Goal: Task Accomplishment & Management: Manage account settings

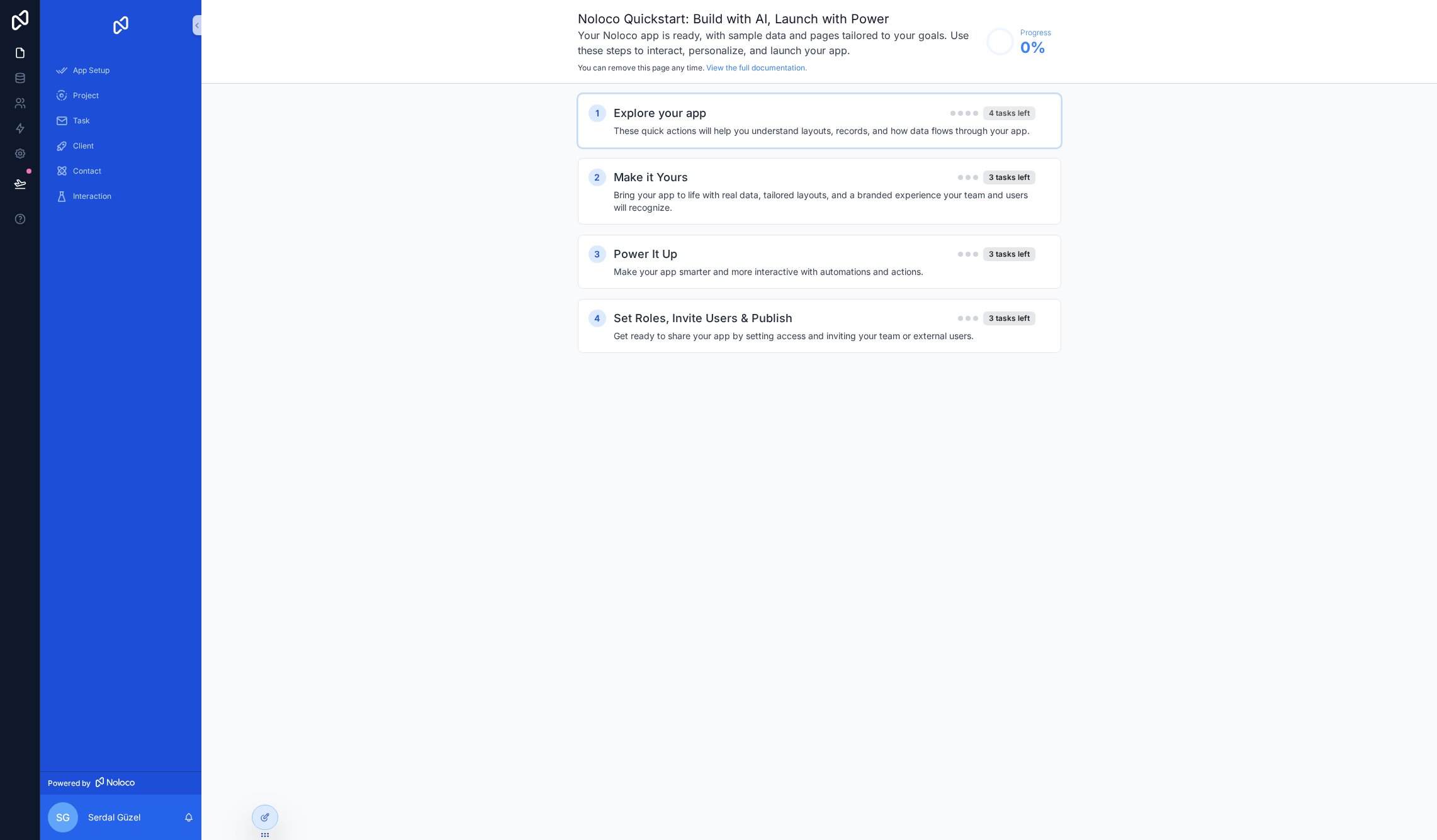
click at [996, 111] on div "4 tasks left" at bounding box center [1009, 113] width 52 height 14
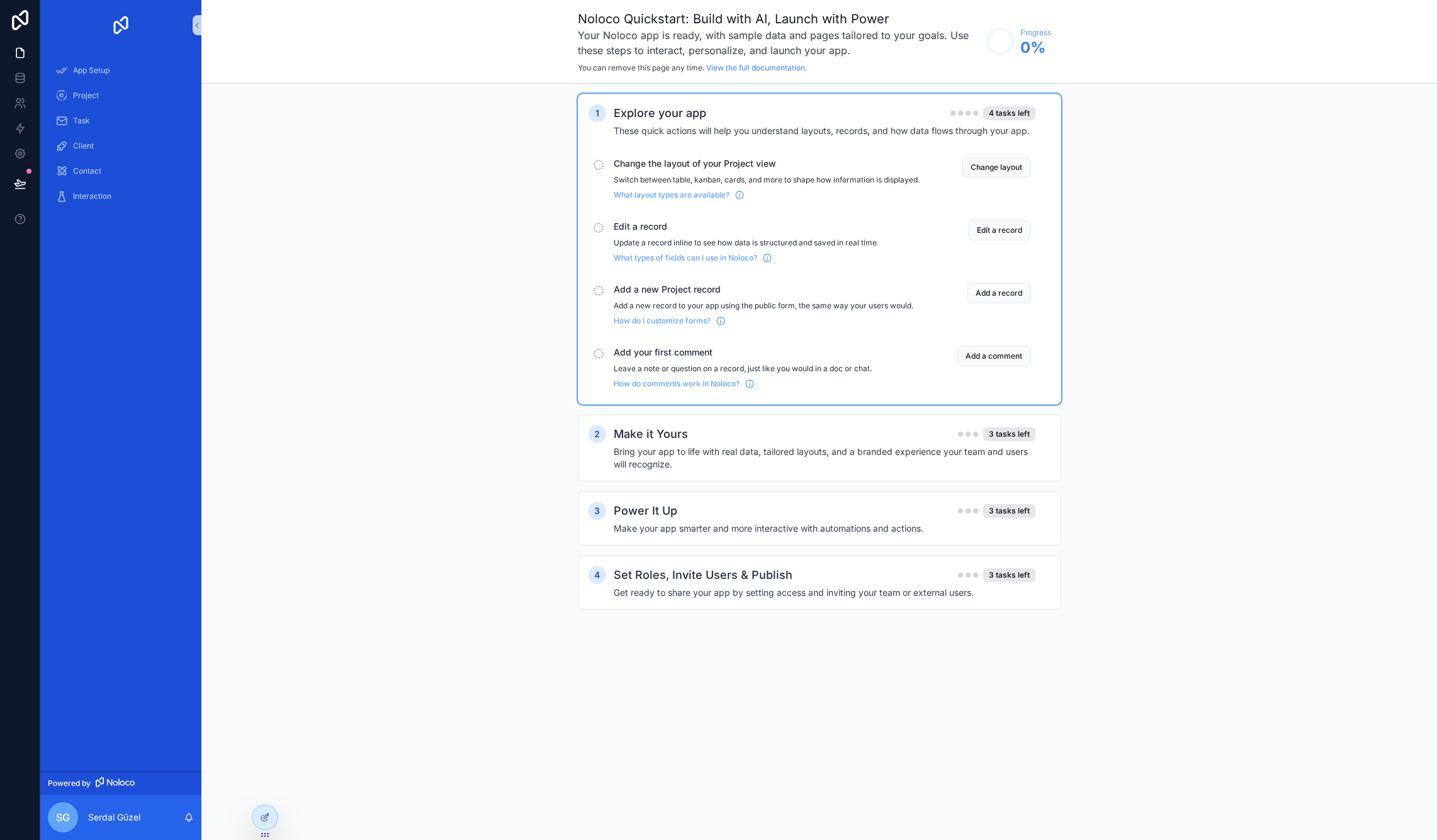
click at [707, 169] on span "Change the layout of your Project view" at bounding box center [767, 164] width 306 height 12
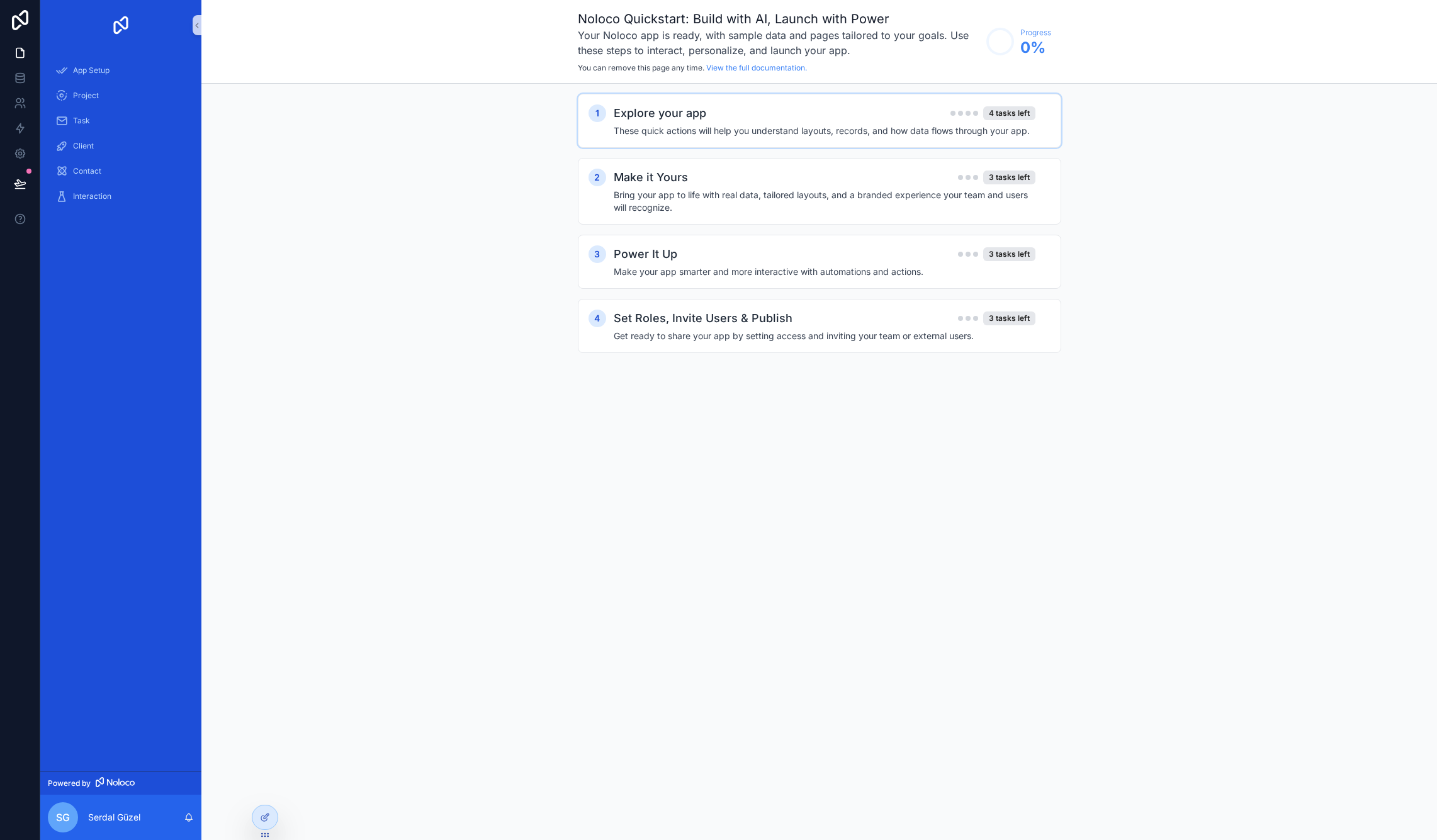
click at [731, 128] on h4 "These quick actions will help you understand layouts, records, and how data flo…" at bounding box center [824, 131] width 421 height 12
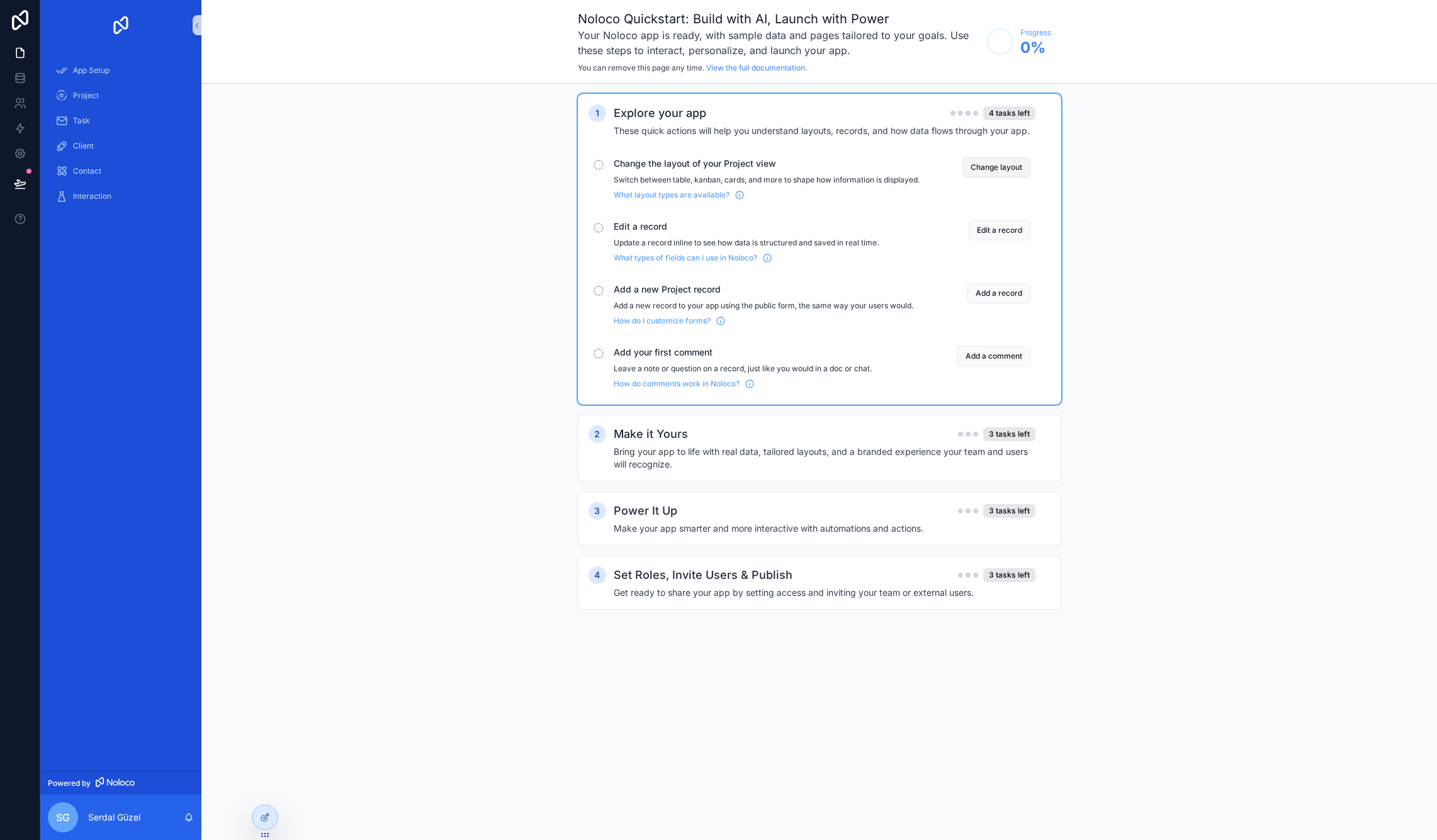
click at [990, 169] on button "Change layout" at bounding box center [996, 168] width 68 height 20
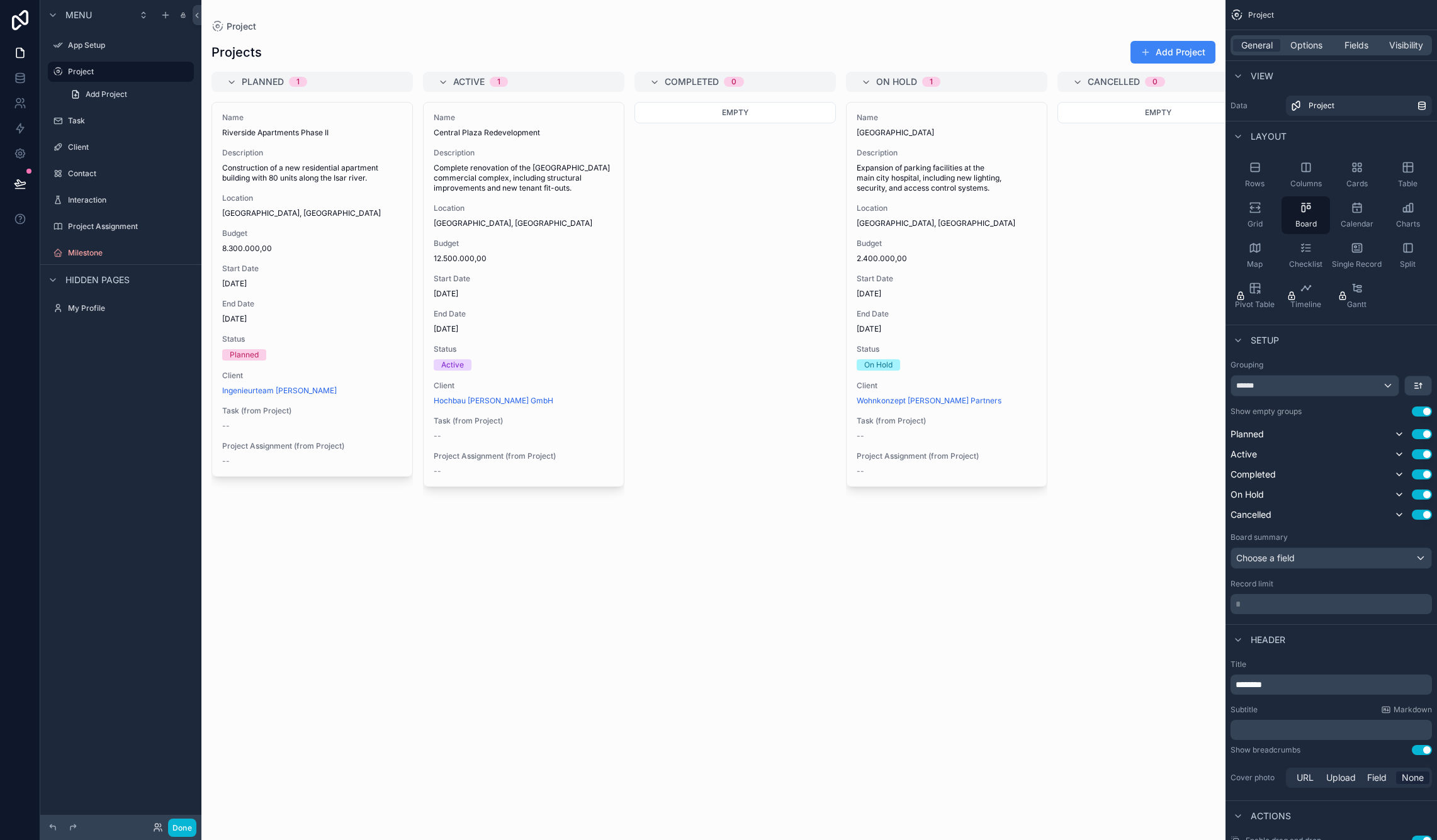
click at [529, 85] on div "scrollable content" at bounding box center [714, 420] width 1024 height 840
click at [325, 90] on div "Planned 1" at bounding box center [319, 81] width 156 height 20
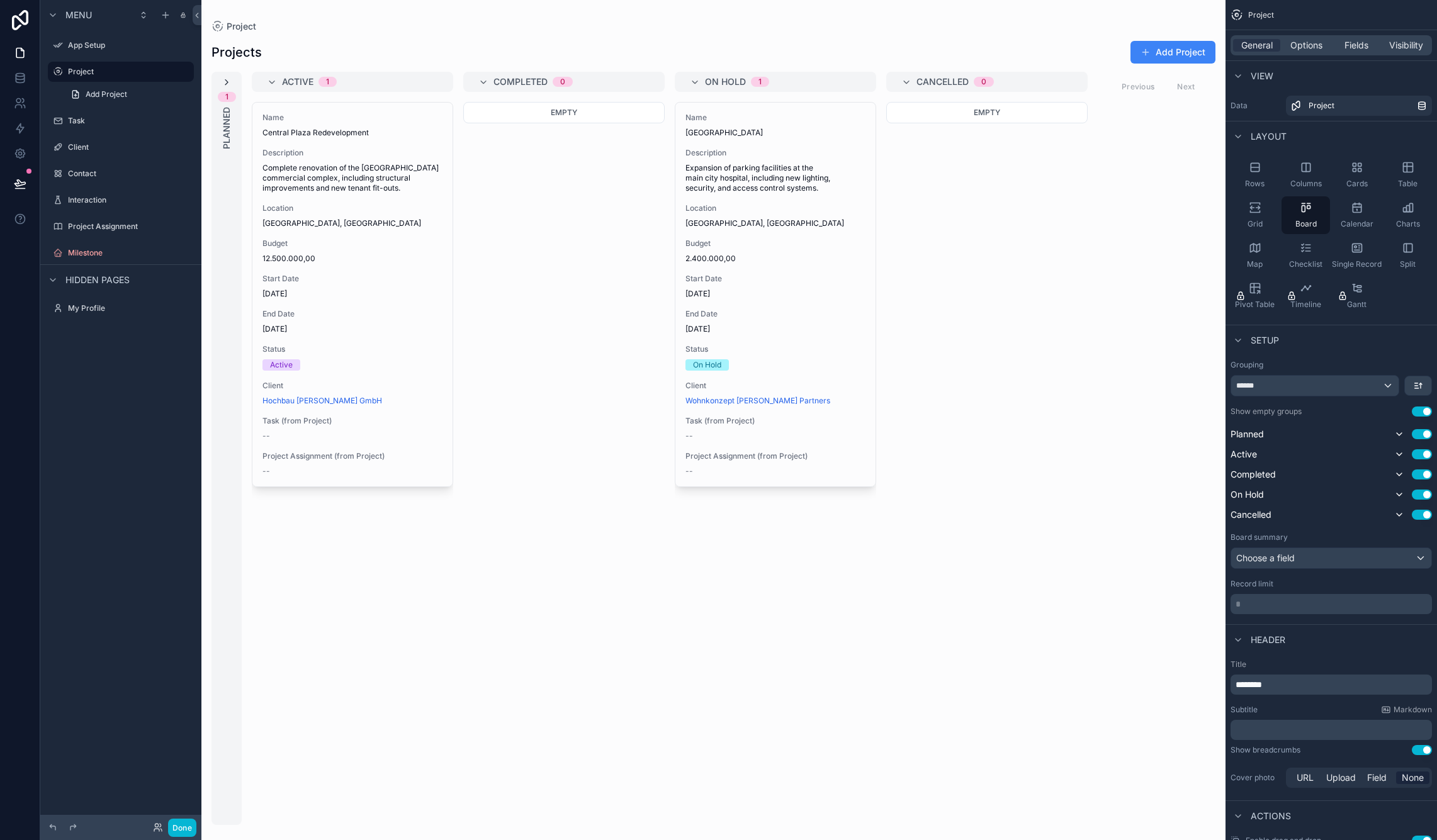
click at [228, 85] on icon "scrollable content" at bounding box center [226, 82] width 10 height 10
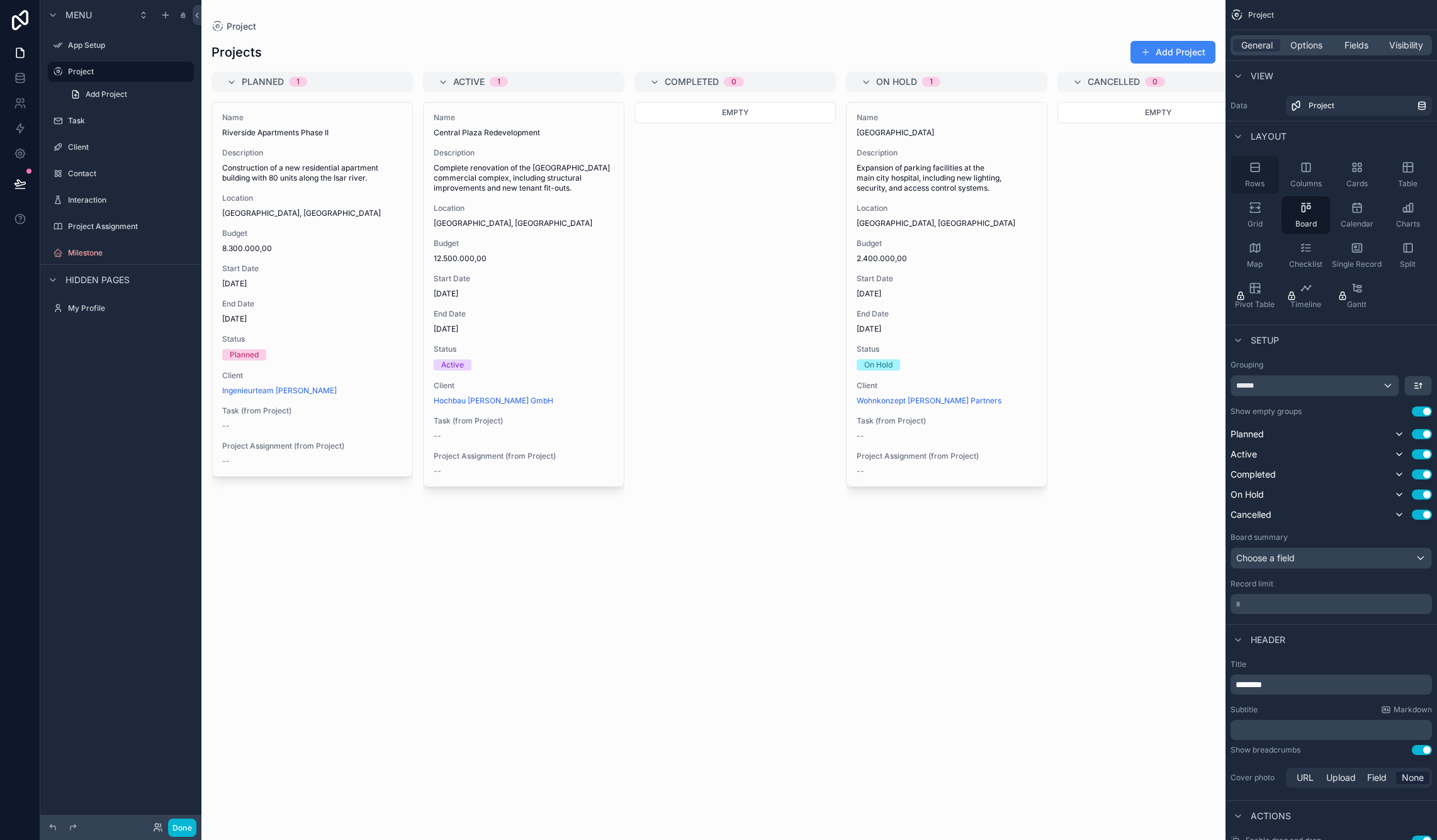
click at [1266, 175] on div "Rows" at bounding box center [1254, 174] width 48 height 38
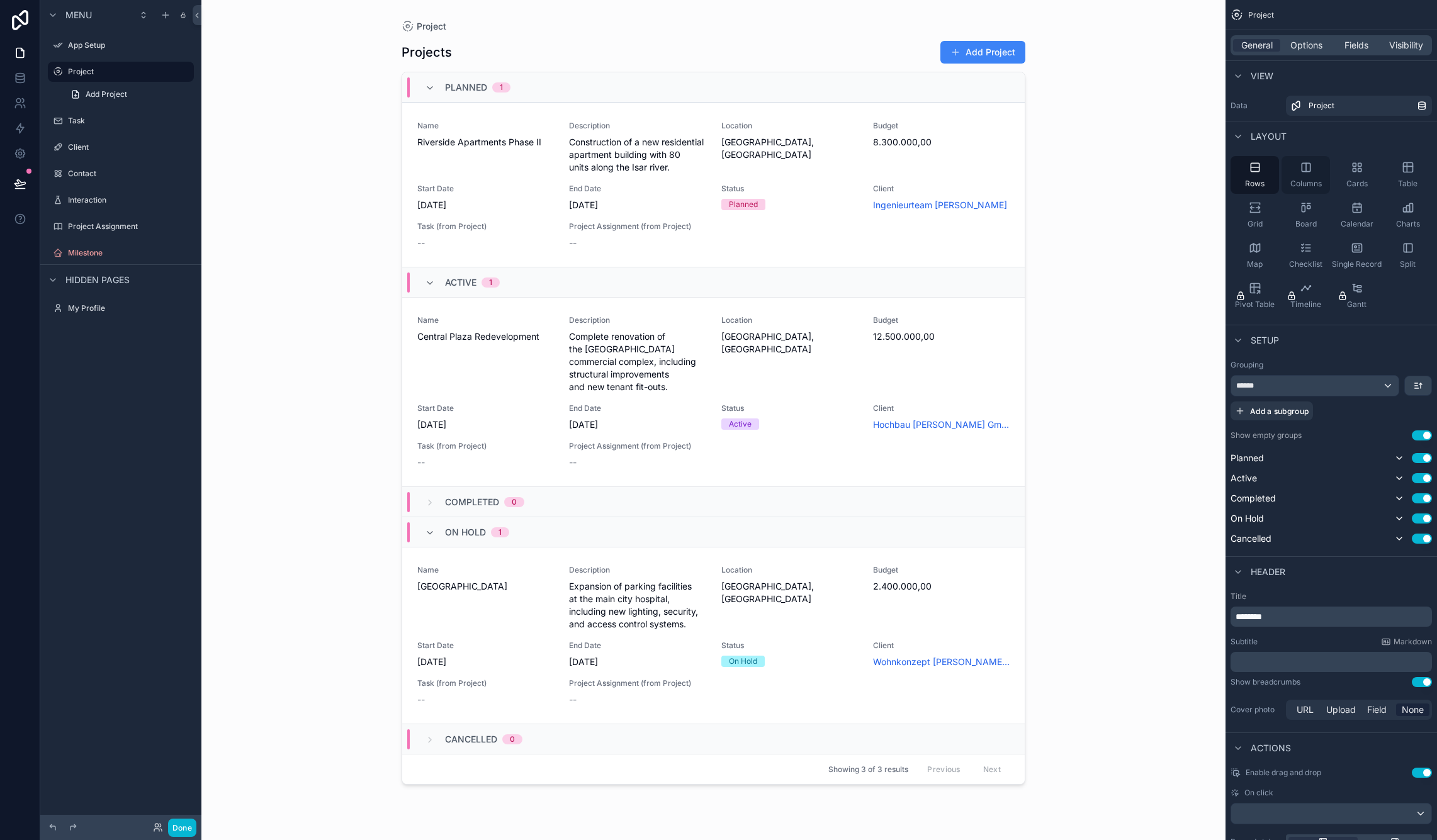
click at [1315, 175] on div "Columns" at bounding box center [1305, 174] width 48 height 38
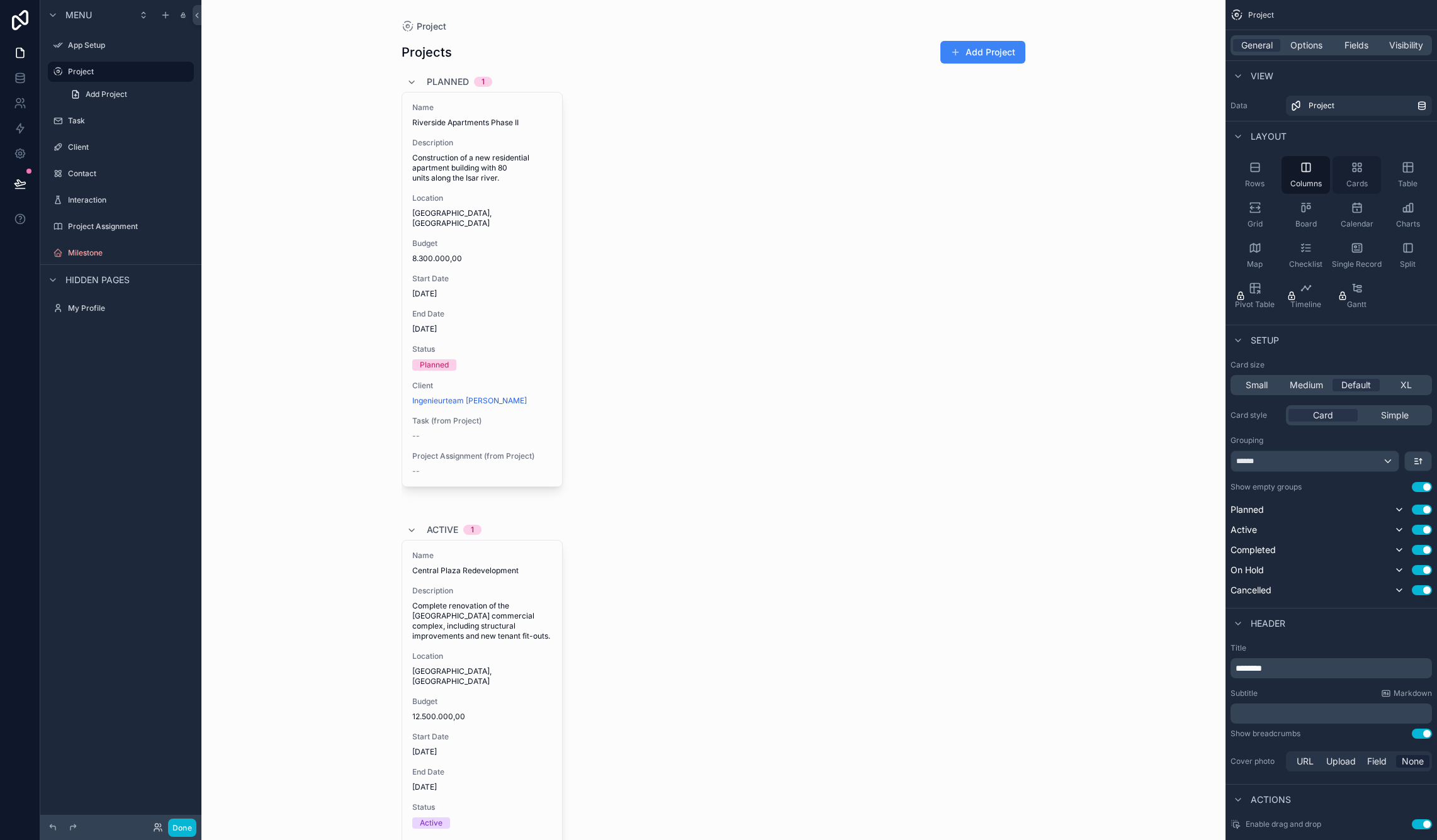
click at [1359, 172] on icon "scrollable content" at bounding box center [1356, 168] width 12 height 12
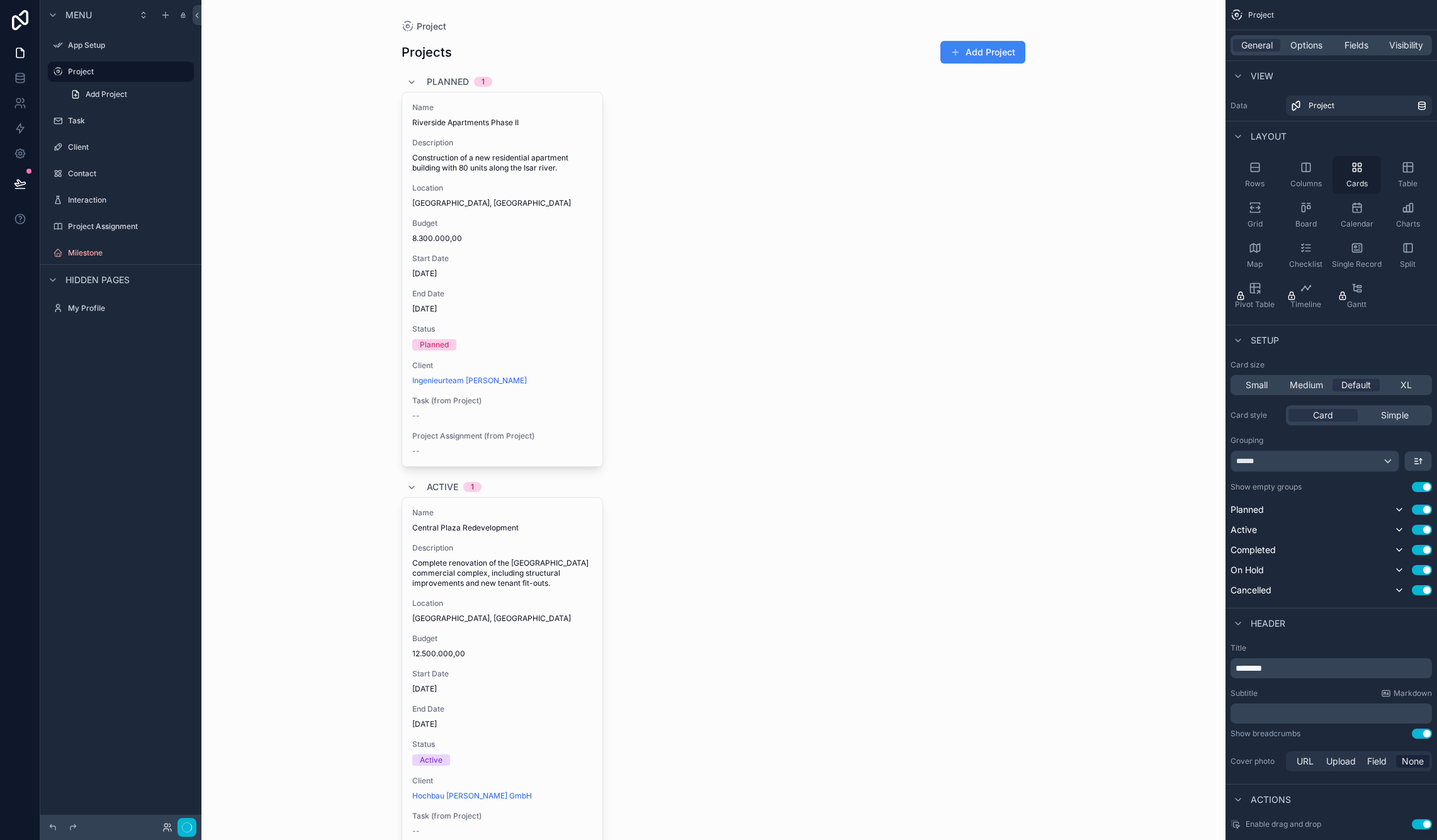
scroll to position [1, 0]
click at [1402, 171] on icon "scrollable content" at bounding box center [1408, 167] width 12 height 12
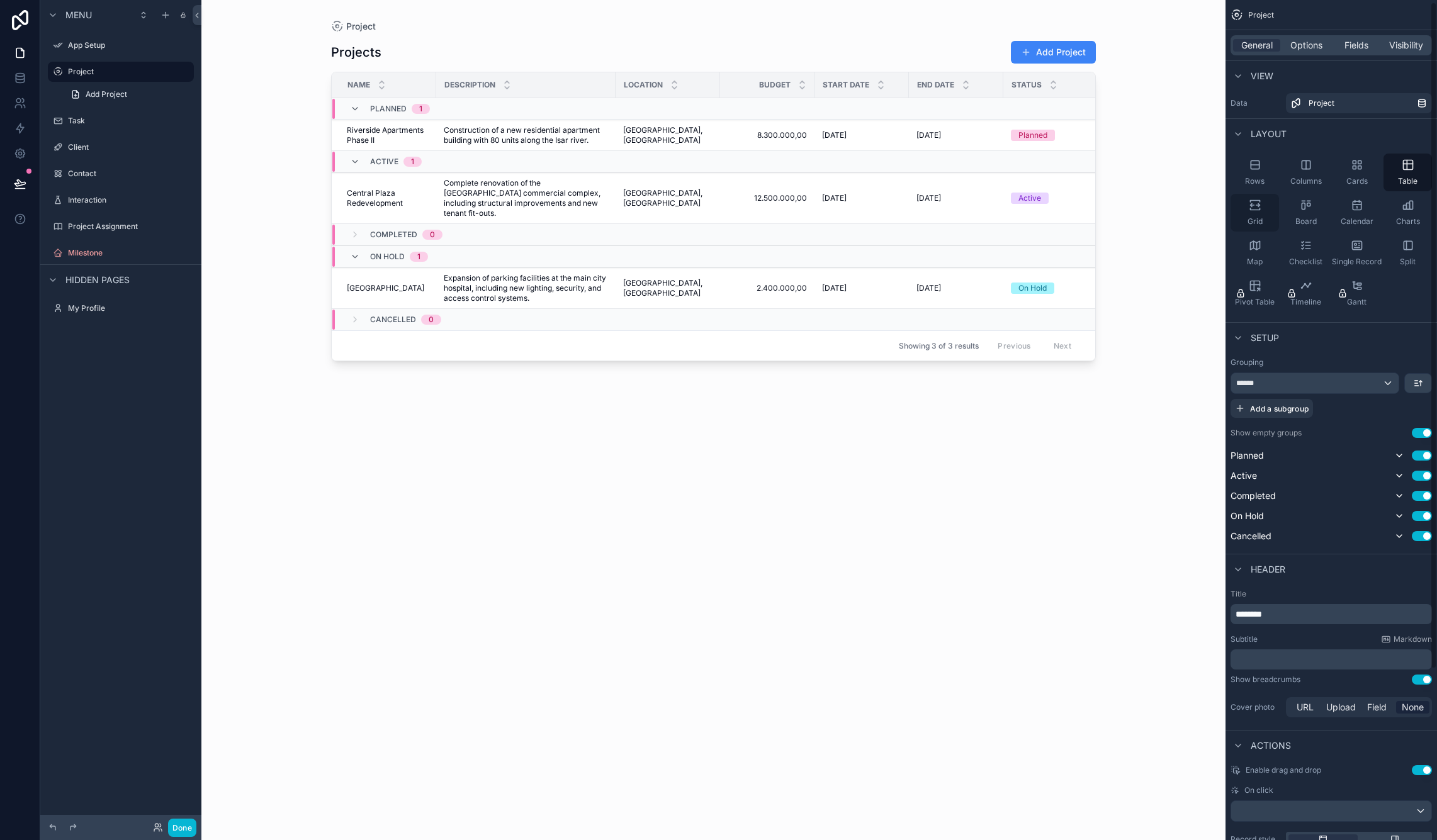
click at [1258, 204] on icon "scrollable content" at bounding box center [1255, 205] width 12 height 12
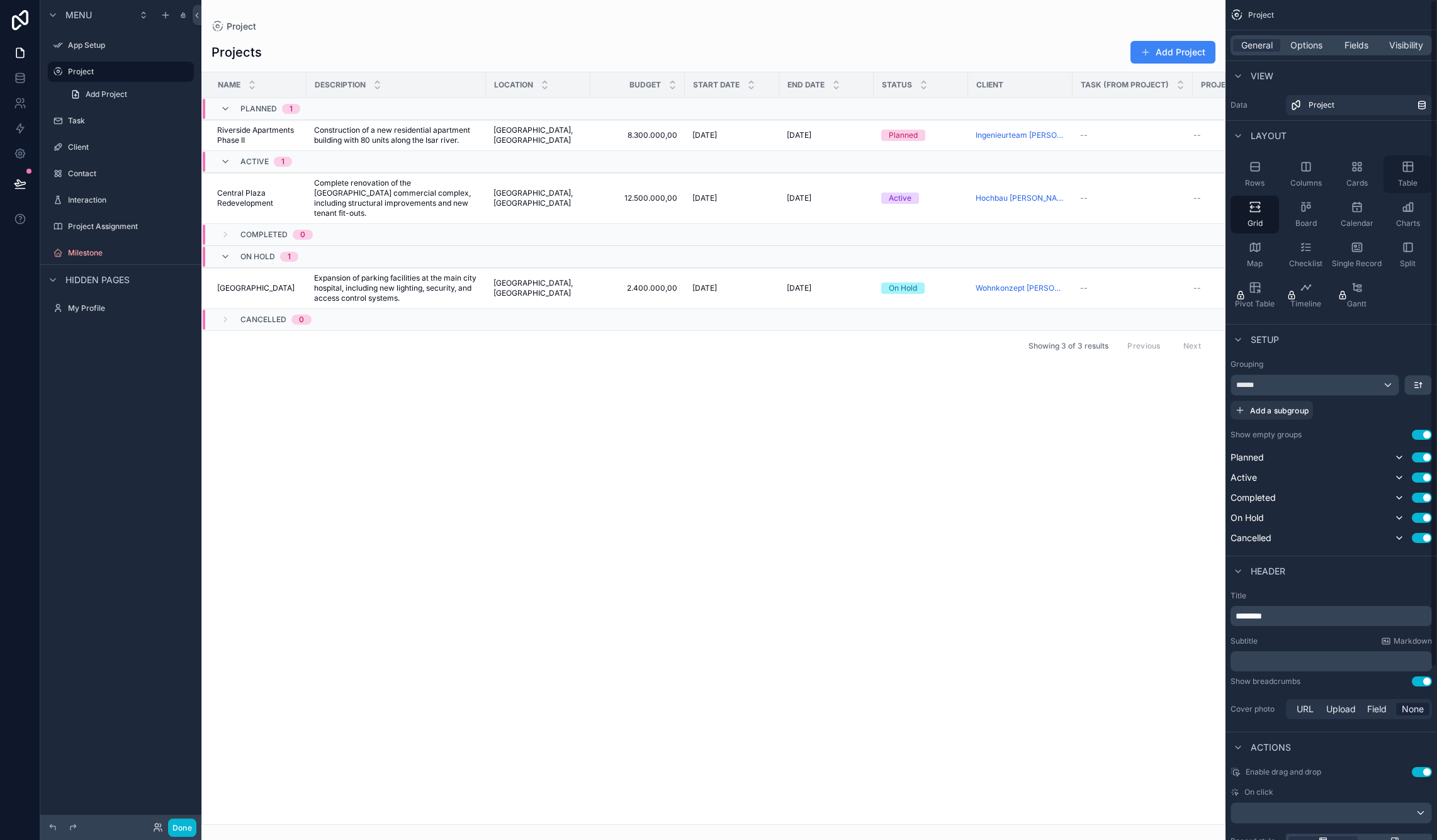
click at [1402, 161] on icon "scrollable content" at bounding box center [1408, 167] width 12 height 12
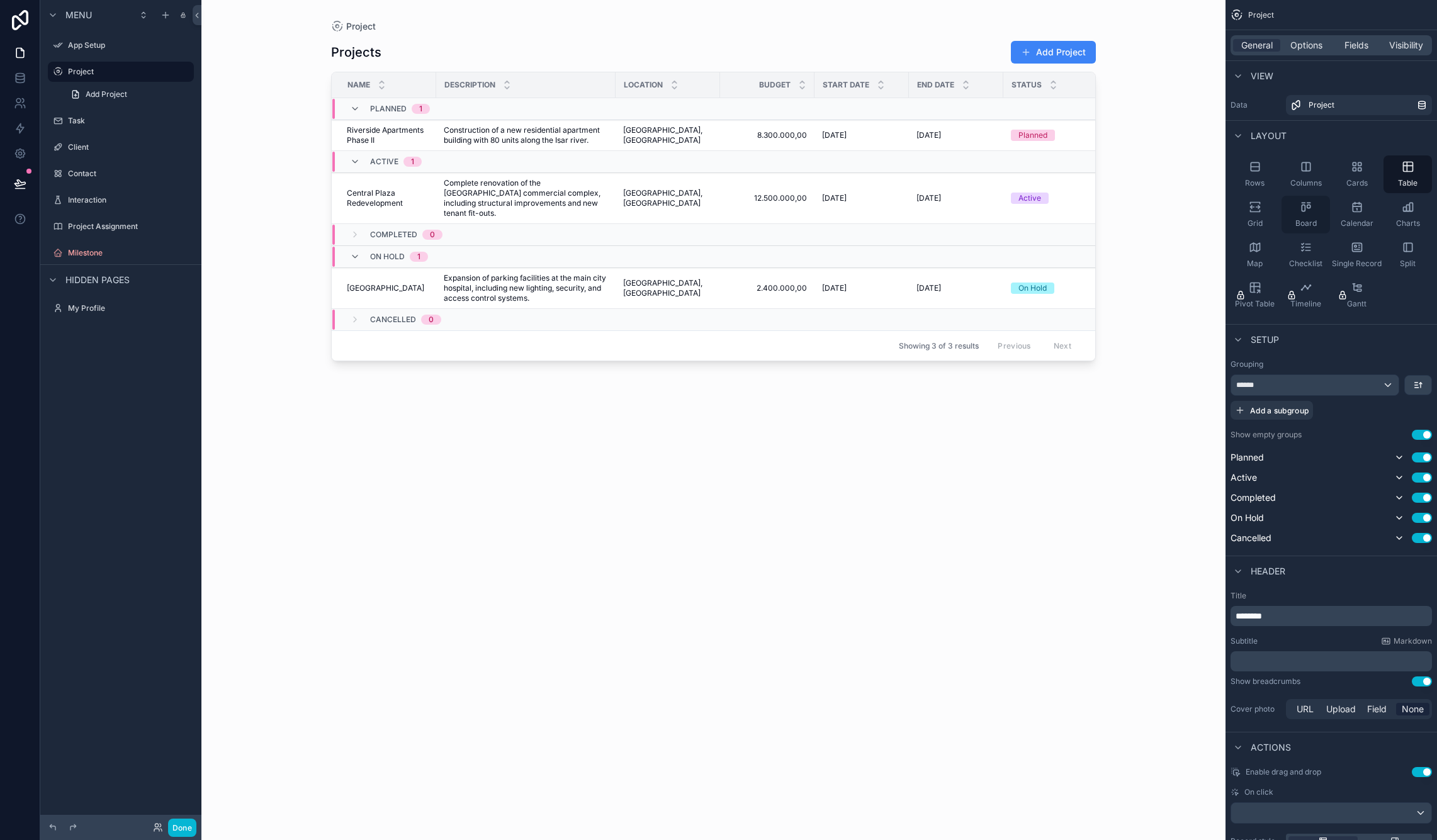
click at [1308, 205] on icon "scrollable content" at bounding box center [1308, 207] width 3 height 3
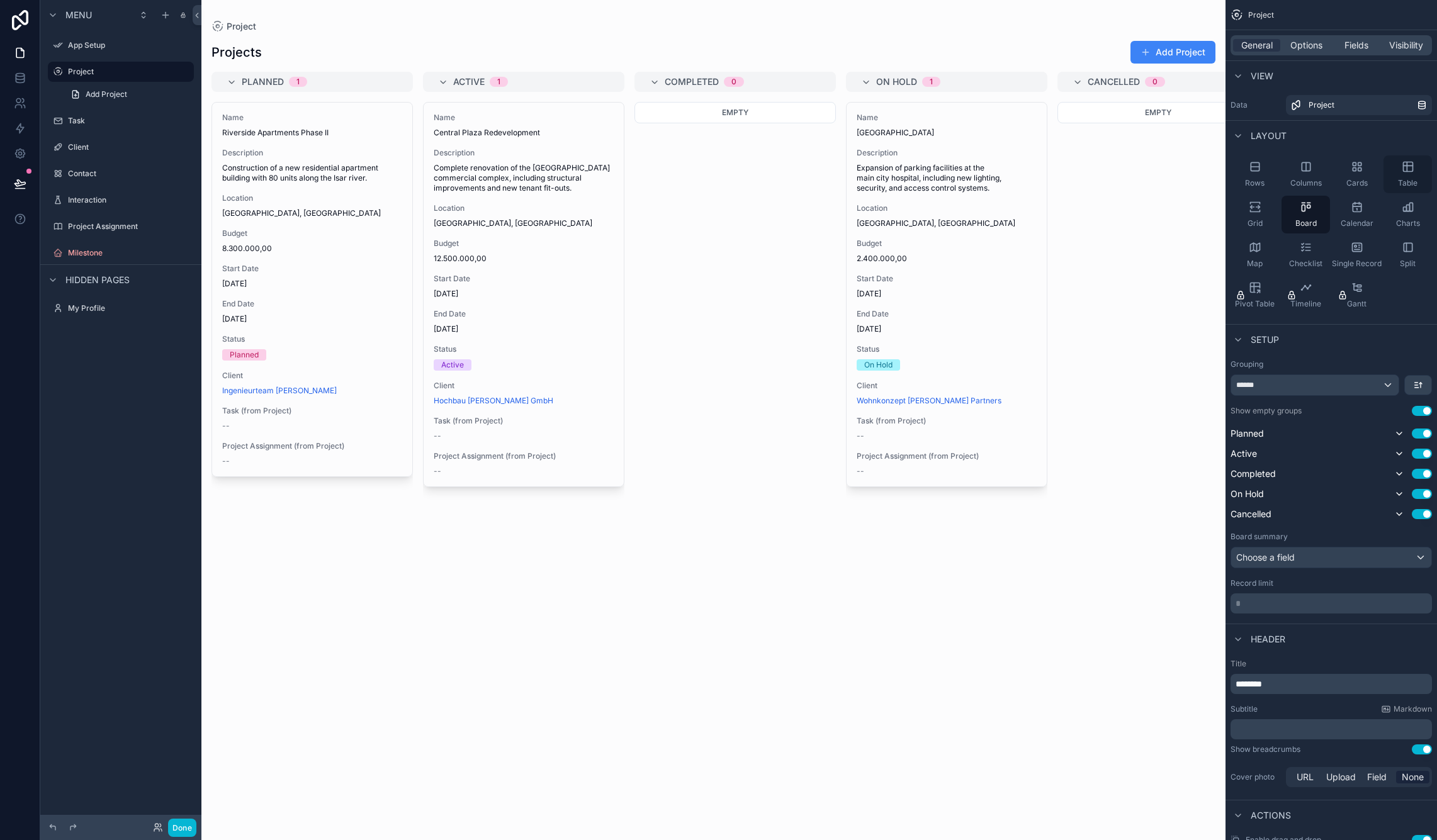
click at [1411, 162] on icon "scrollable content" at bounding box center [1407, 167] width 9 height 9
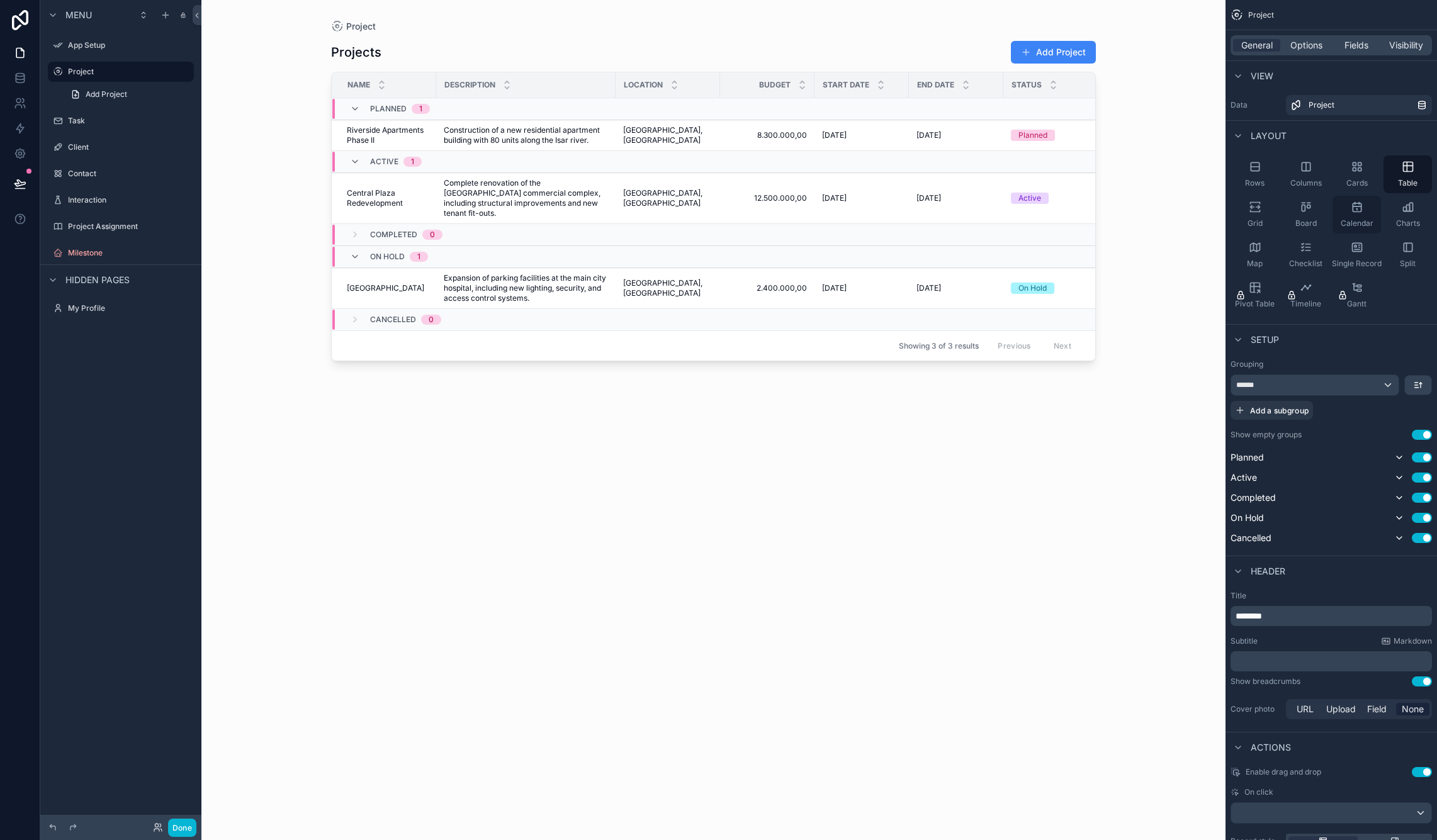
click at [1358, 206] on icon "scrollable content" at bounding box center [1356, 207] width 12 height 12
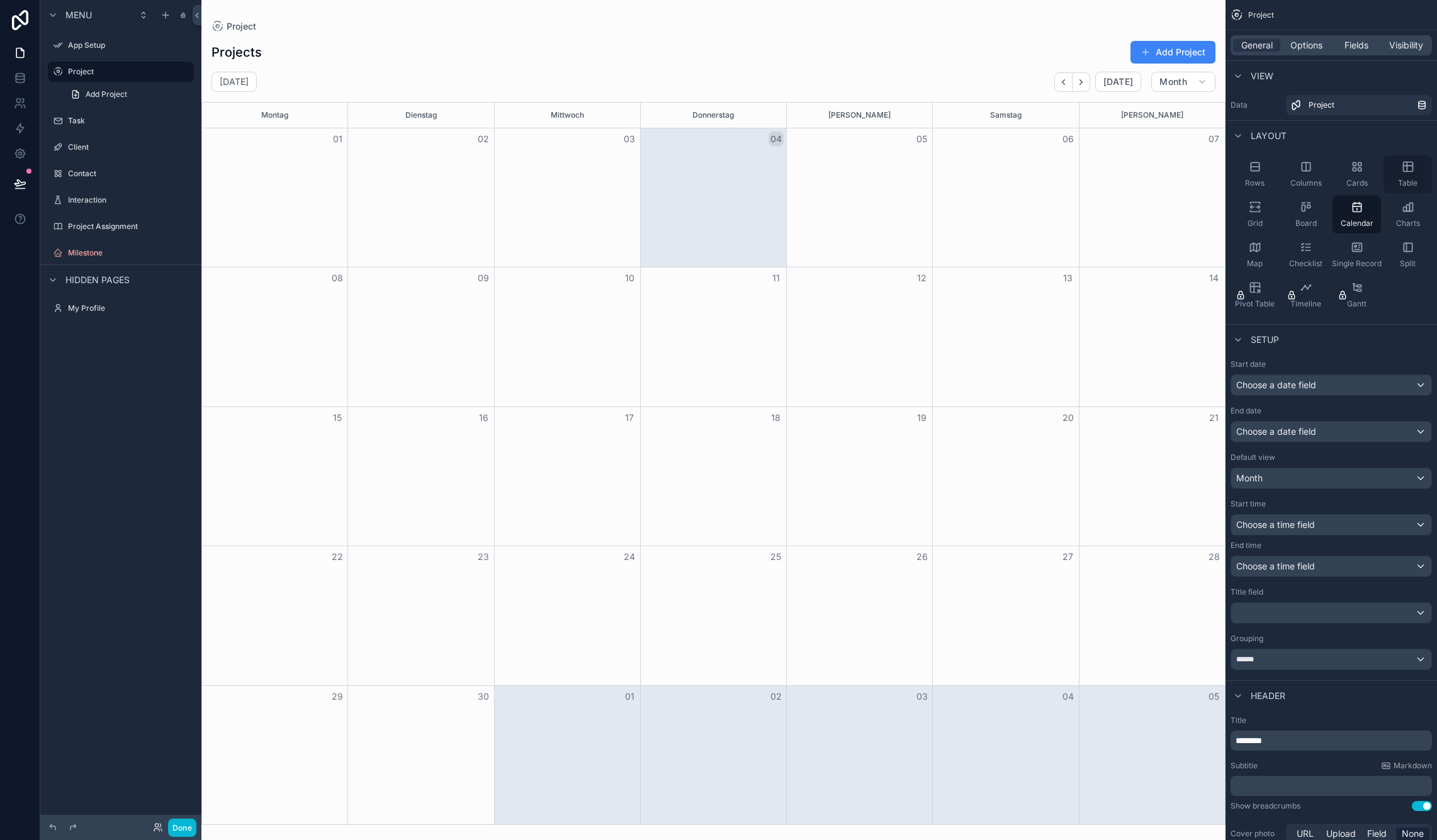
click at [1404, 168] on icon "scrollable content" at bounding box center [1408, 167] width 12 height 12
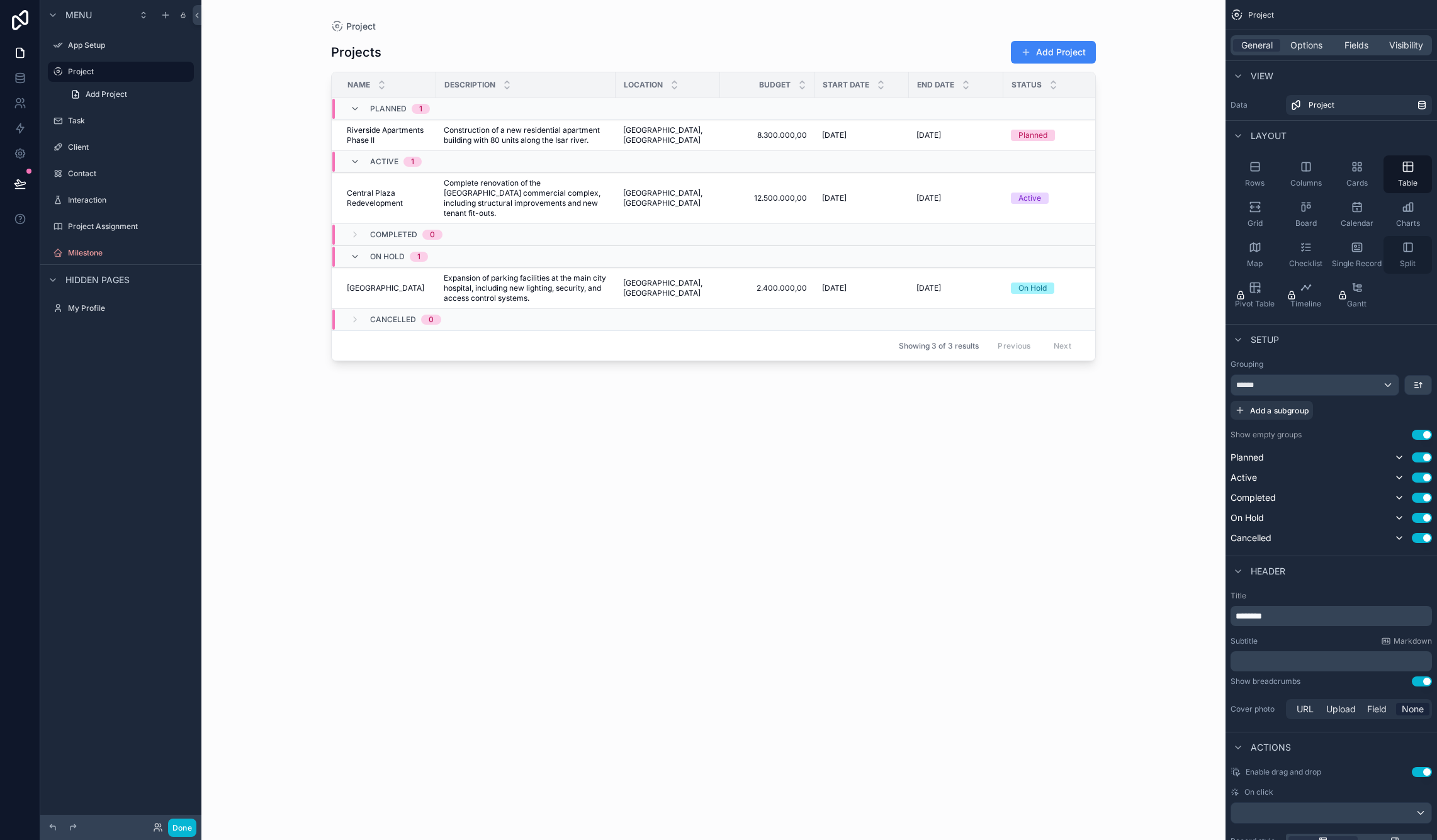
click at [1411, 237] on div "Split" at bounding box center [1407, 254] width 48 height 38
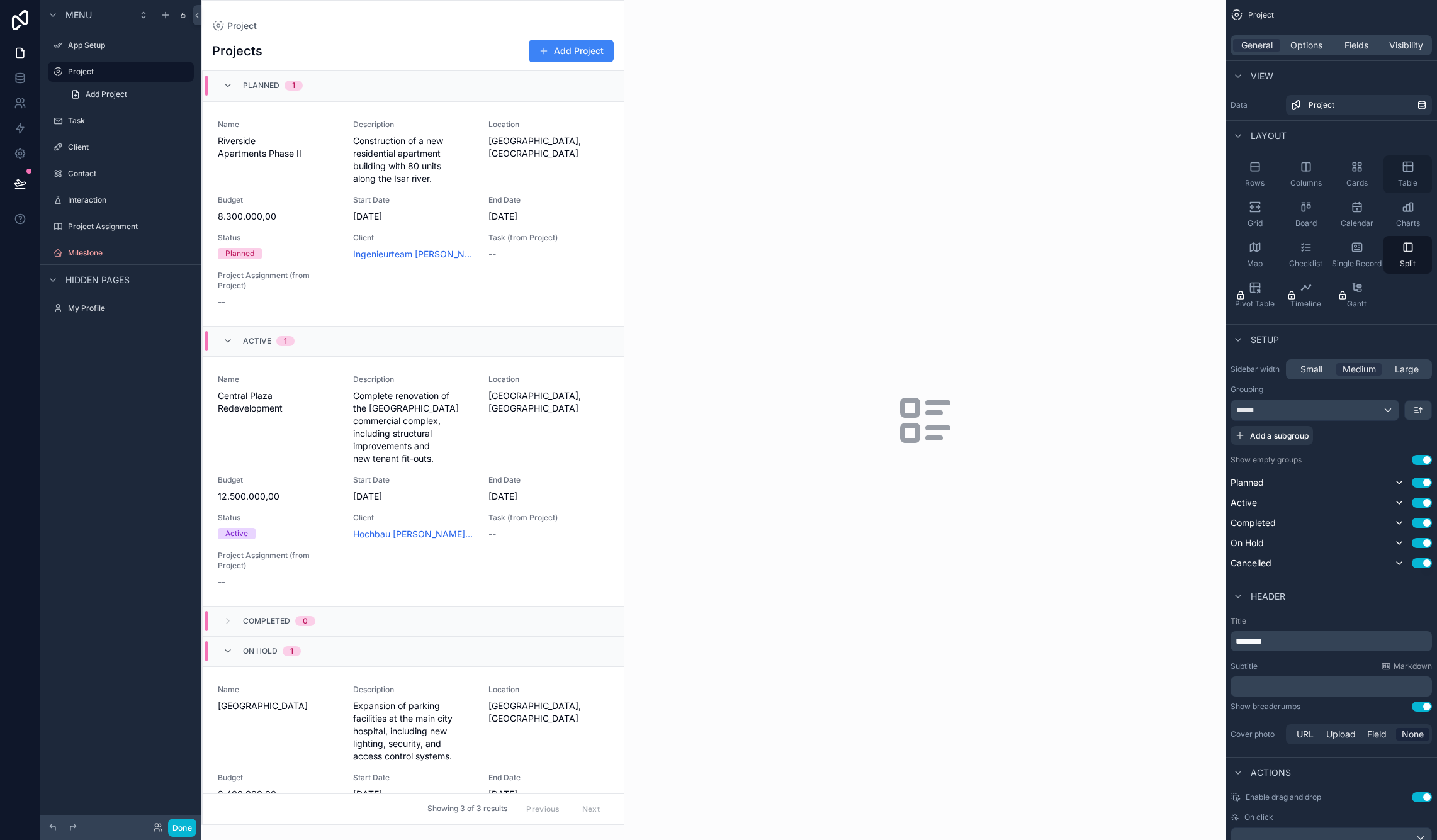
click at [1409, 164] on icon "scrollable content" at bounding box center [1408, 167] width 12 height 12
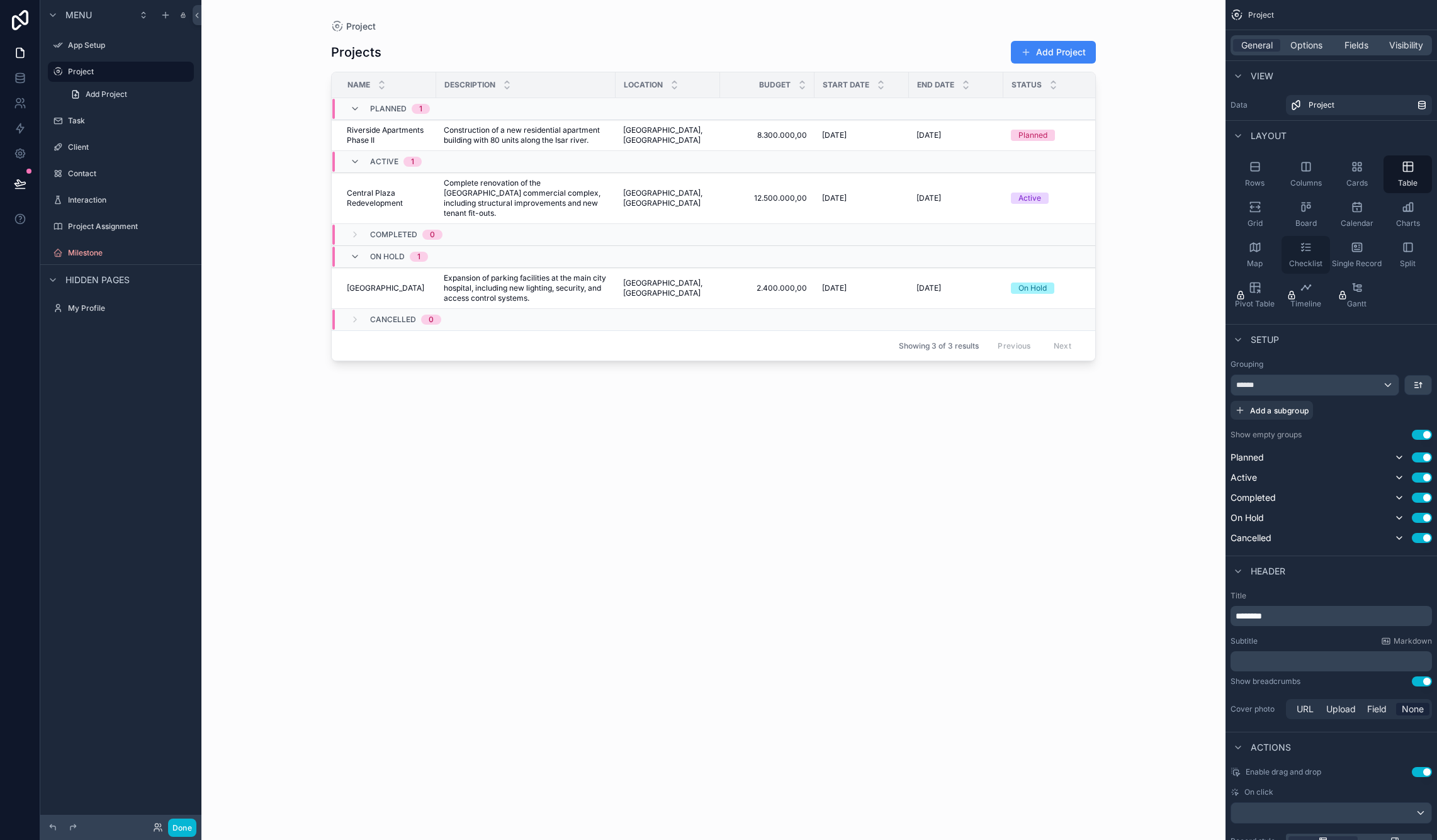
click at [1307, 253] on icon "scrollable content" at bounding box center [1306, 247] width 12 height 12
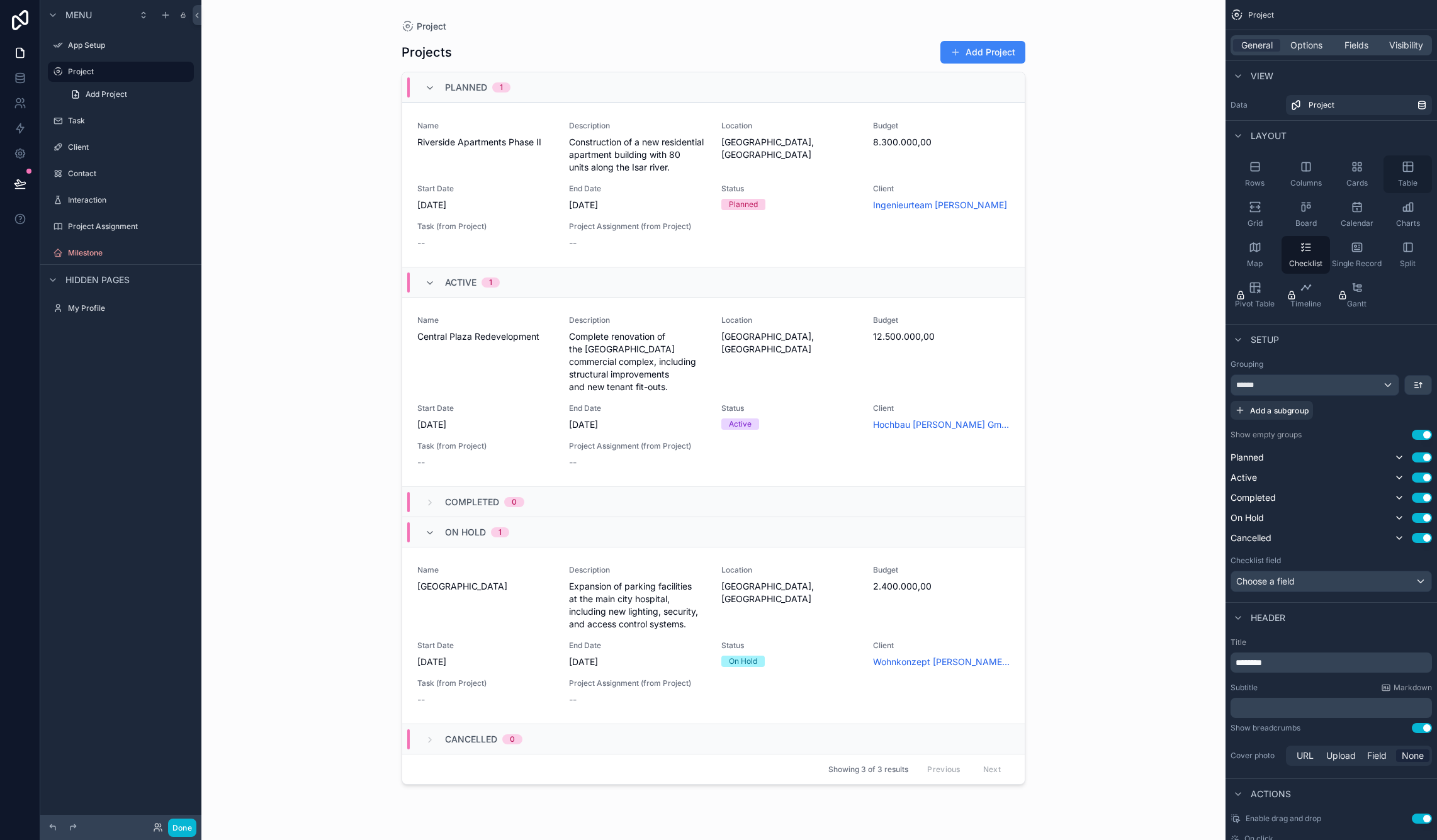
click at [1411, 171] on icon "scrollable content" at bounding box center [1407, 167] width 9 height 9
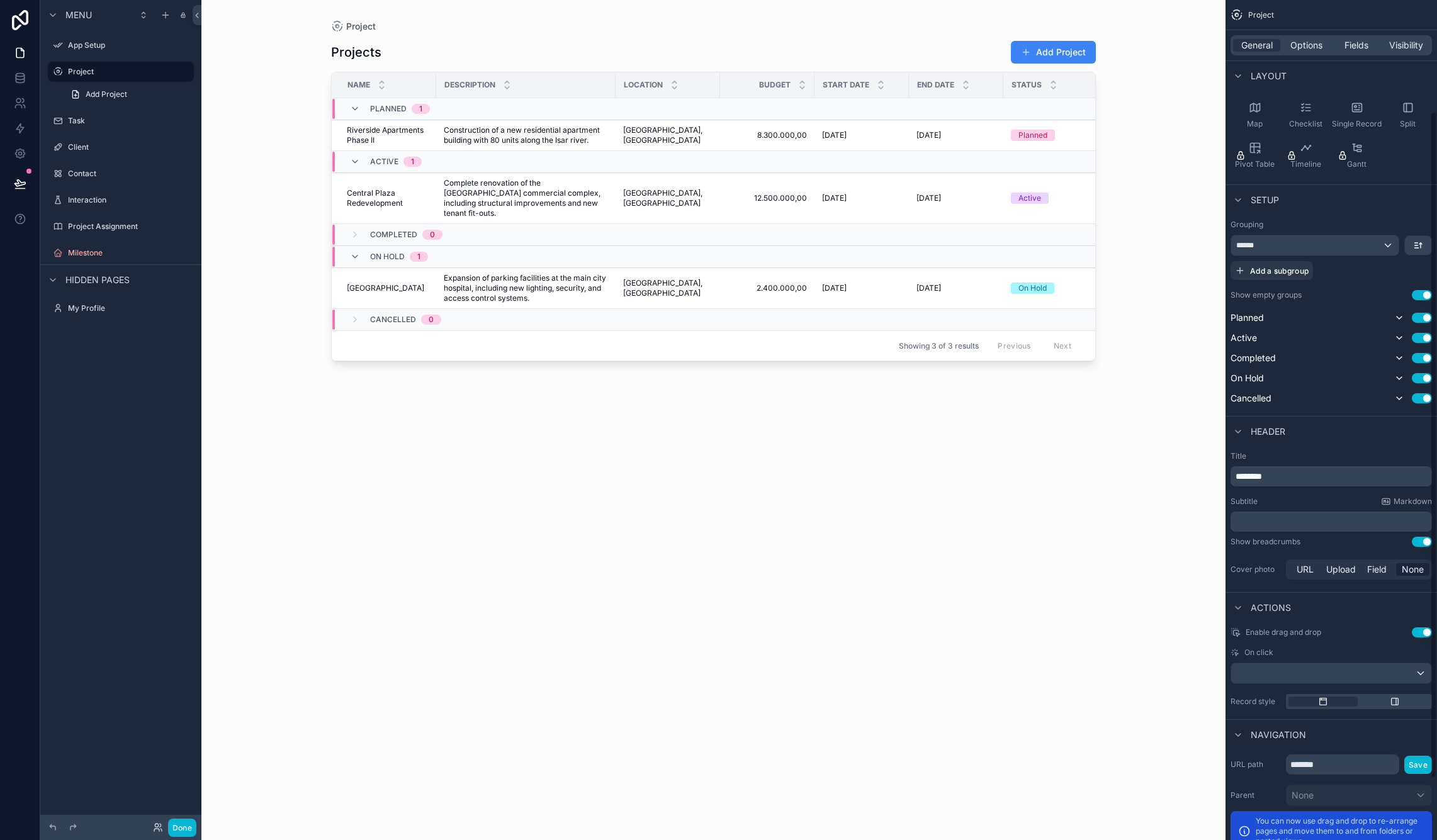
click at [1337, 248] on div "******" at bounding box center [1315, 245] width 168 height 20
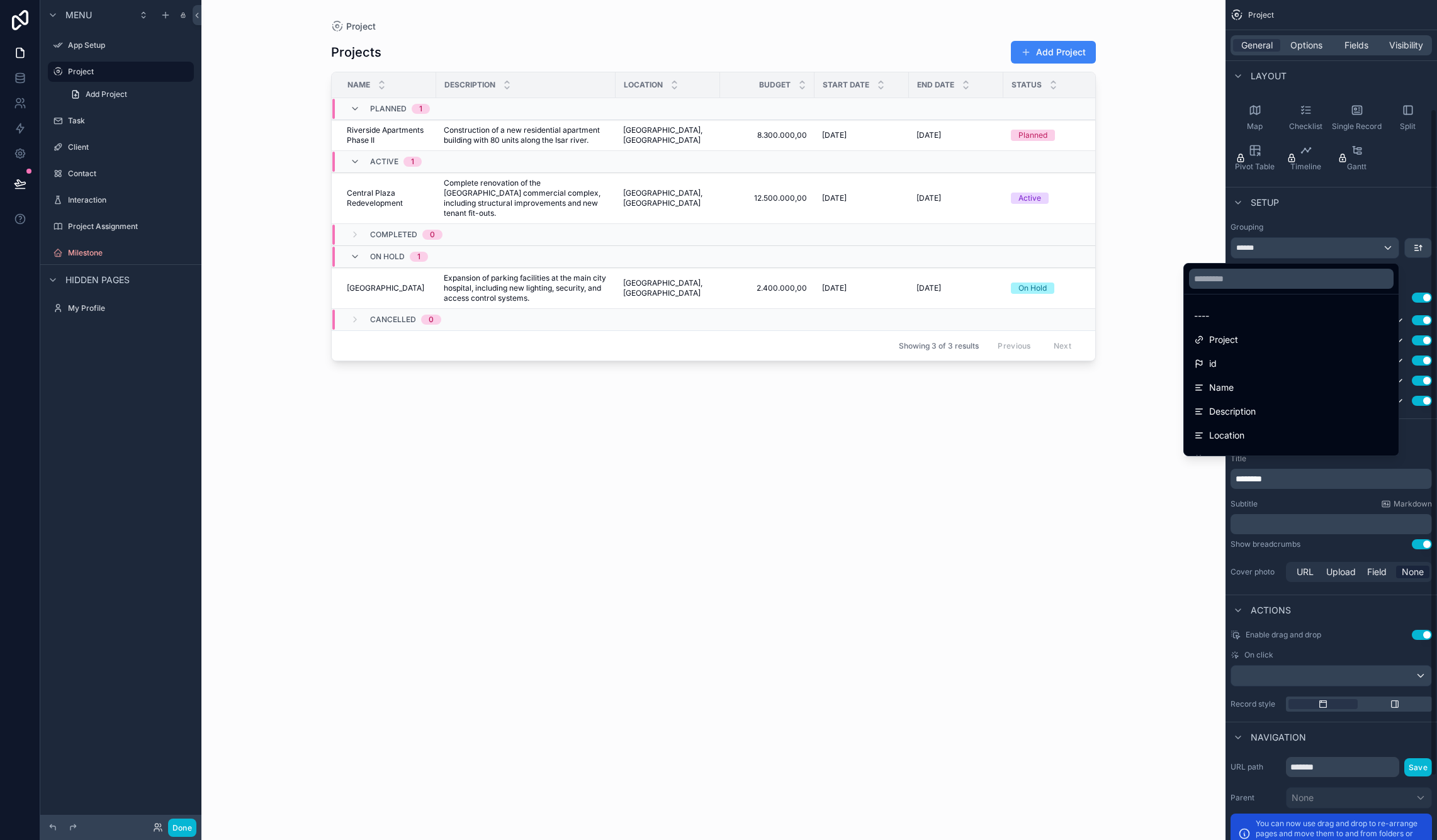
scroll to position [137, 0]
click at [1334, 250] on div "scrollable content" at bounding box center [718, 420] width 1437 height 840
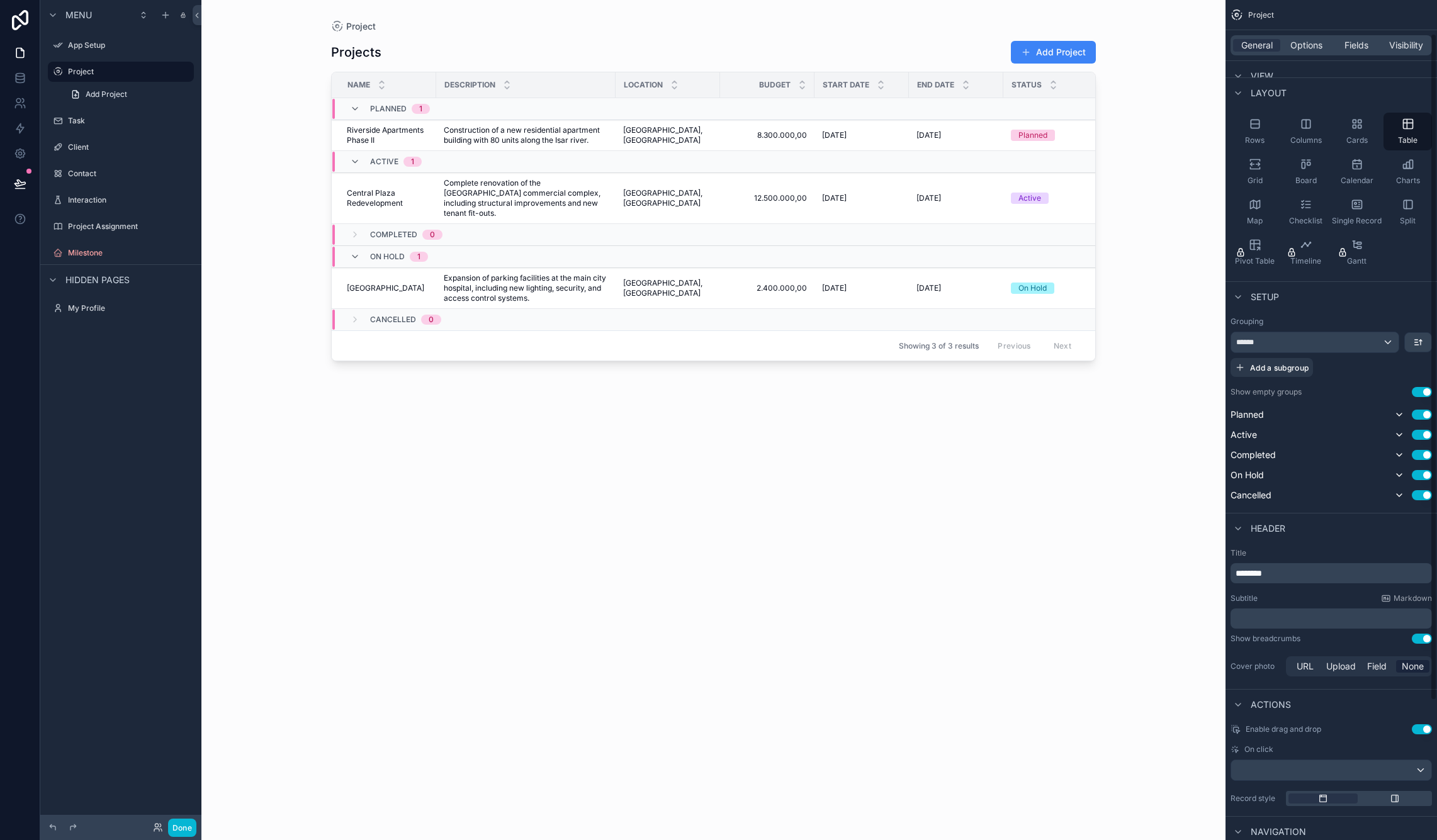
scroll to position [42, 0]
click at [1397, 417] on icon "scrollable content" at bounding box center [1399, 415] width 10 height 10
click at [1424, 413] on button "Use setting" at bounding box center [1422, 415] width 20 height 10
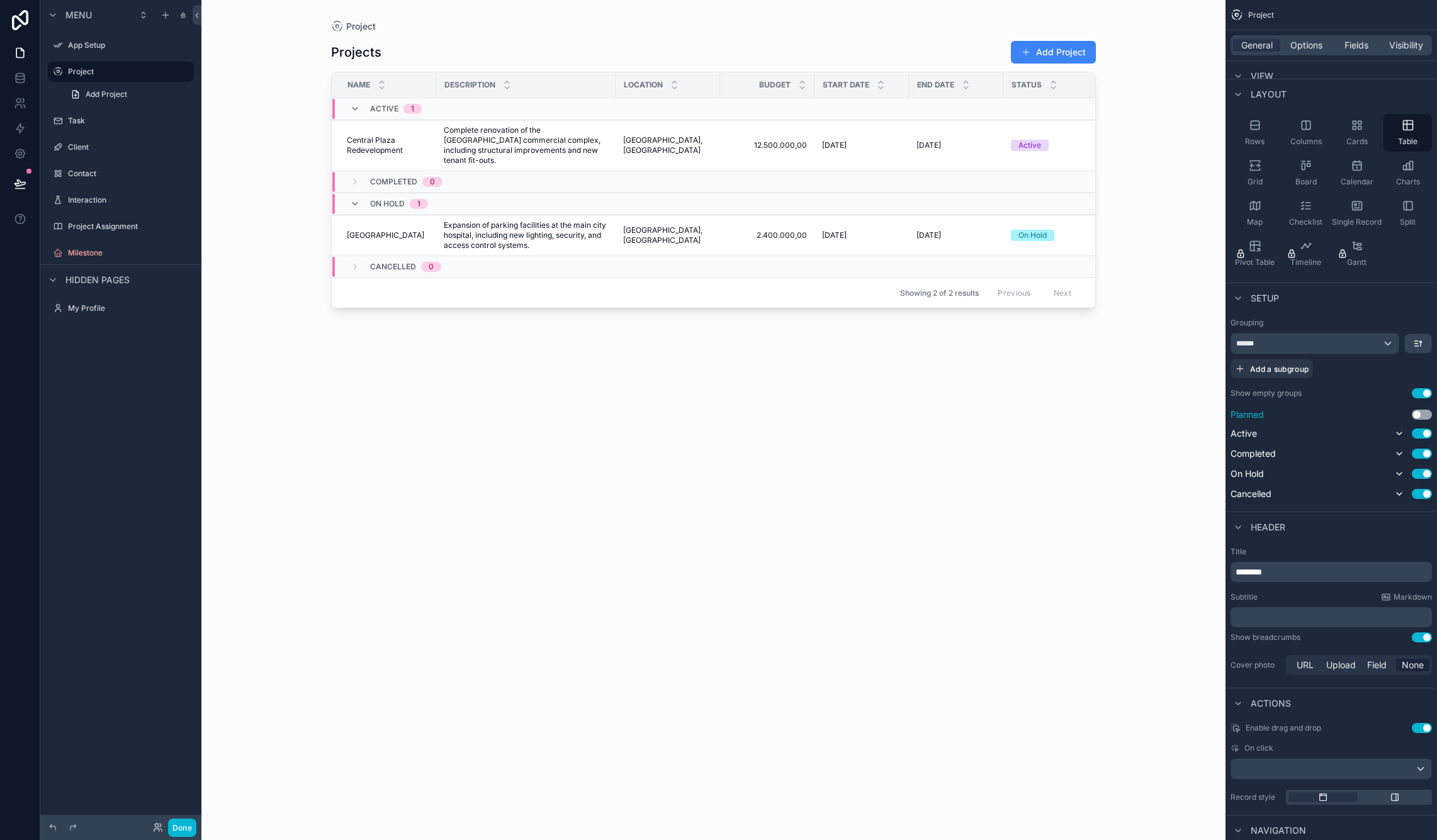
click at [1424, 413] on button "Use setting" at bounding box center [1422, 414] width 20 height 10
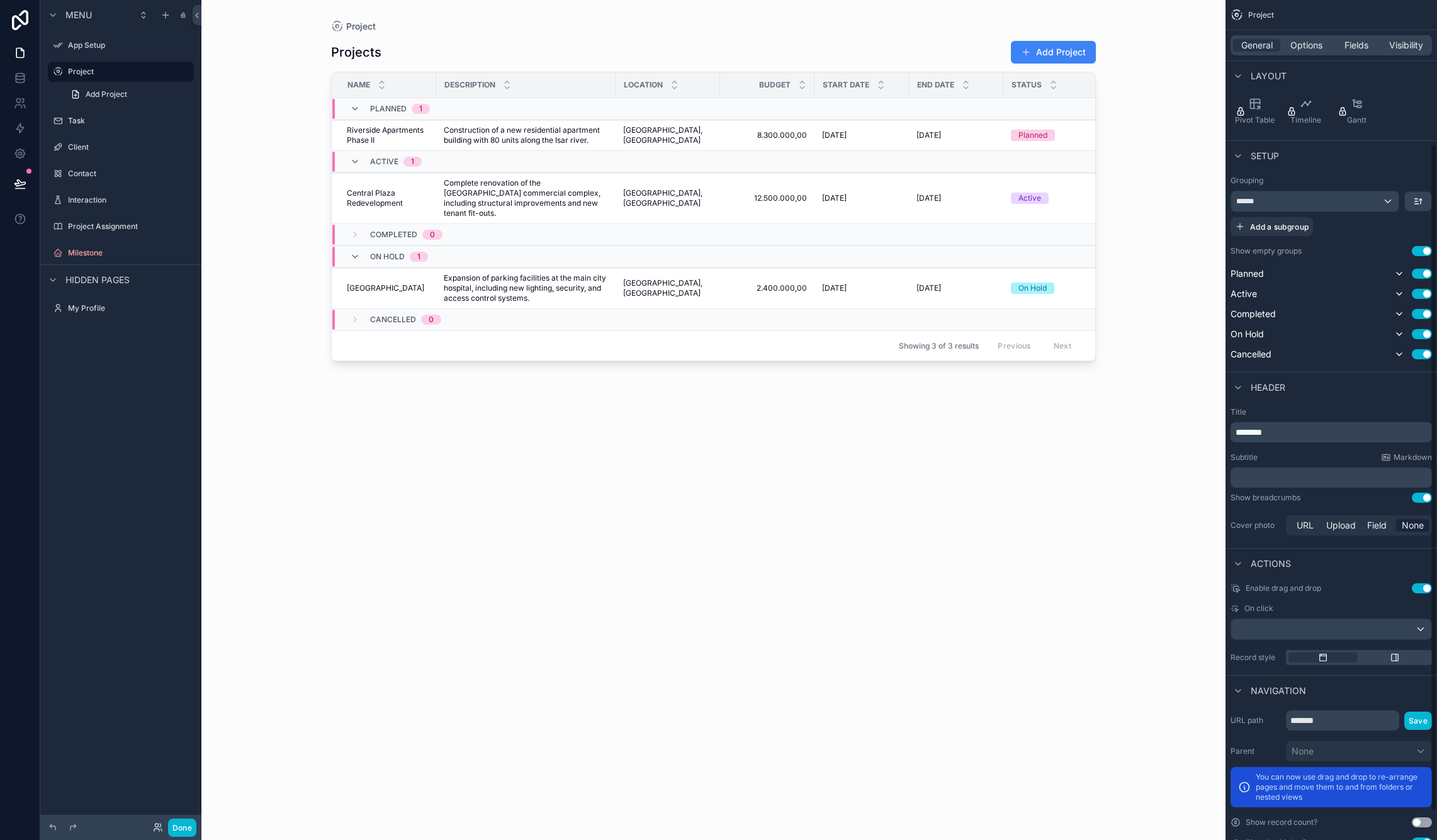
scroll to position [195, 0]
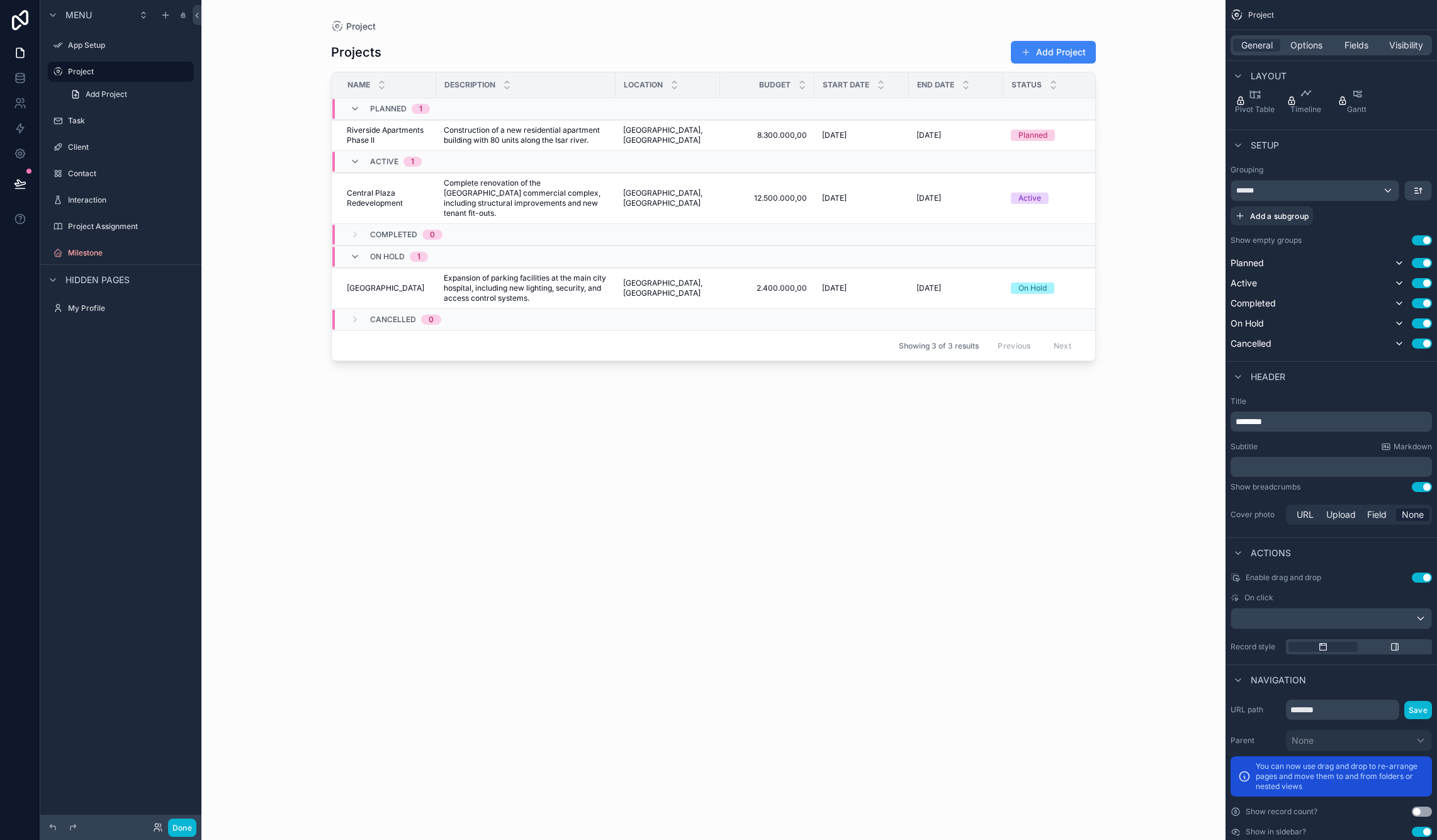
click at [1293, 421] on p "********" at bounding box center [1332, 421] width 194 height 12
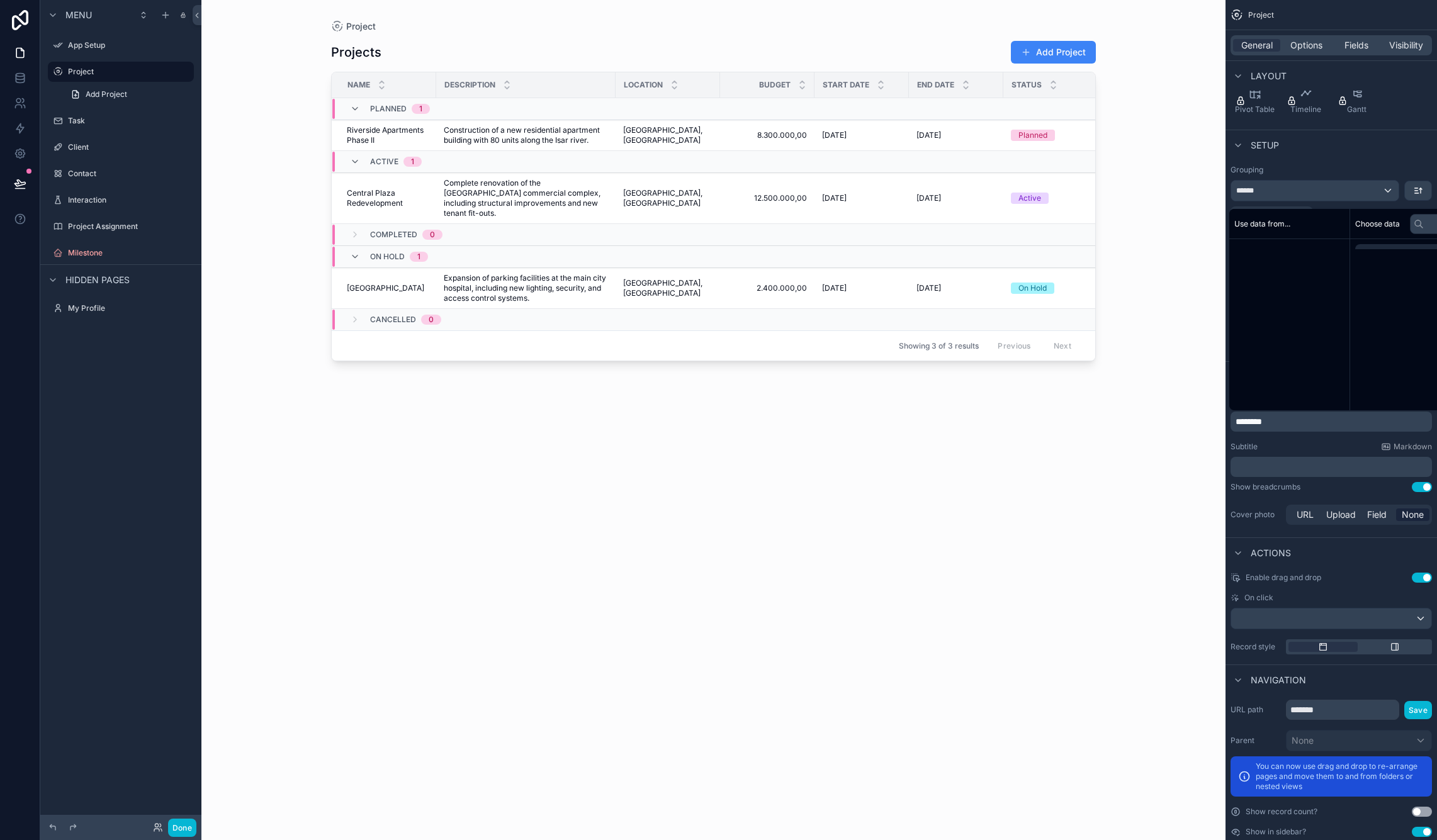
click at [1293, 421] on p "********" at bounding box center [1332, 421] width 194 height 12
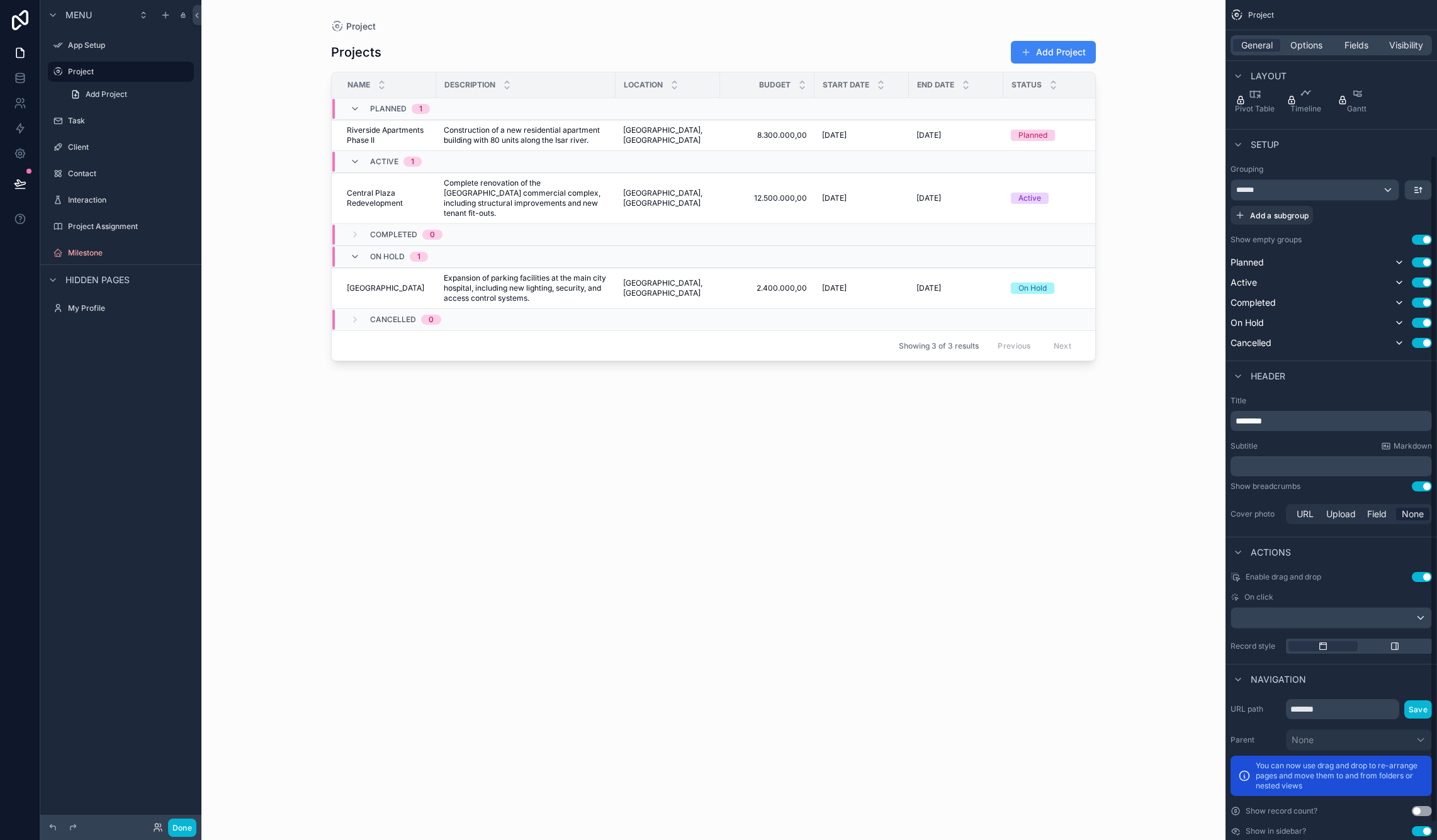
click at [1291, 424] on p "********" at bounding box center [1332, 420] width 194 height 12
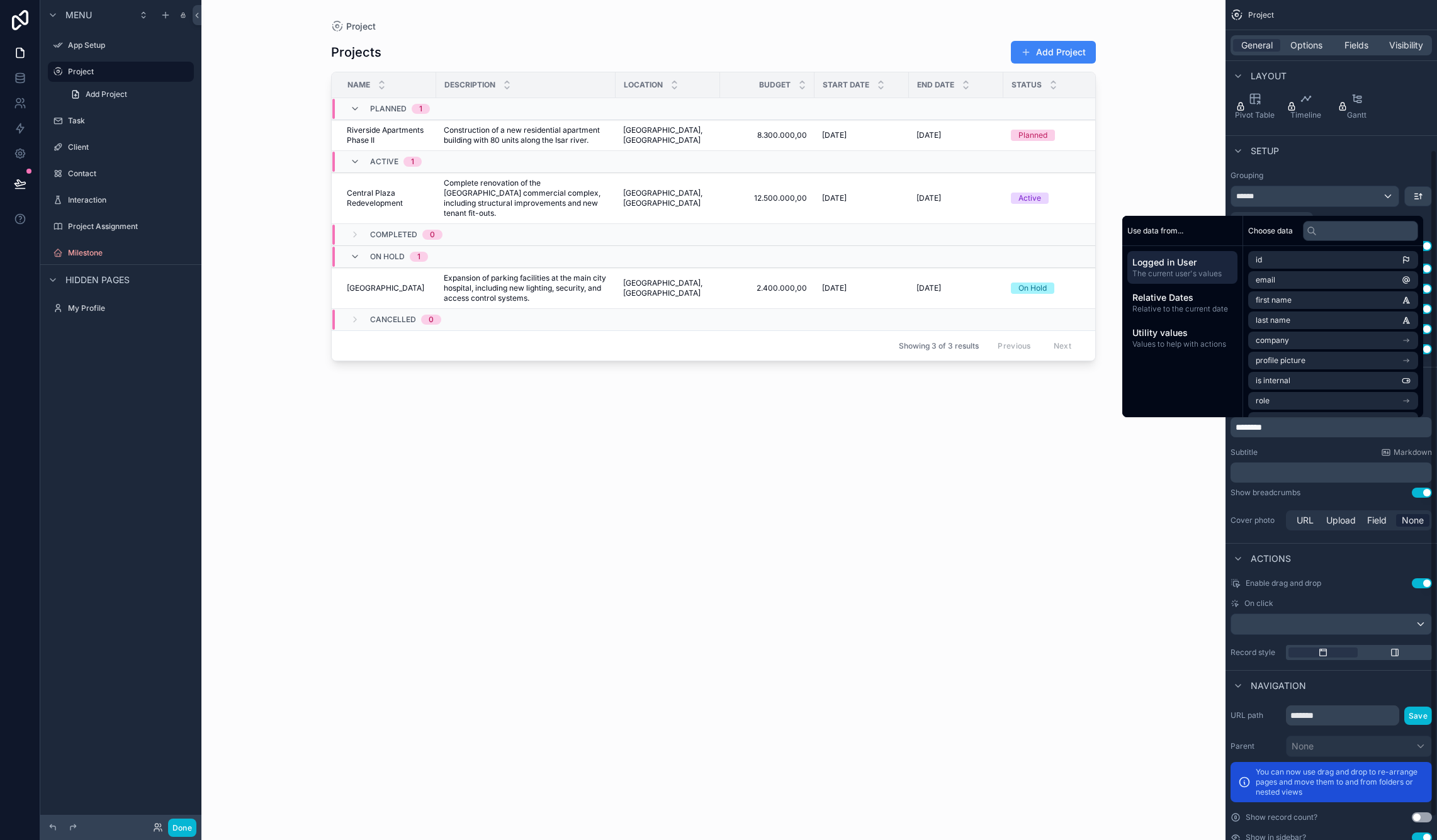
scroll to position [188, 0]
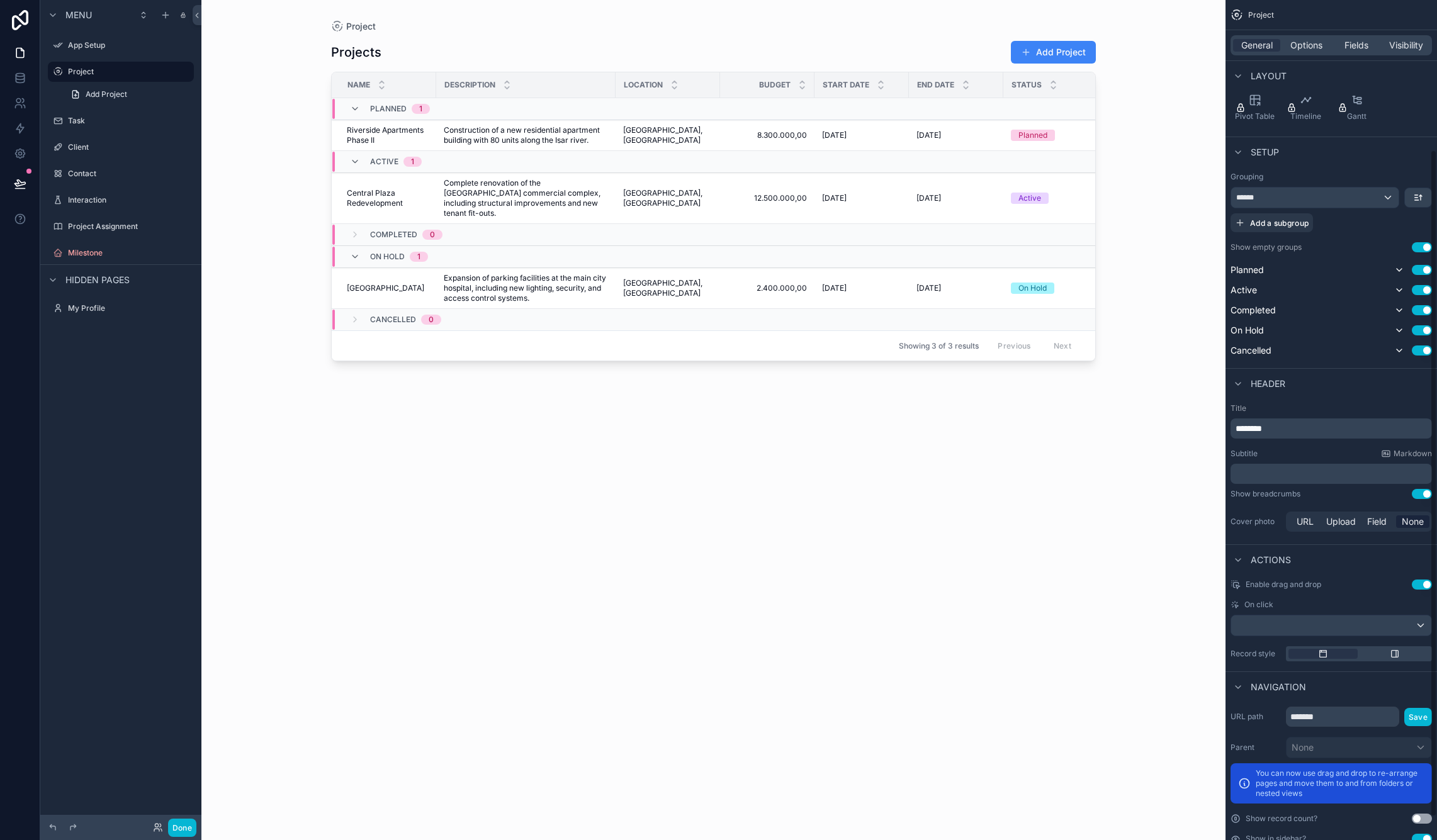
click at [1291, 424] on p "********" at bounding box center [1332, 428] width 194 height 12
drag, startPoint x: 1277, startPoint y: 426, endPoint x: 1203, endPoint y: 428, distance: 74.0
click at [1203, 428] on div "App Setup Project Task Client Contact Interaction My Profile Powered by SG Serd…" at bounding box center [819, 420] width 1236 height 840
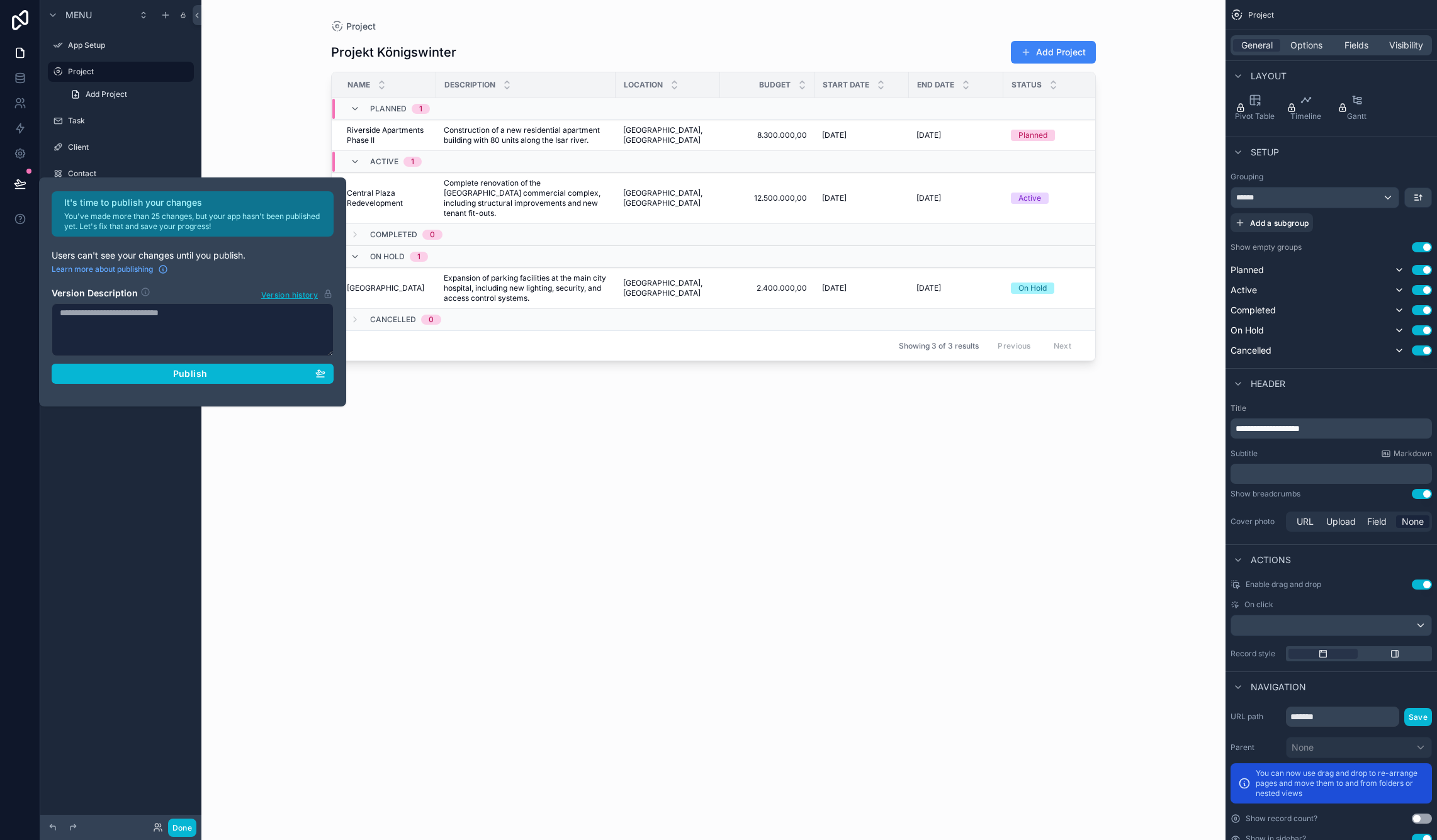
click at [1101, 520] on div "Project Projekt Königswinter Add Project Name Description Location Budget Start…" at bounding box center [713, 412] width 805 height 825
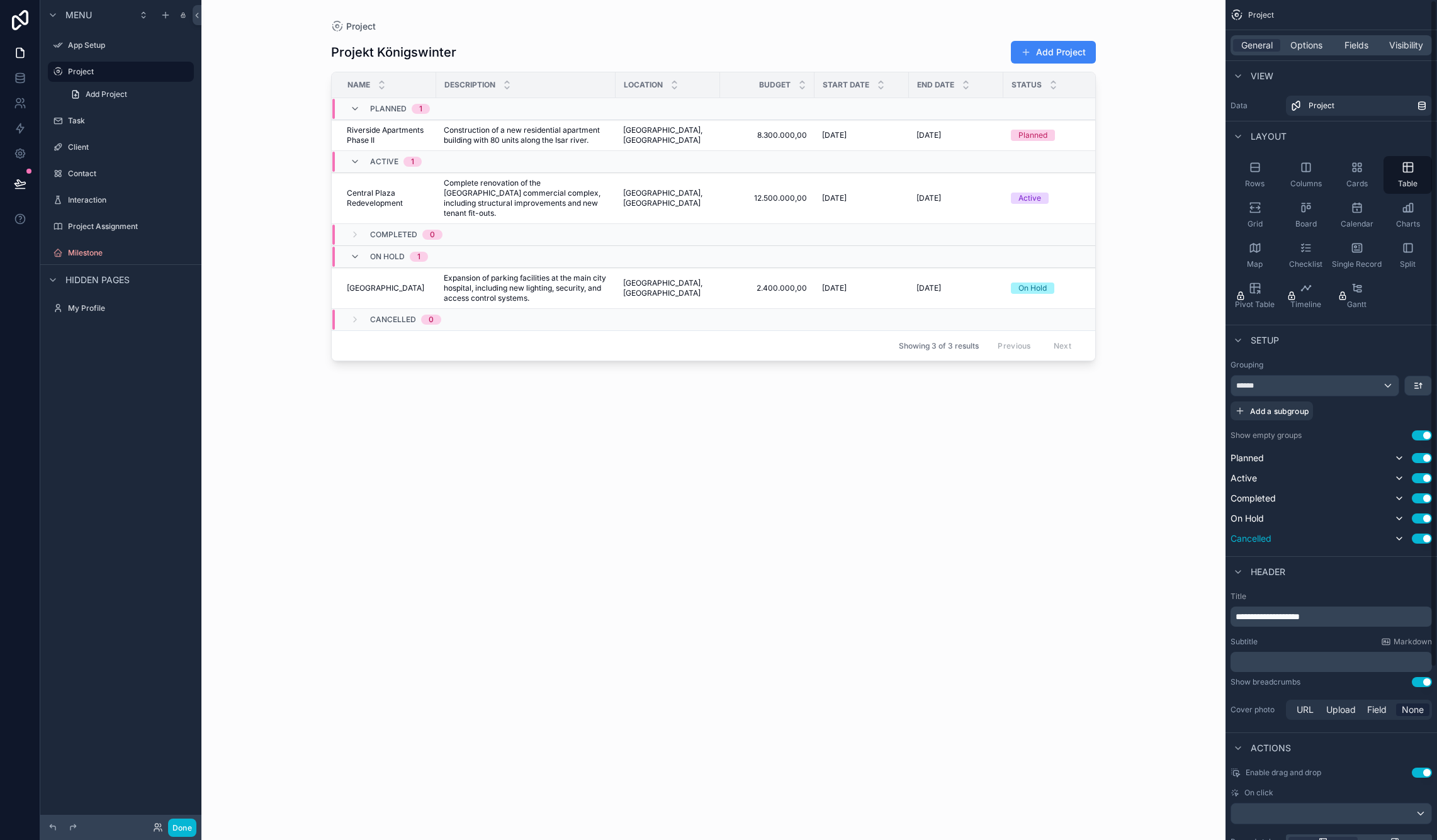
scroll to position [0, 0]
click at [1236, 616] on span "**********" at bounding box center [1267, 616] width 64 height 8
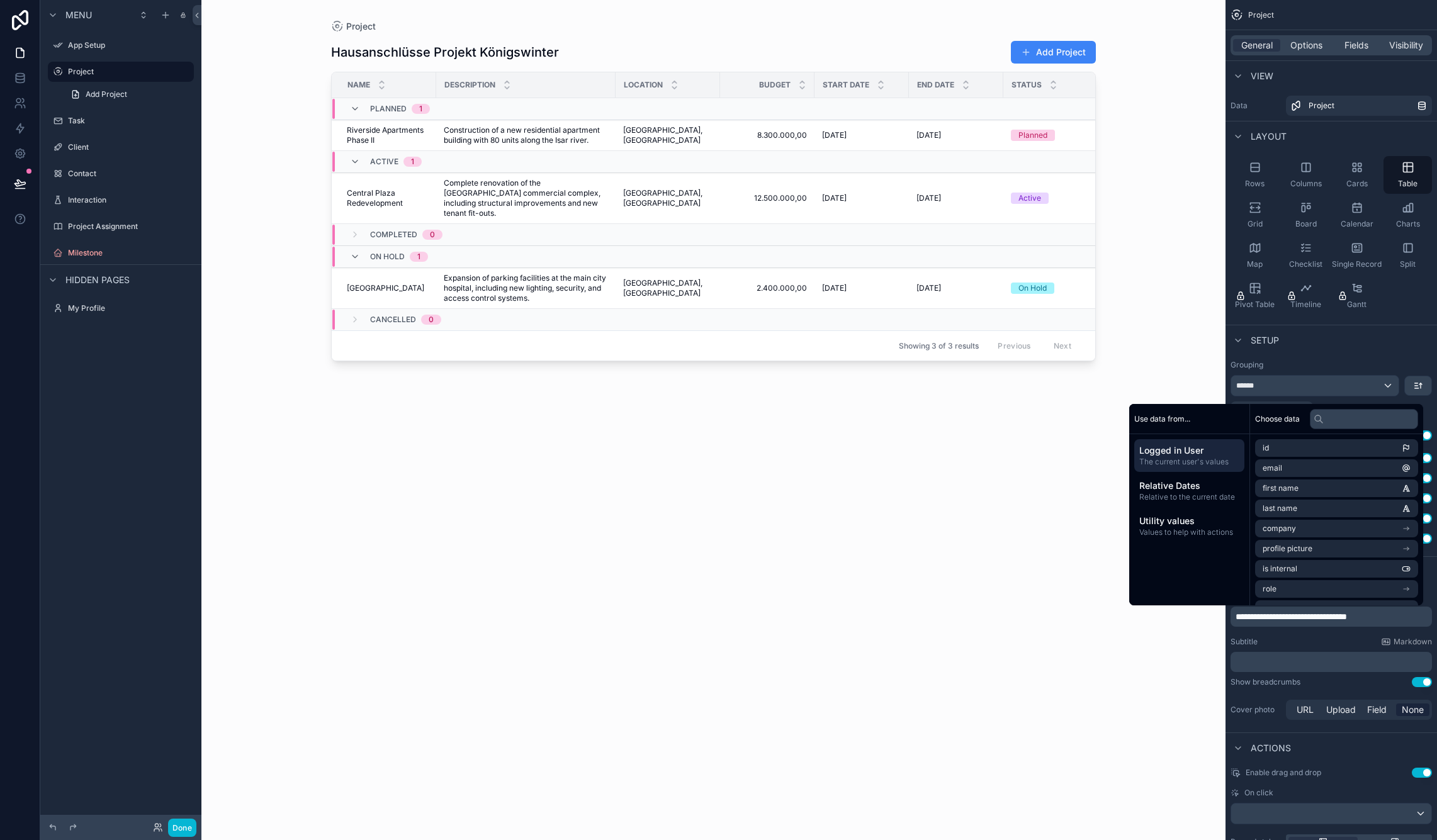
click at [1159, 683] on div "Project Hausanschlüsse Projekt Königswinter Add Project Name Description Locati…" at bounding box center [714, 420] width 1024 height 840
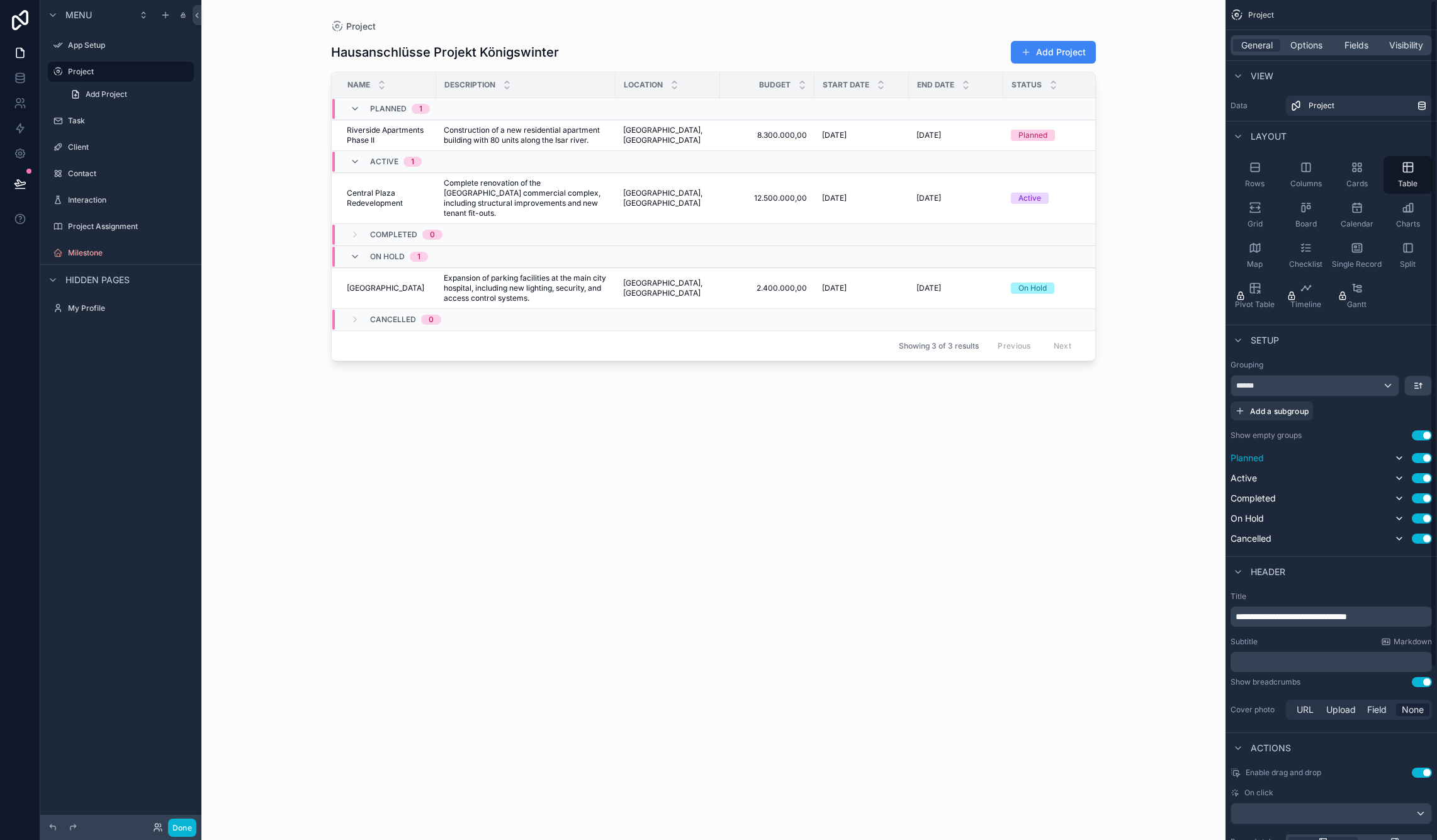
click at [1250, 457] on span "Planned" at bounding box center [1246, 458] width 33 height 12
click at [1389, 385] on div "******" at bounding box center [1315, 386] width 168 height 20
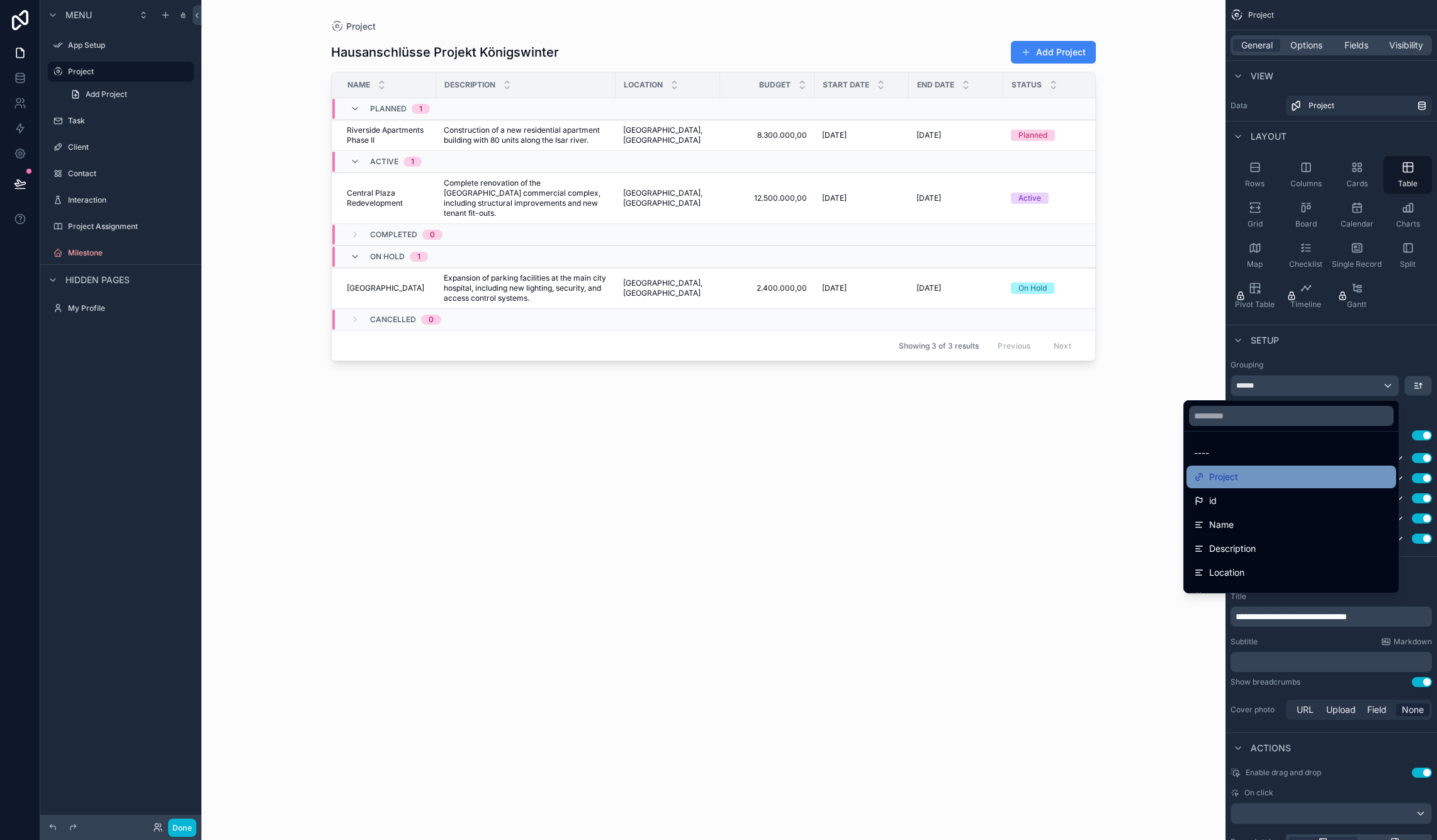
click at [1272, 483] on div "Project" at bounding box center [1291, 477] width 195 height 15
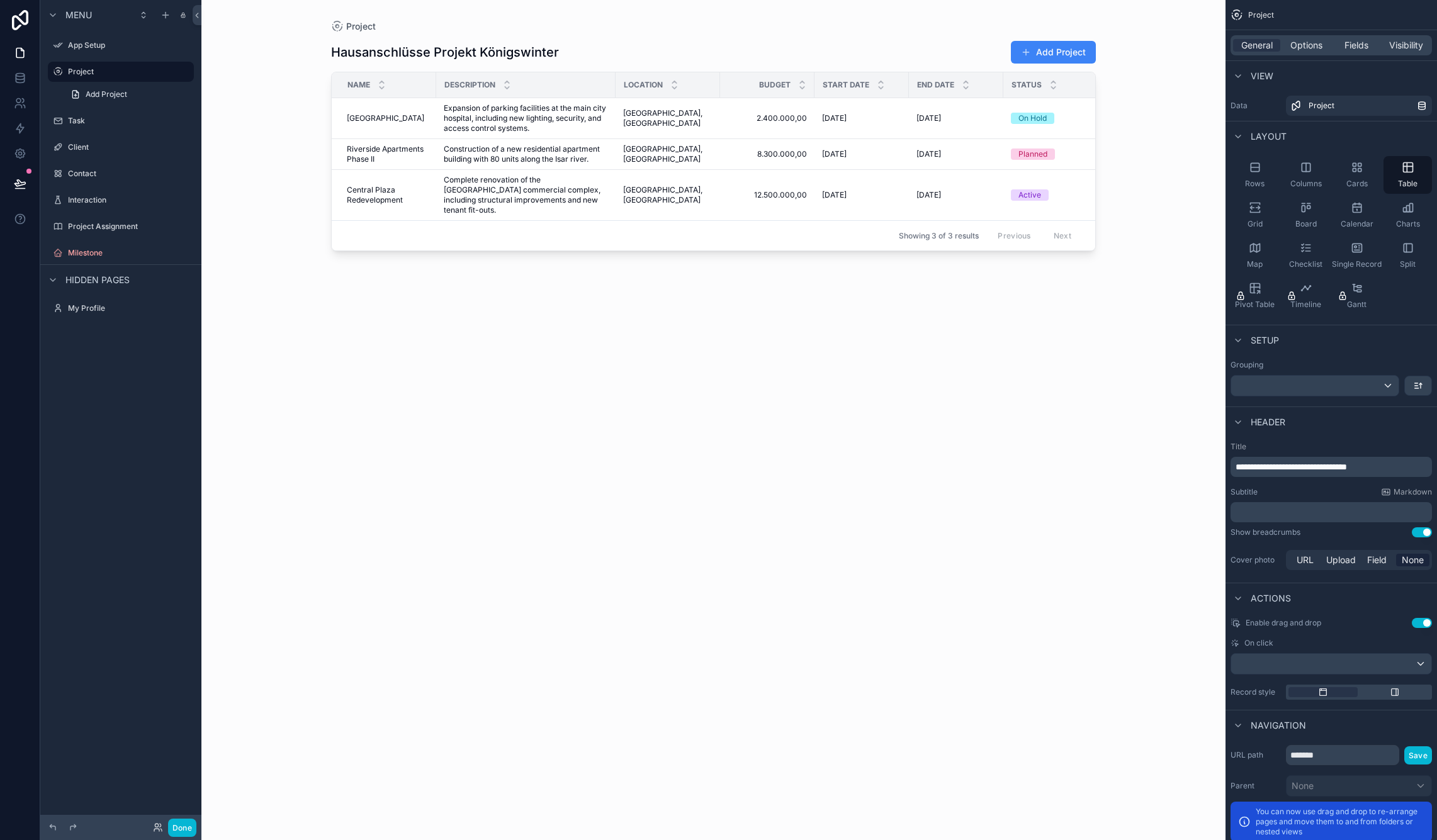
click at [1387, 384] on div "scrollable content" at bounding box center [1315, 386] width 168 height 20
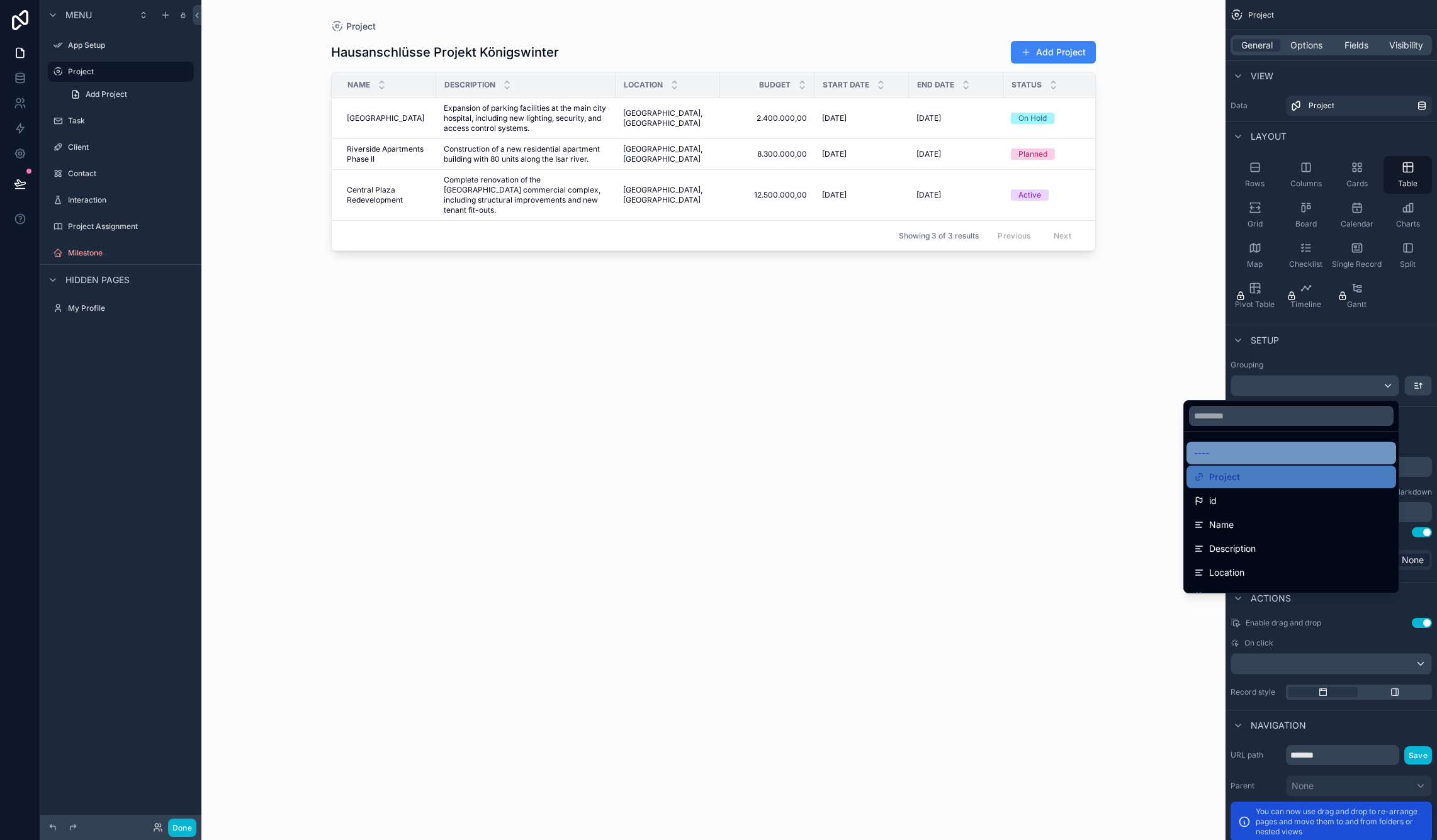
click at [1312, 445] on div "----" at bounding box center [1291, 453] width 195 height 15
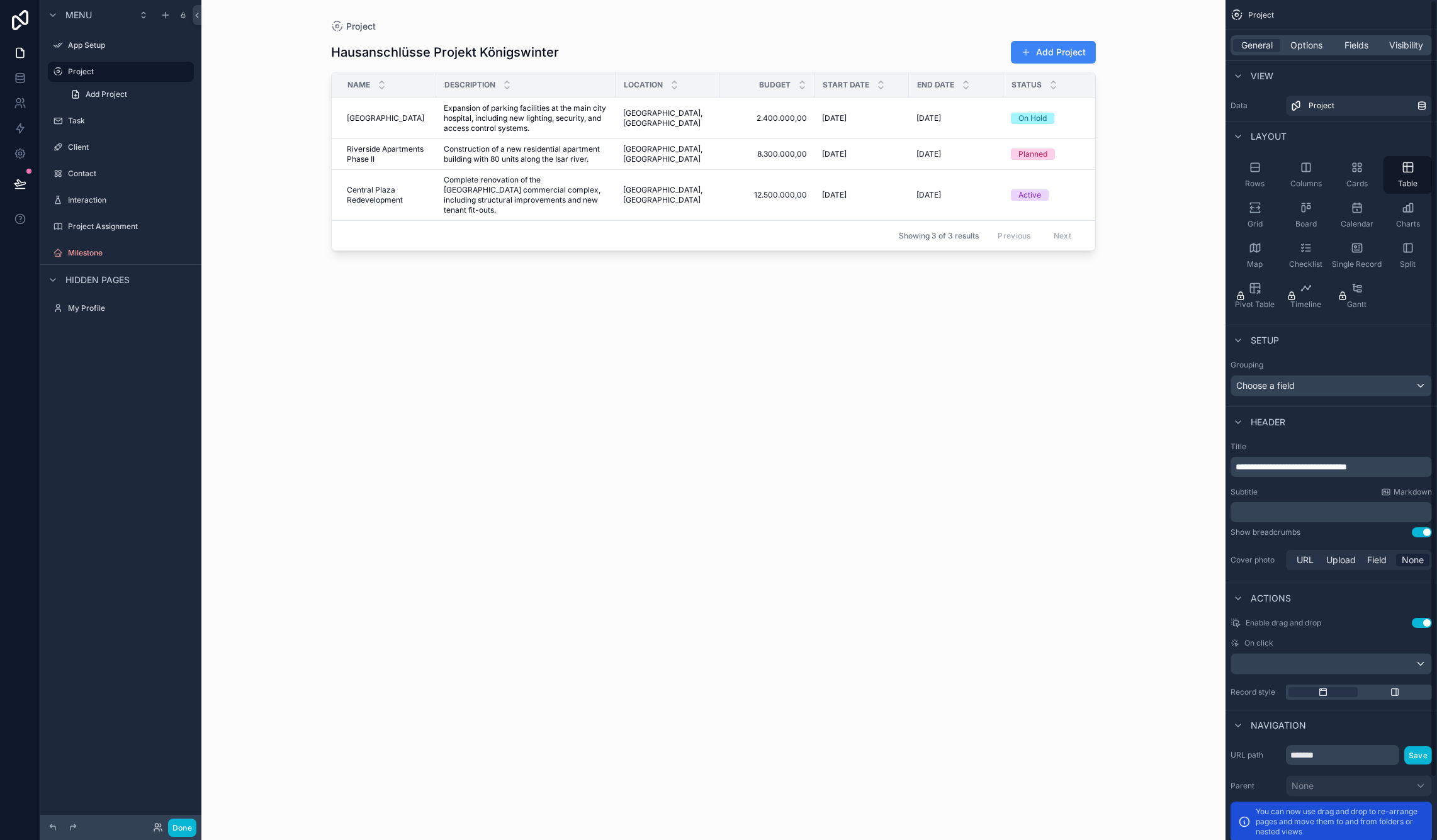
click at [1385, 413] on div "Header" at bounding box center [1331, 421] width 211 height 30
click at [1378, 392] on div "Choose a field" at bounding box center [1331, 386] width 200 height 20
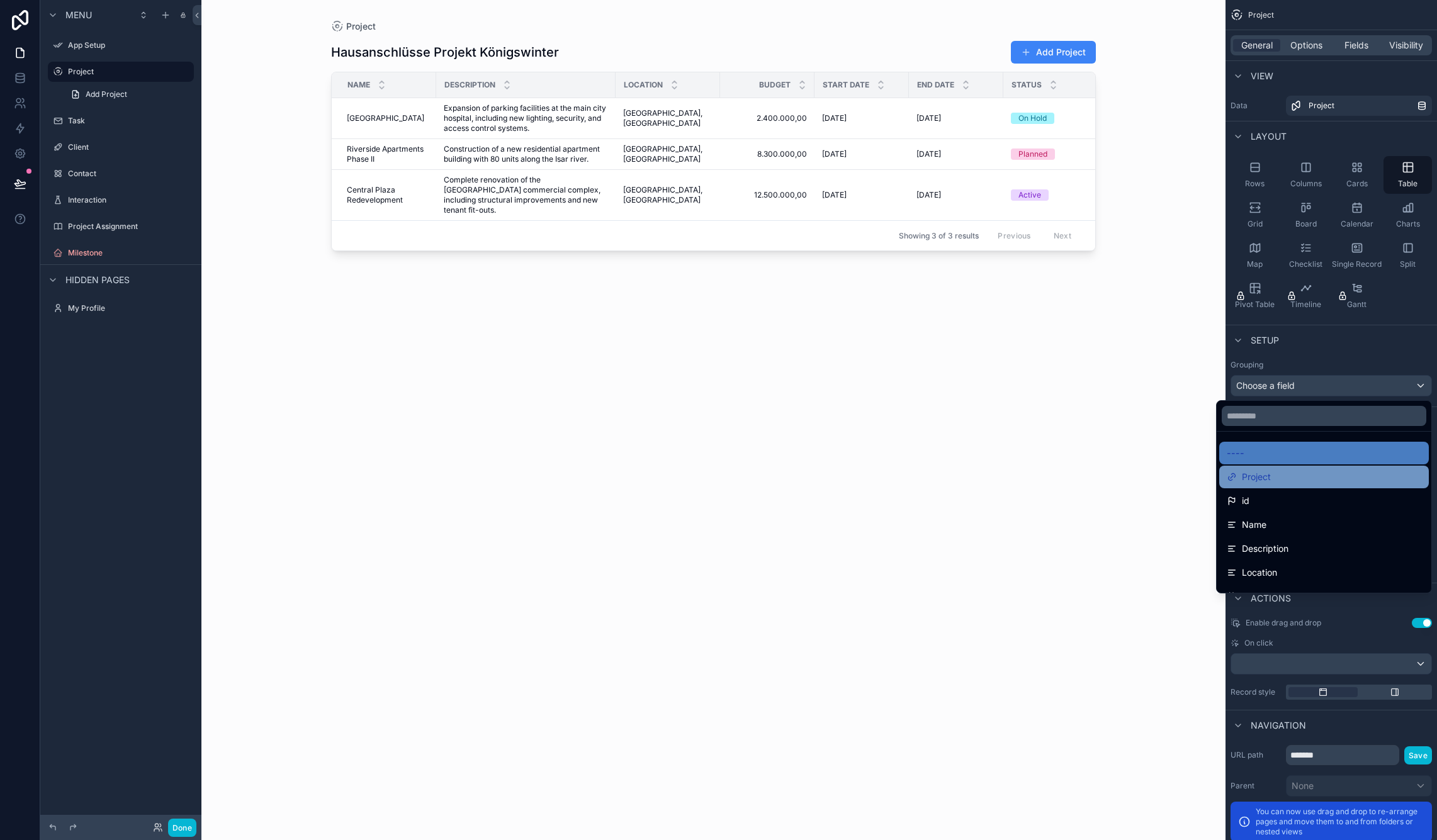
click at [1327, 484] on div "Project" at bounding box center [1323, 476] width 210 height 22
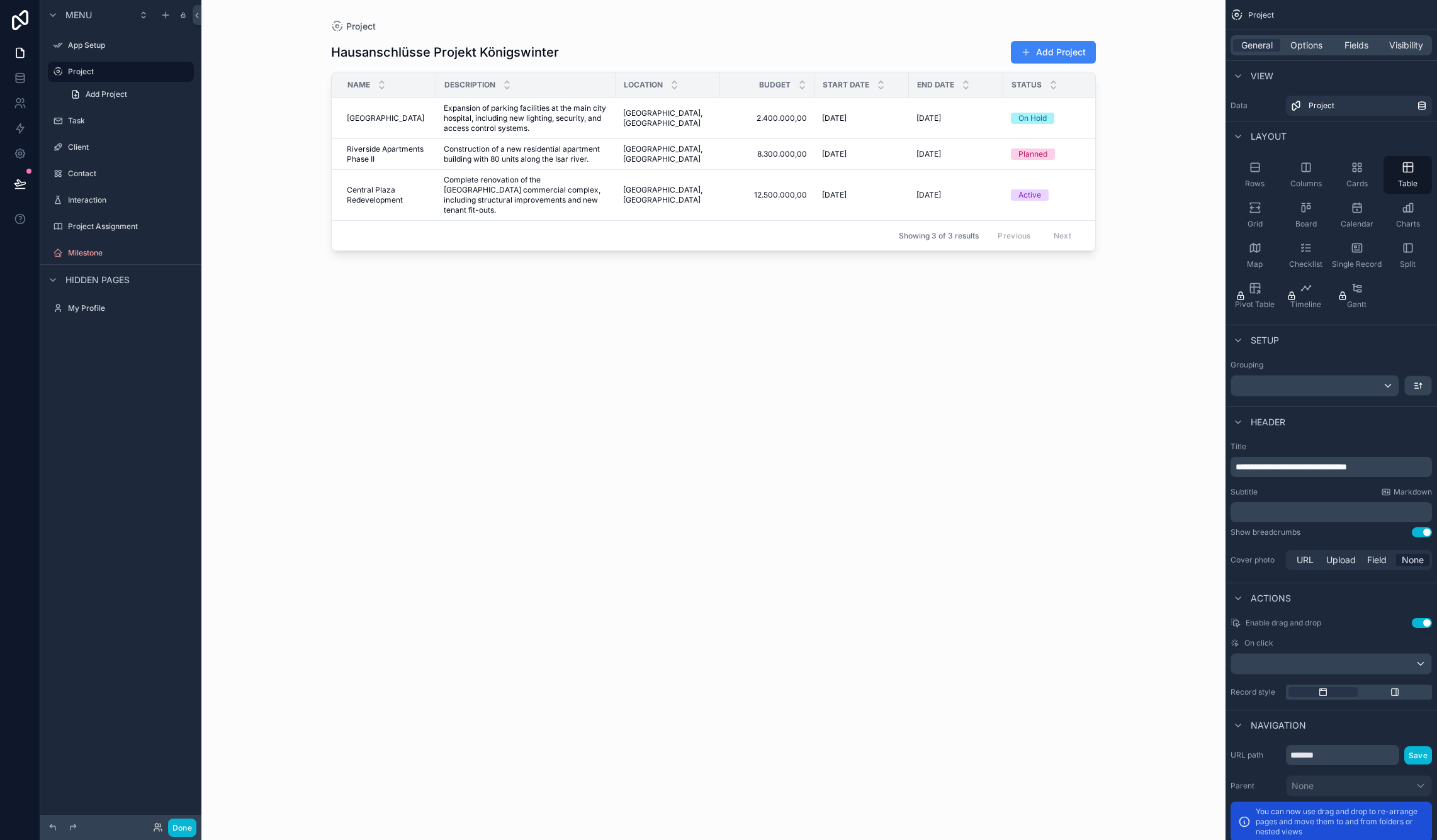
click at [1346, 387] on div "scrollable content" at bounding box center [1315, 386] width 168 height 20
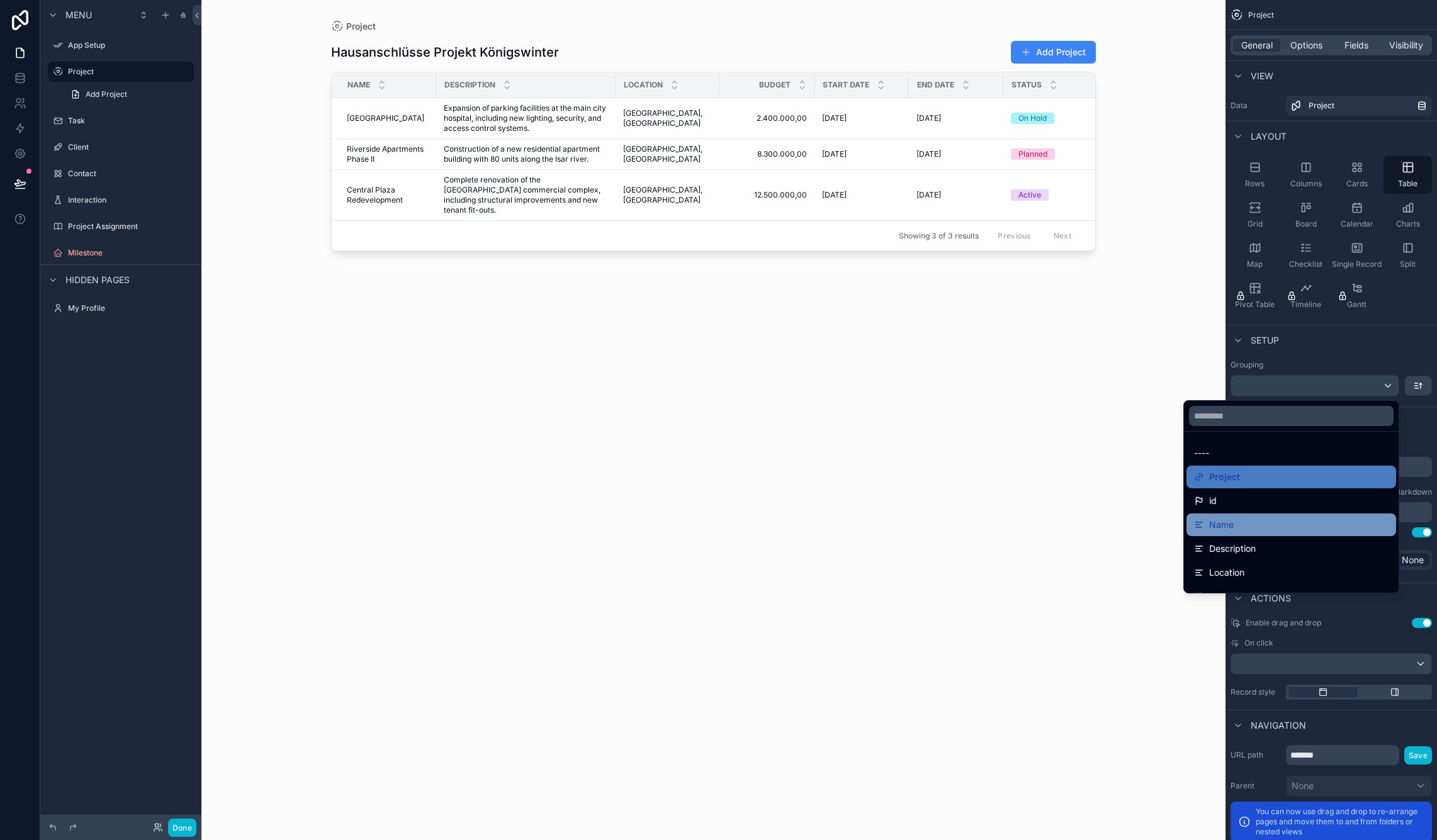
click at [1258, 519] on div "Name" at bounding box center [1291, 525] width 195 height 15
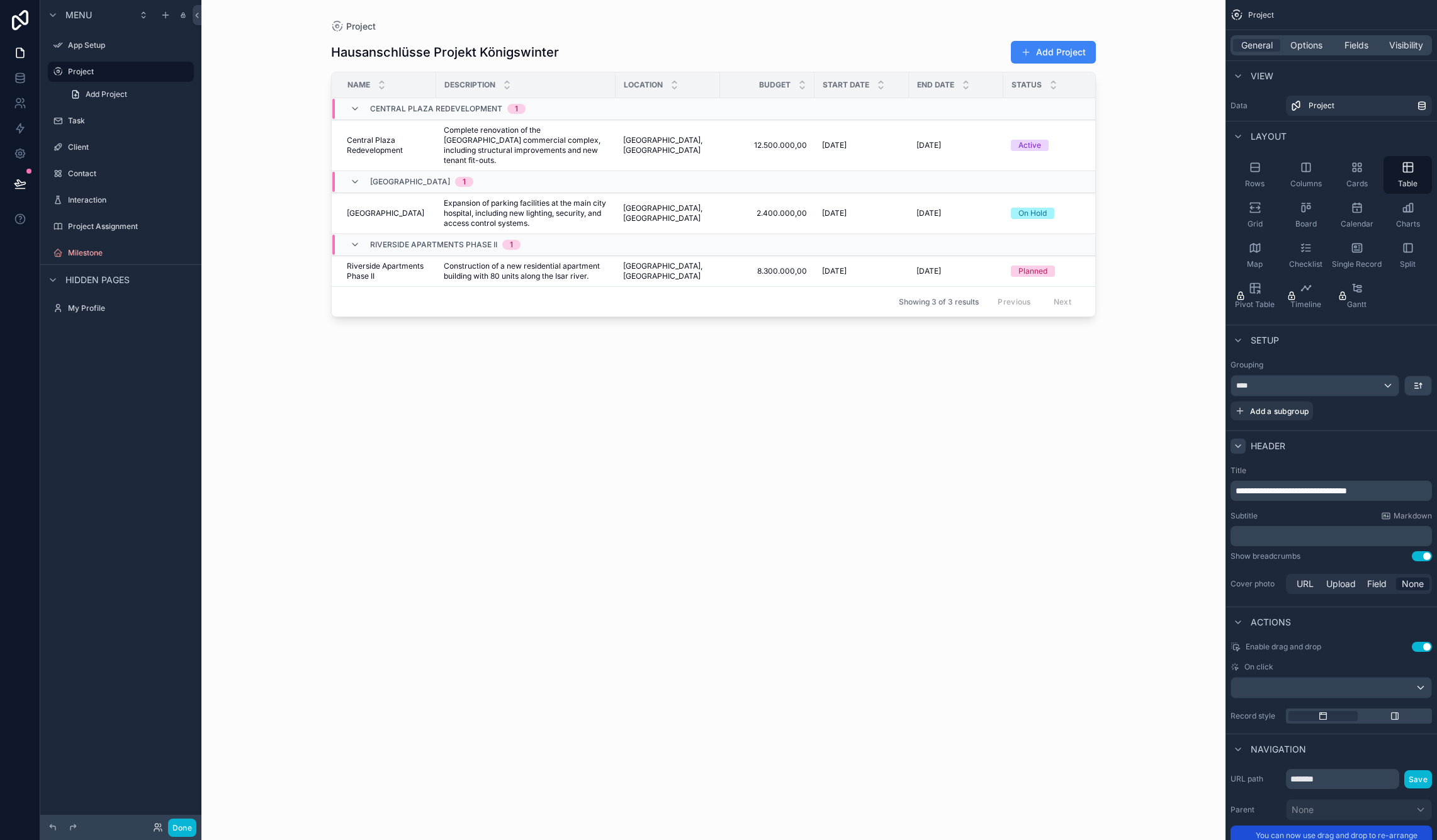
click at [1240, 448] on icon "scrollable content" at bounding box center [1237, 446] width 10 height 10
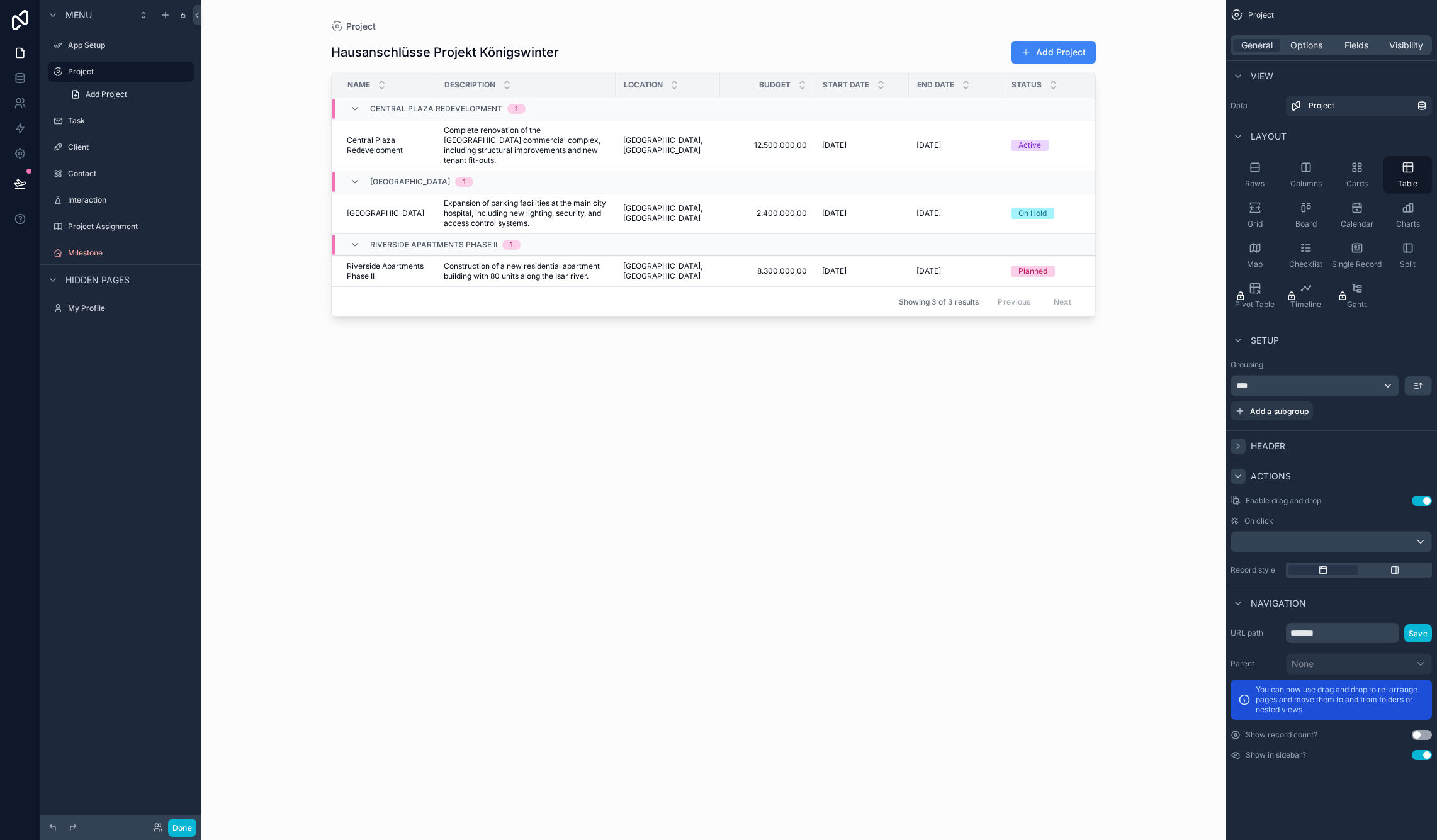
click at [1239, 474] on icon "scrollable content" at bounding box center [1237, 476] width 10 height 10
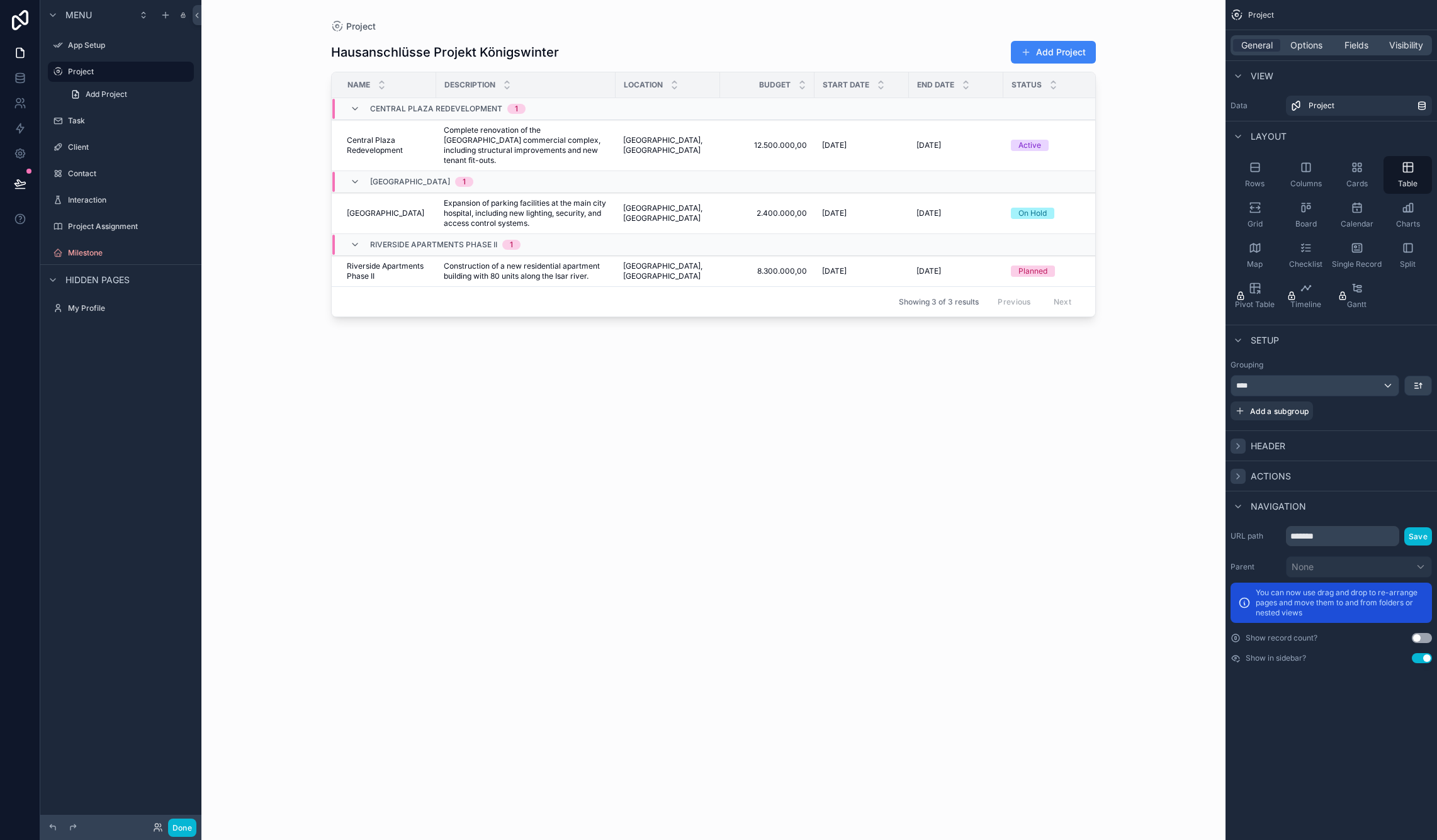
click at [1239, 473] on icon "scrollable content" at bounding box center [1237, 476] width 10 height 10
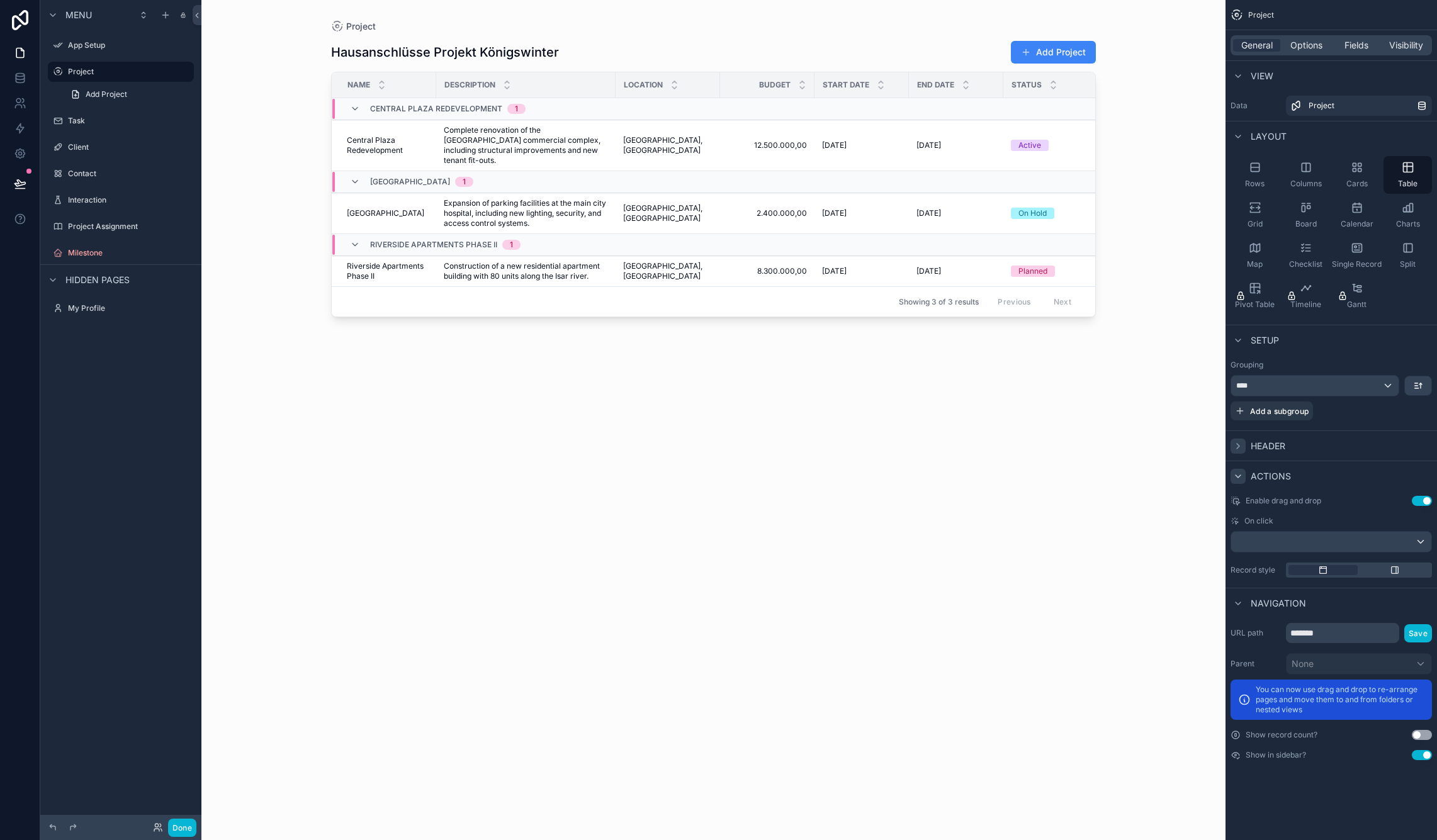
click at [1239, 452] on div "scrollable content" at bounding box center [1238, 446] width 15 height 15
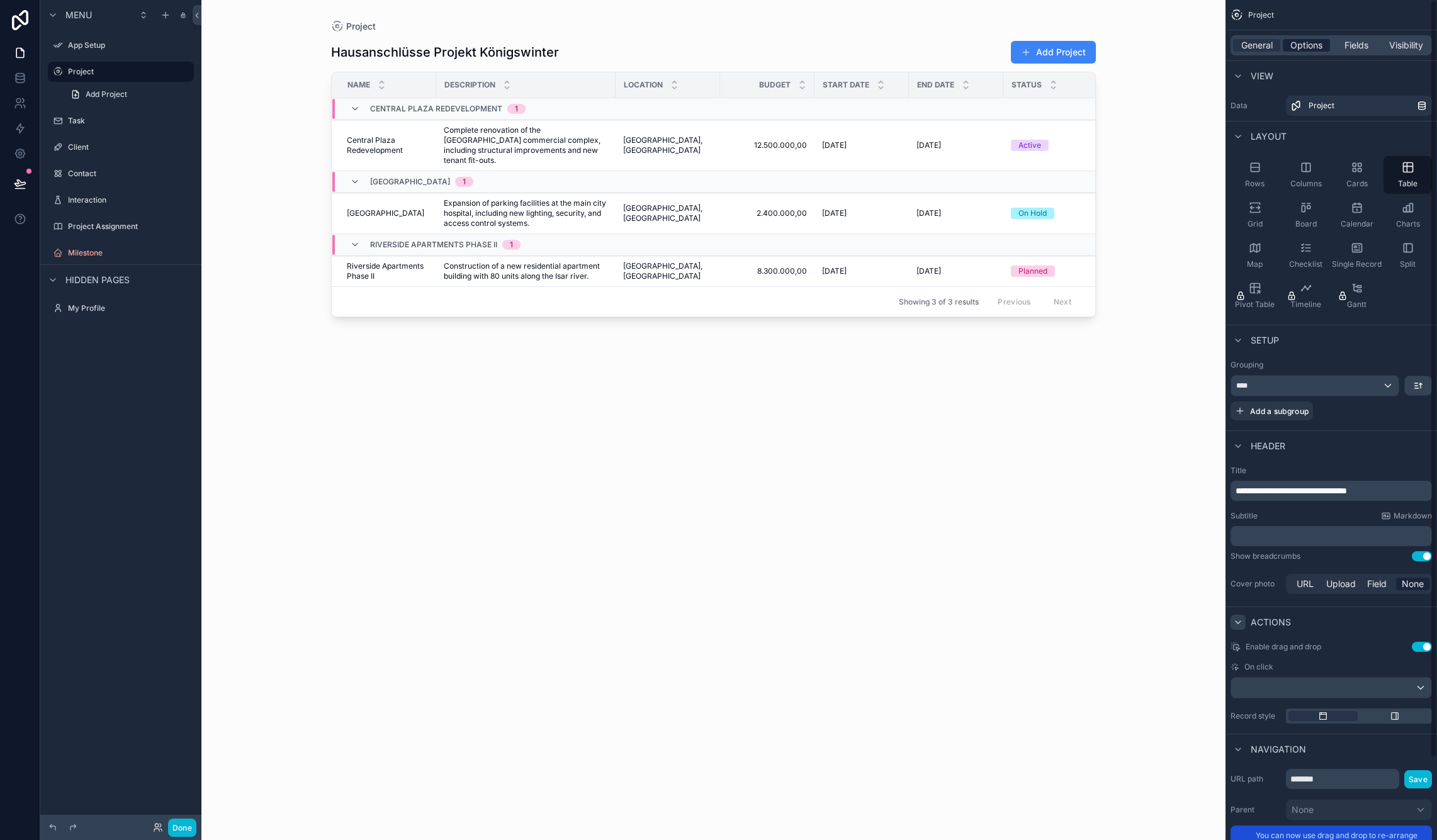
click at [1311, 39] on span "Options" at bounding box center [1306, 45] width 32 height 12
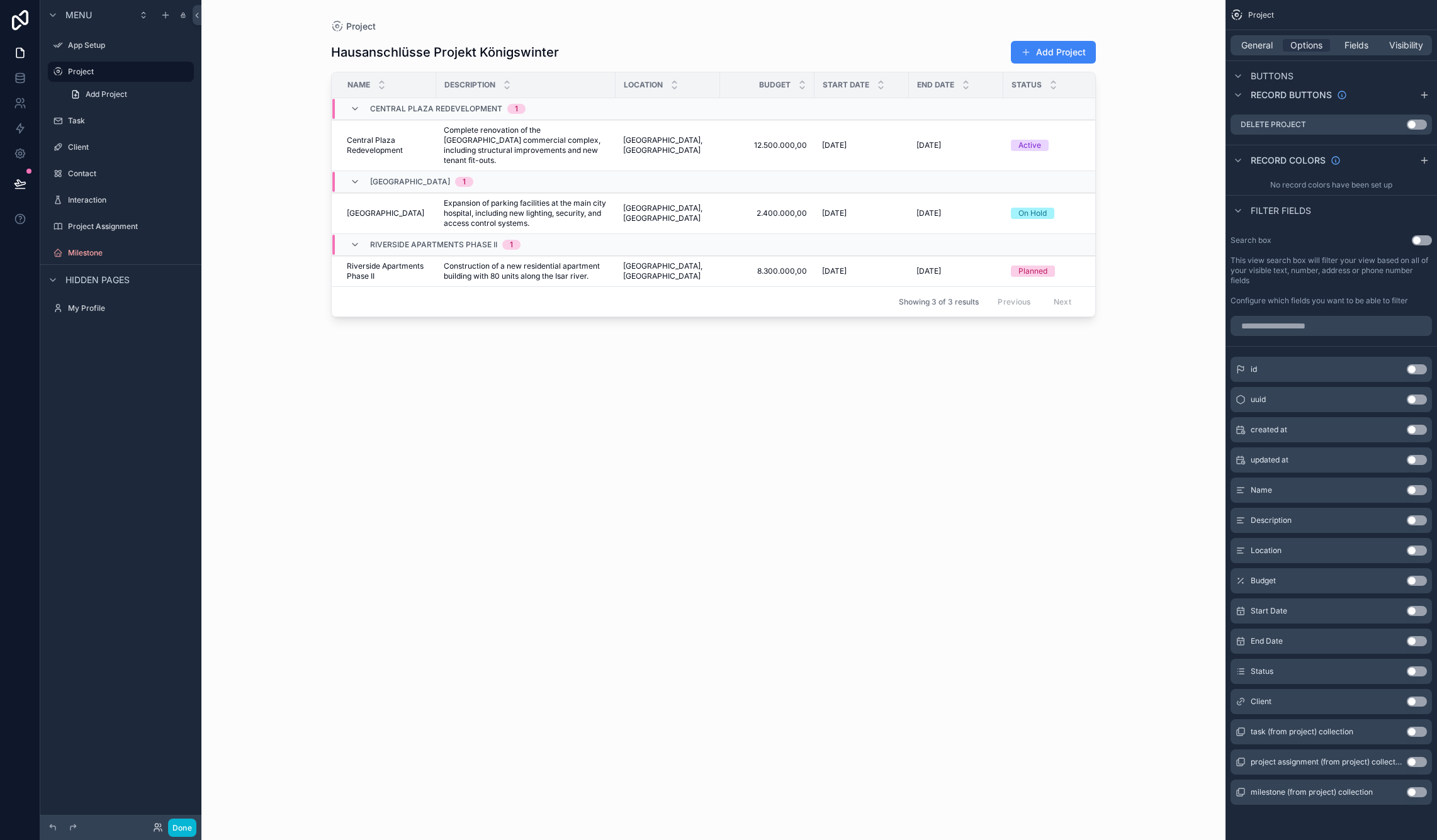
click at [1089, 354] on div "Hausanschlüsse Projekt Königswinter Add Project Name Description Location Budge…" at bounding box center [714, 429] width 764 height 792
click at [1363, 42] on span "Fields" at bounding box center [1356, 45] width 24 height 12
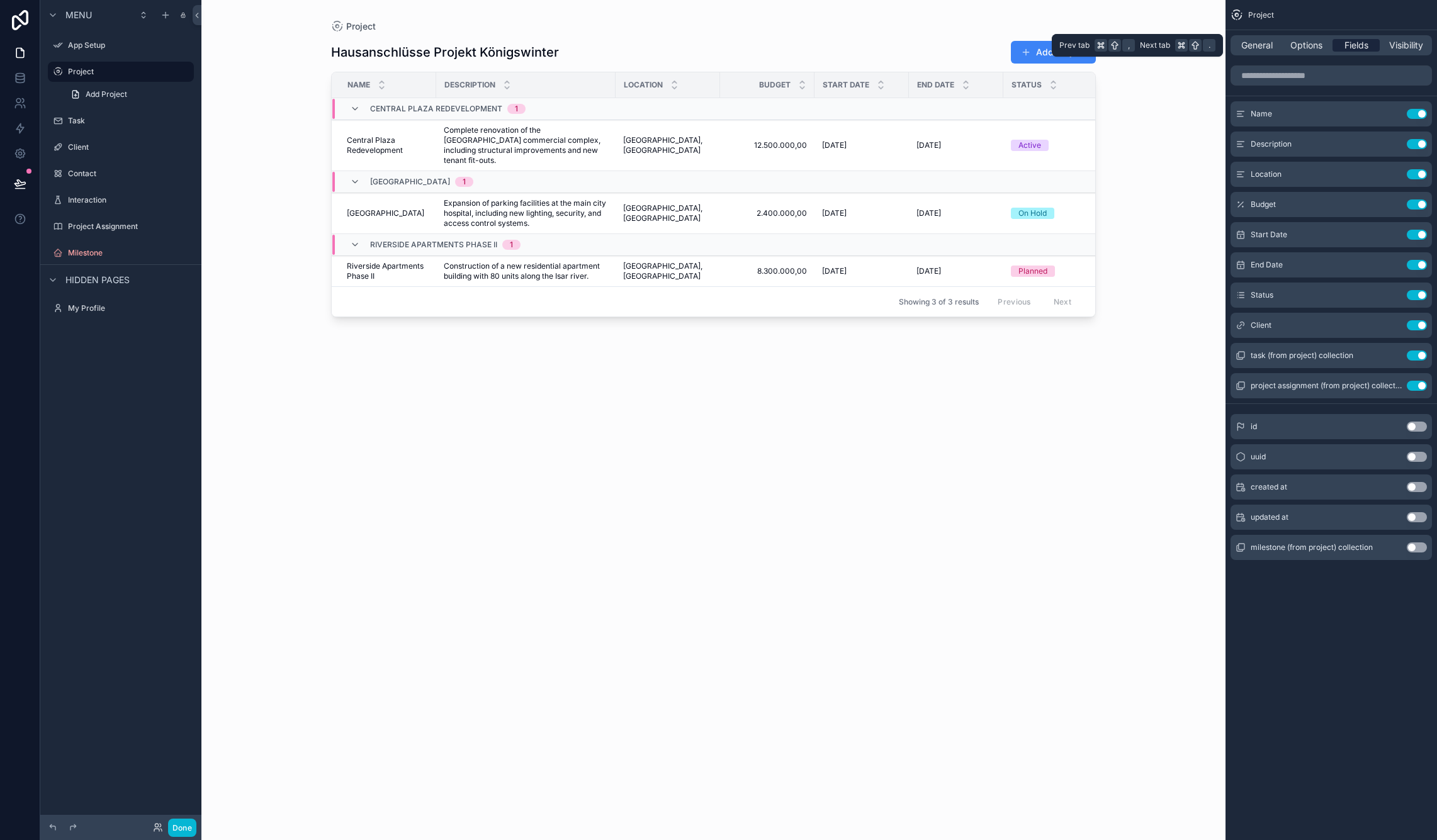
click at [1354, 50] on span "Fields" at bounding box center [1356, 45] width 24 height 12
click at [18, 69] on link at bounding box center [20, 78] width 40 height 25
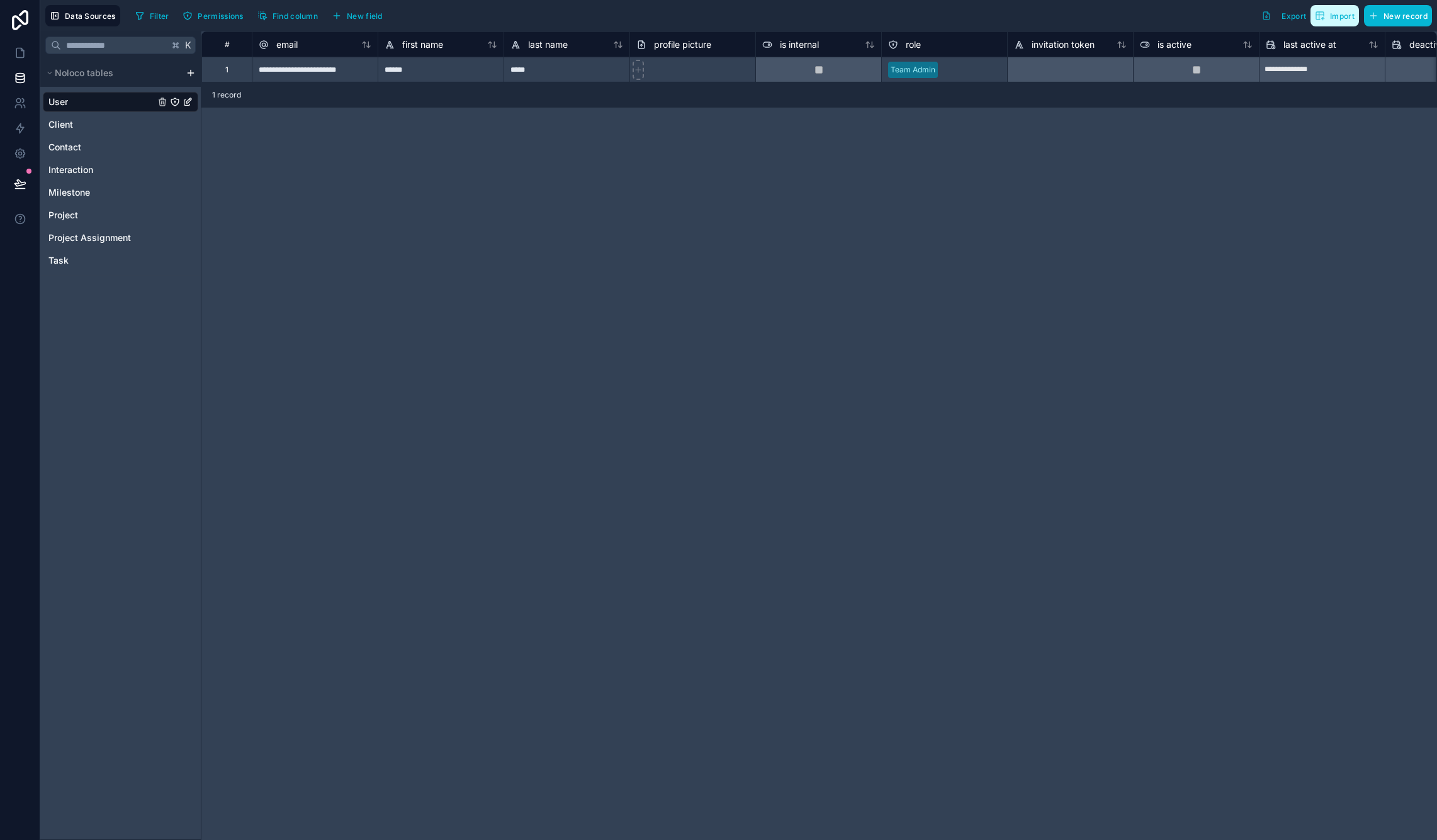
click at [1330, 13] on span "Import" at bounding box center [1342, 16] width 25 height 9
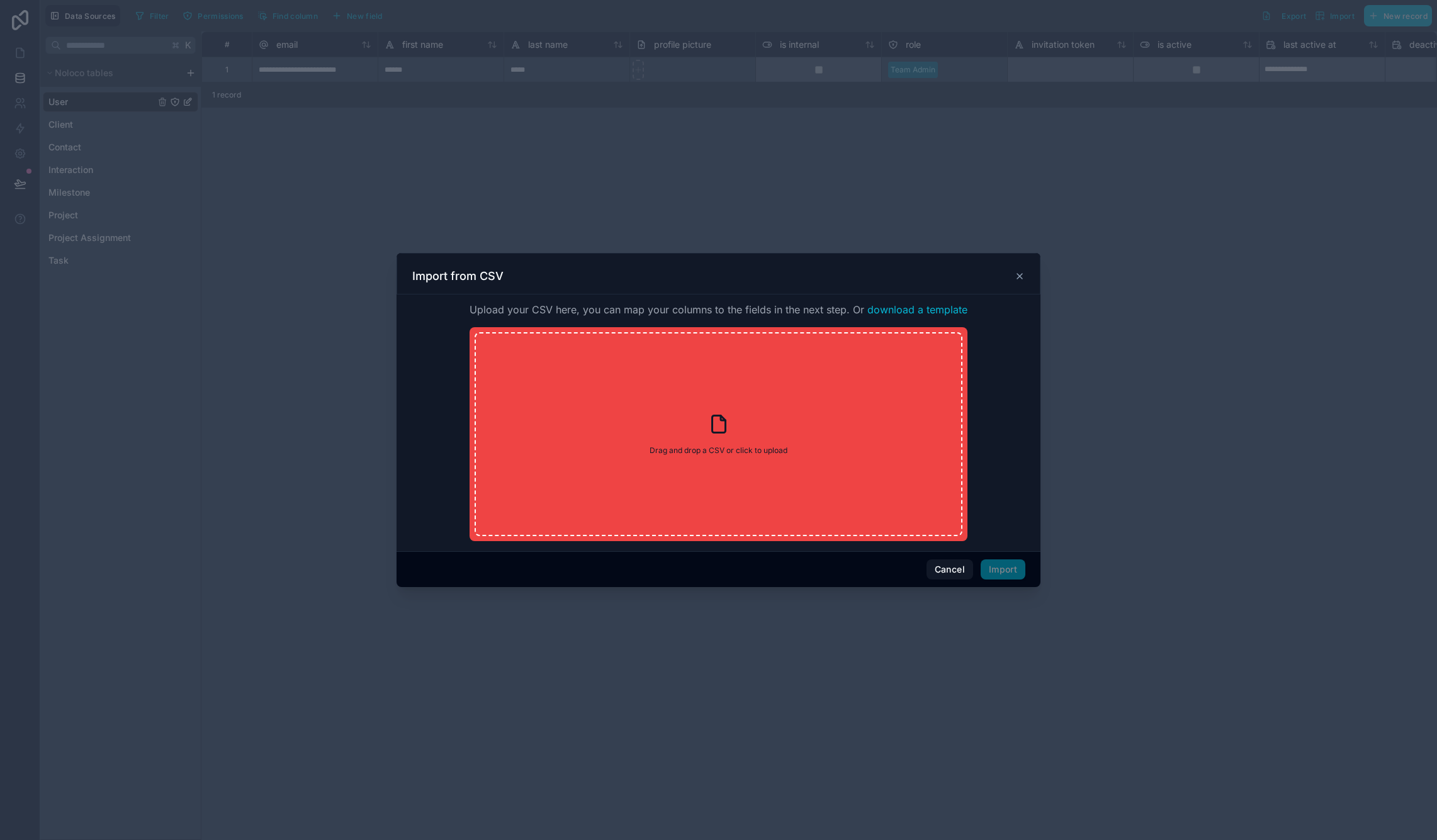
click at [803, 632] on div at bounding box center [718, 420] width 1437 height 840
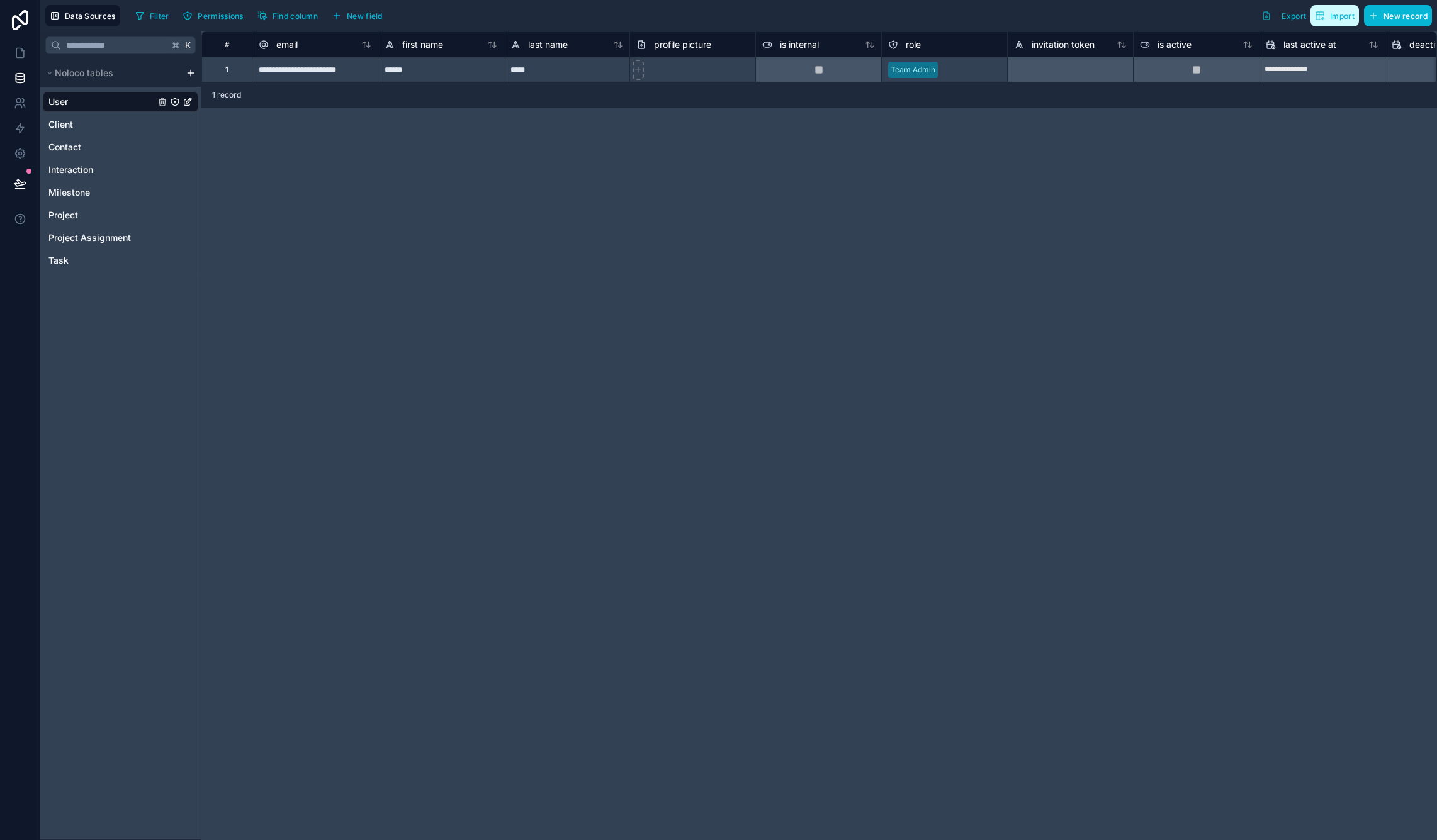
click at [1326, 18] on span "Import" at bounding box center [1335, 15] width 40 height 10
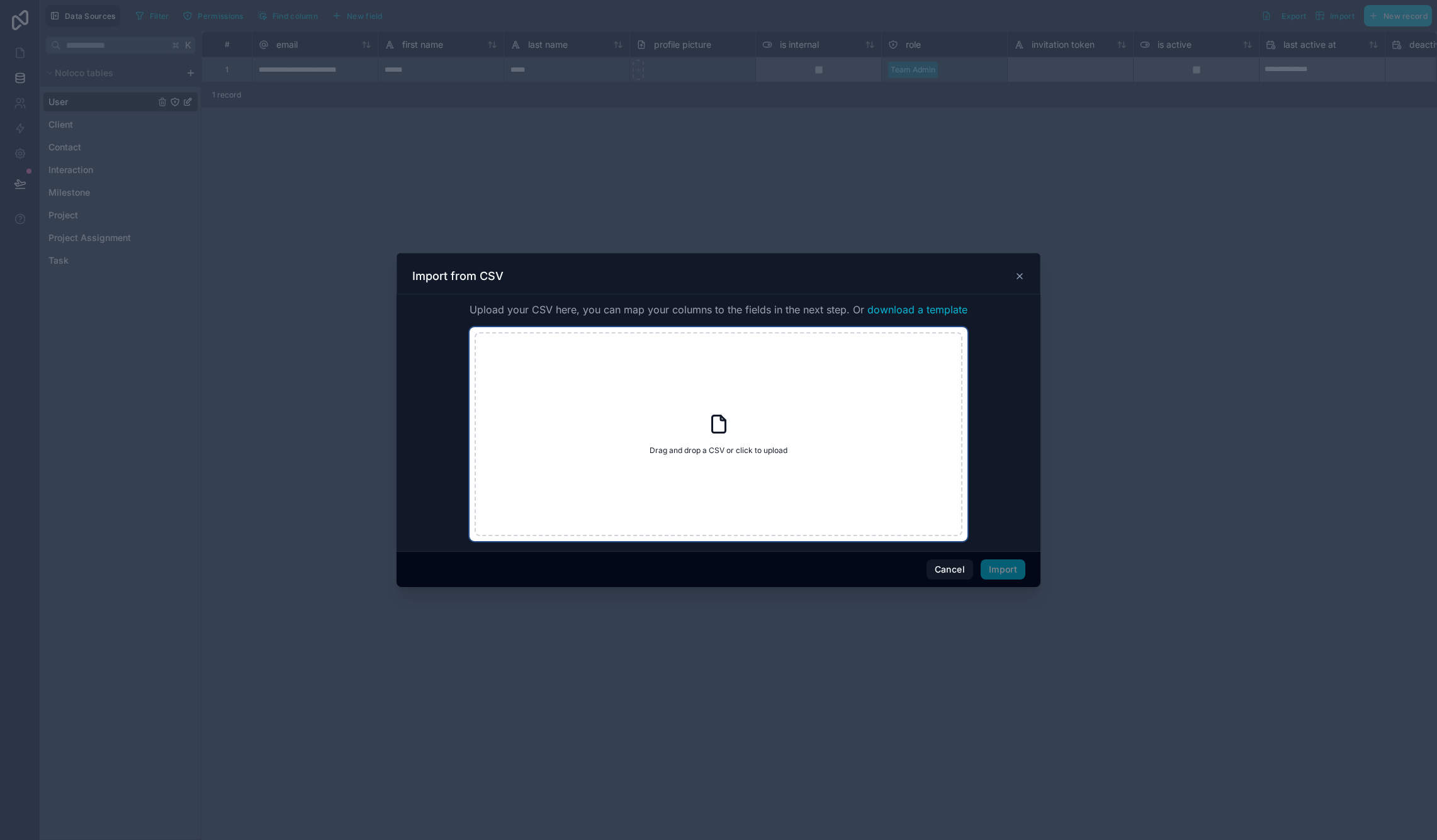
click at [727, 459] on div "Drag and drop a CSV or click to upload Drag and drop a CSV or click to upload" at bounding box center [718, 433] width 487 height 204
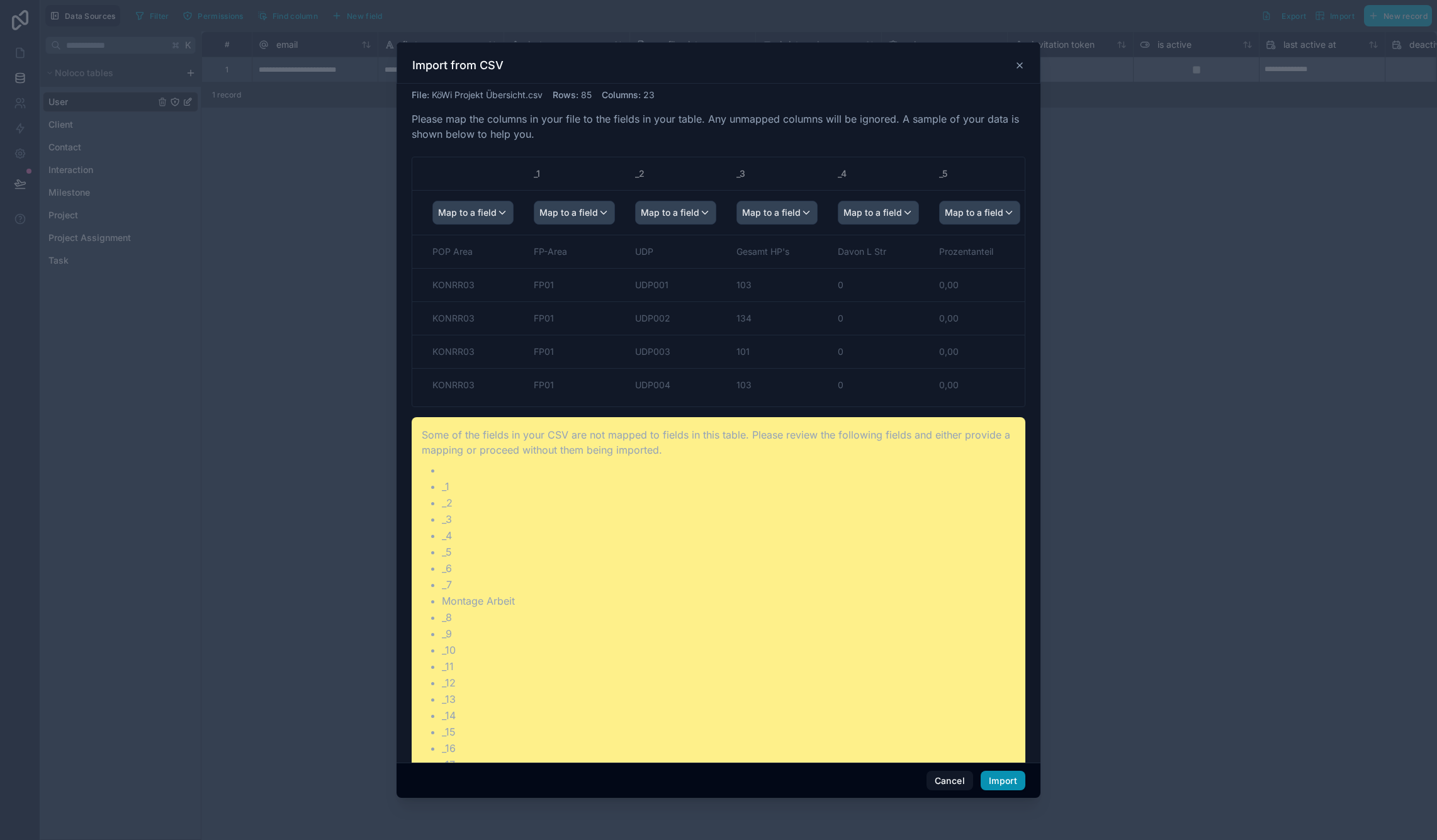
click at [1001, 786] on button "Import" at bounding box center [1003, 781] width 45 height 20
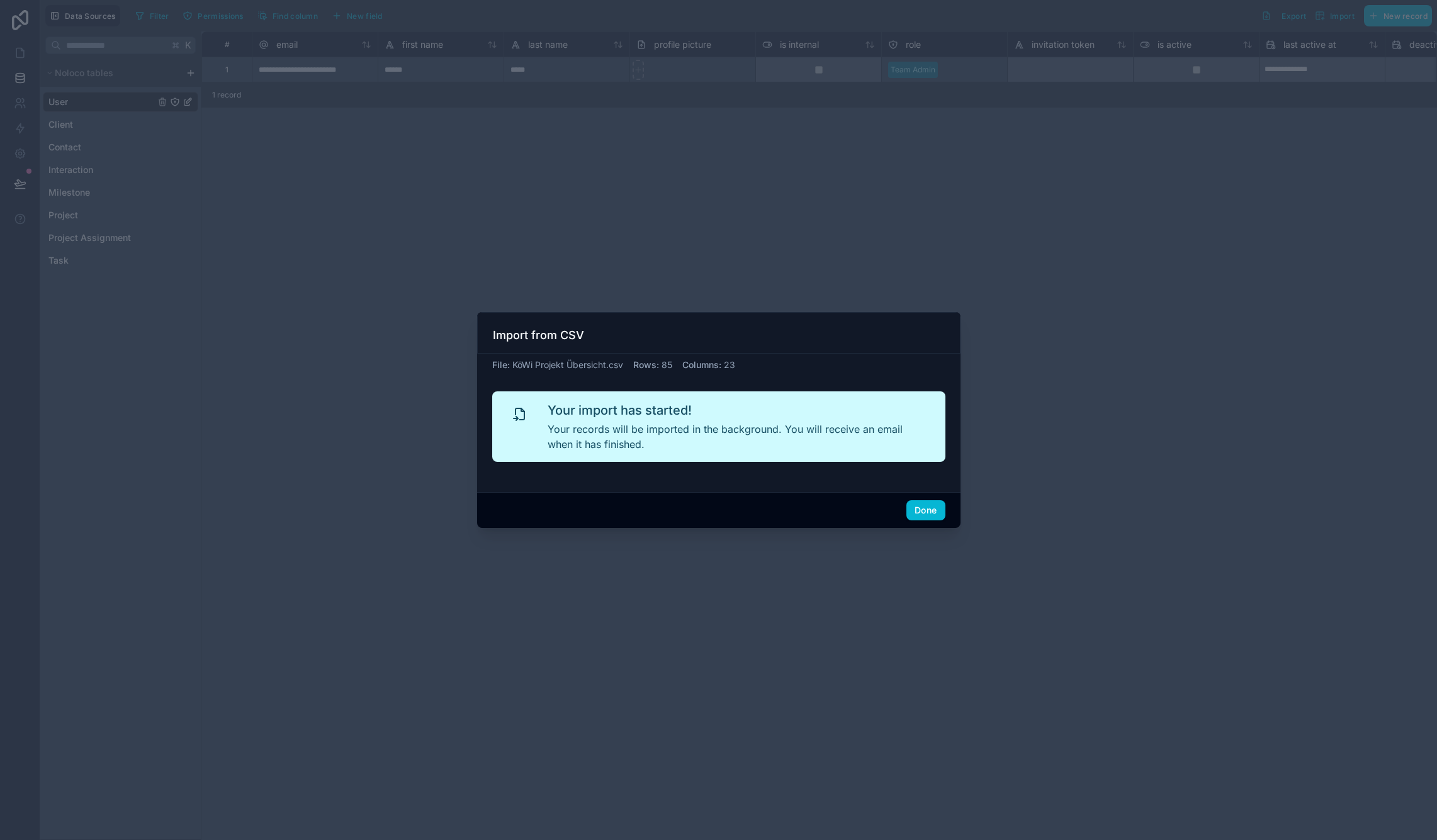
click at [922, 511] on button "Done" at bounding box center [926, 510] width 38 height 20
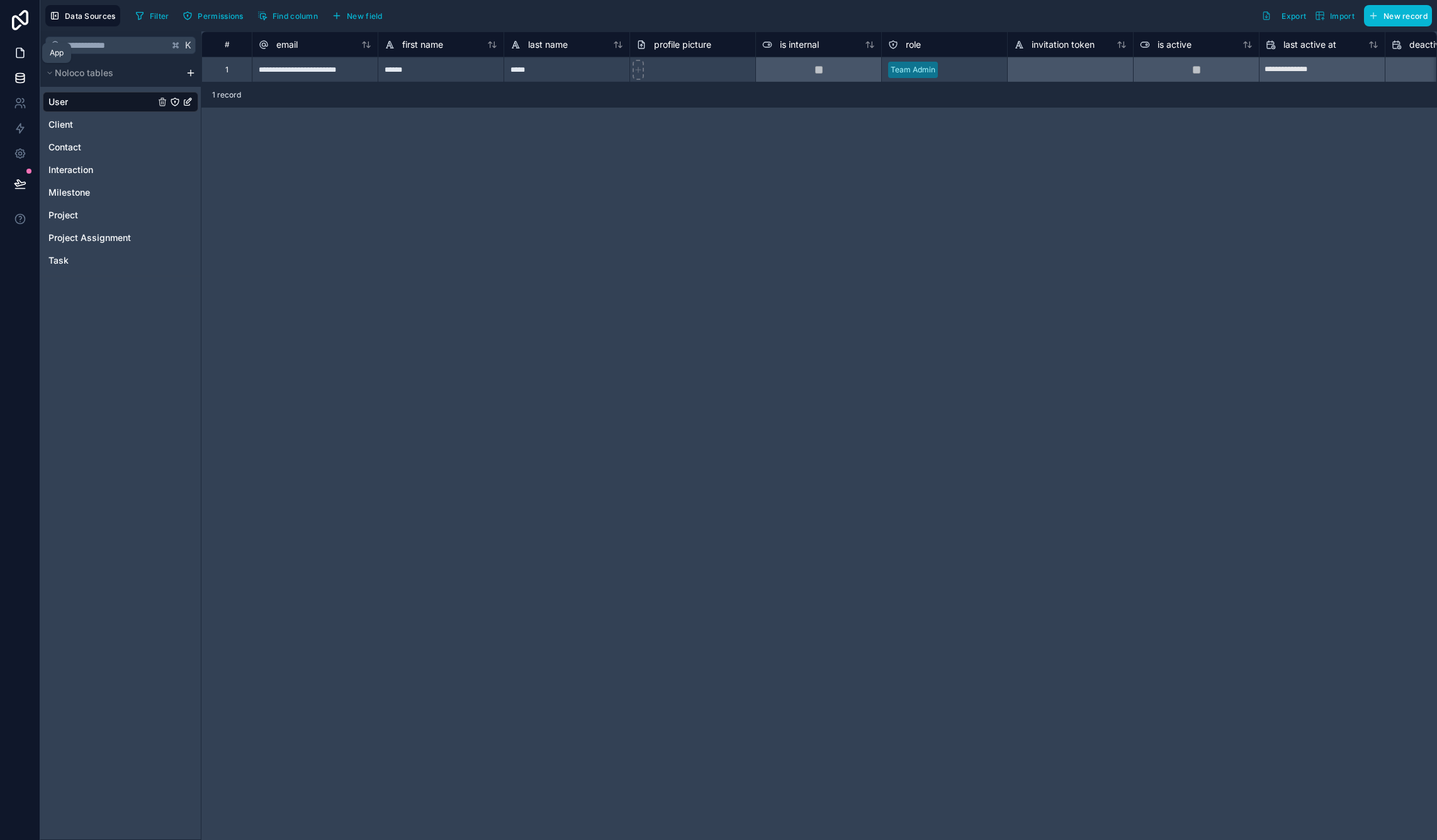
click at [18, 59] on link at bounding box center [20, 52] width 40 height 25
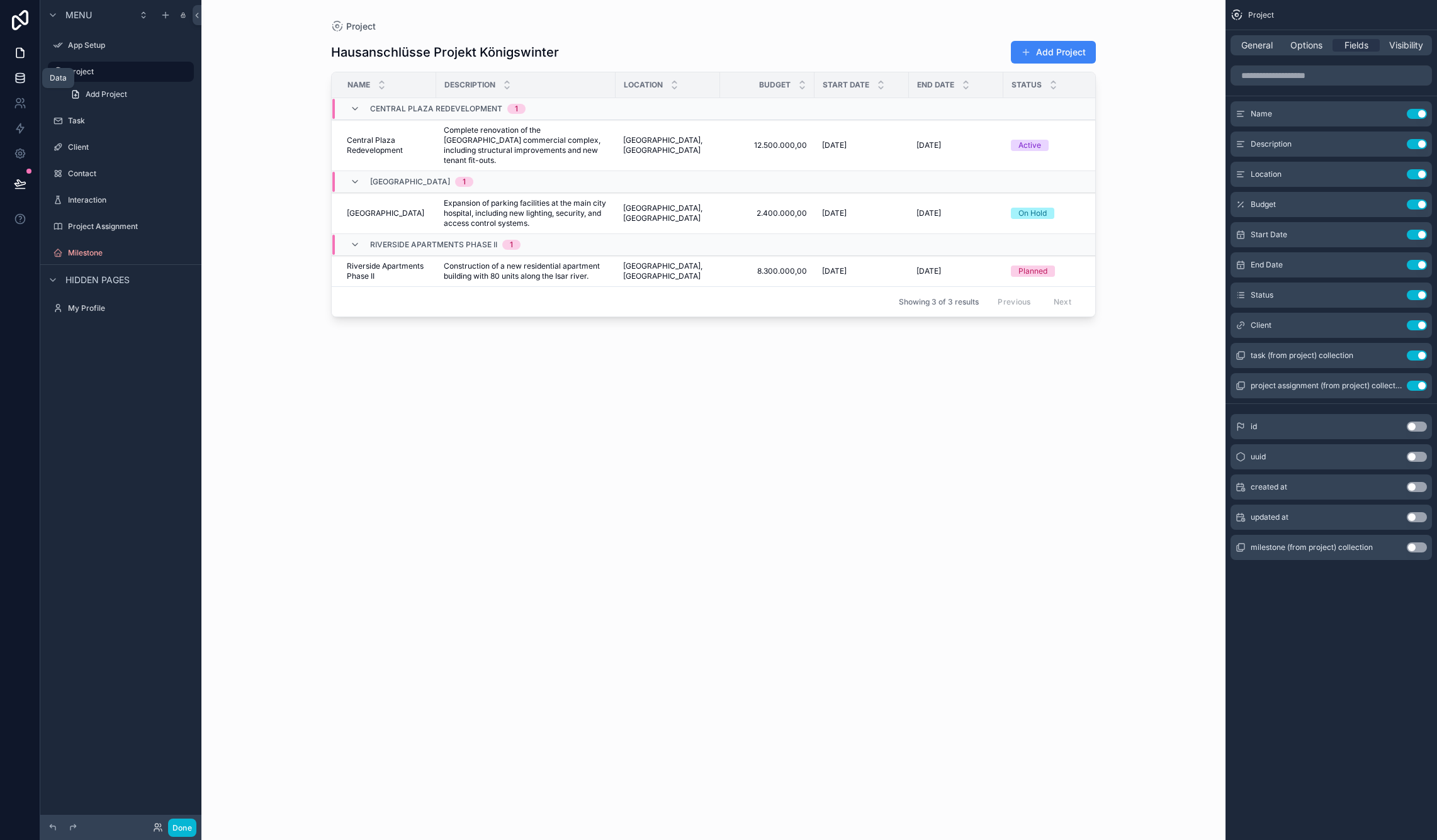
click at [17, 75] on icon at bounding box center [19, 75] width 8 height 3
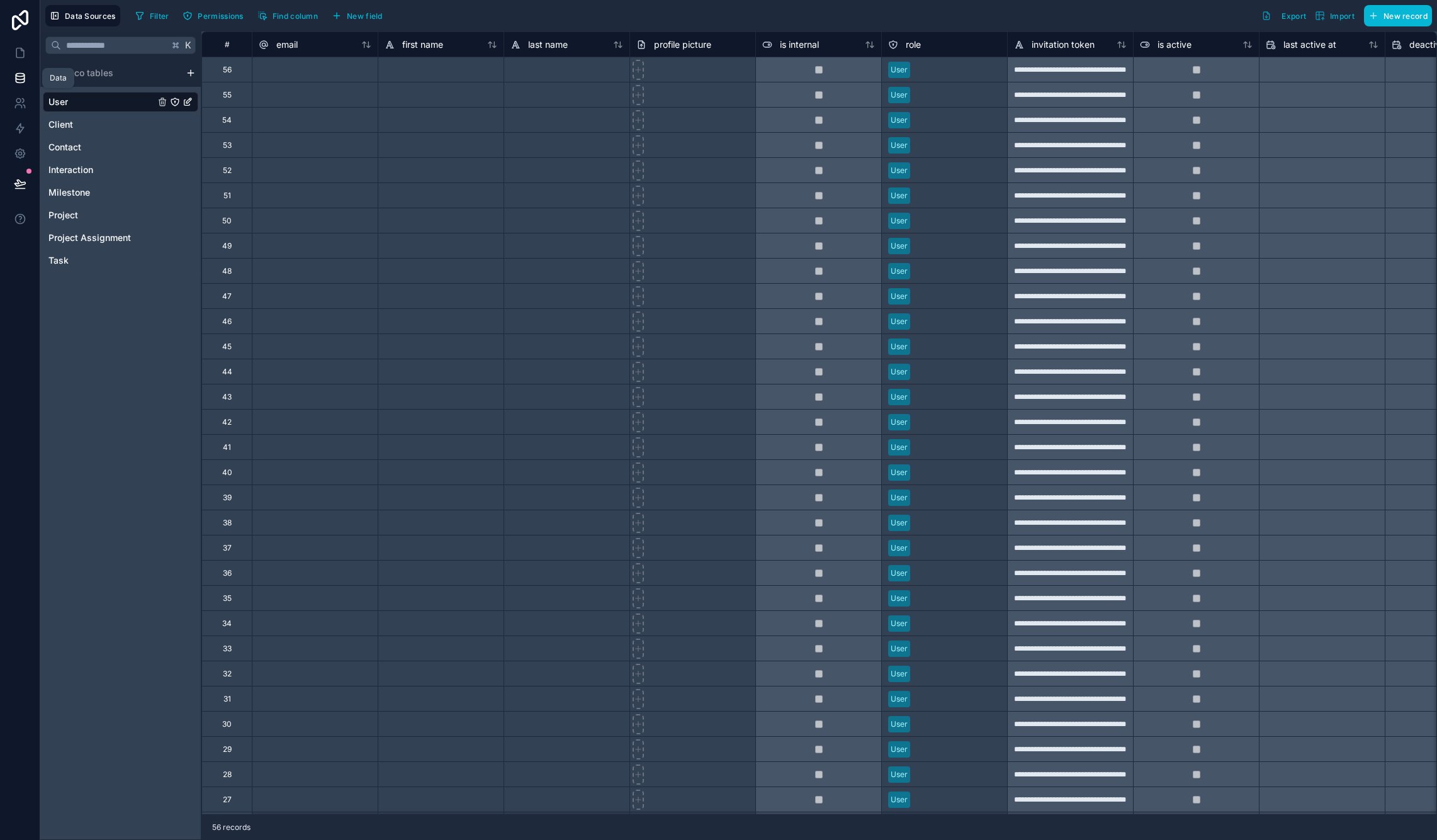
click at [24, 78] on icon at bounding box center [19, 80] width 8 height 5
click at [20, 78] on icon at bounding box center [20, 78] width 12 height 12
click at [1147, 5] on div "Filter Permissions Find column New field Export Import New record" at bounding box center [780, 16] width 1302 height 22
click at [75, 20] on span "Data Sources" at bounding box center [90, 16] width 51 height 9
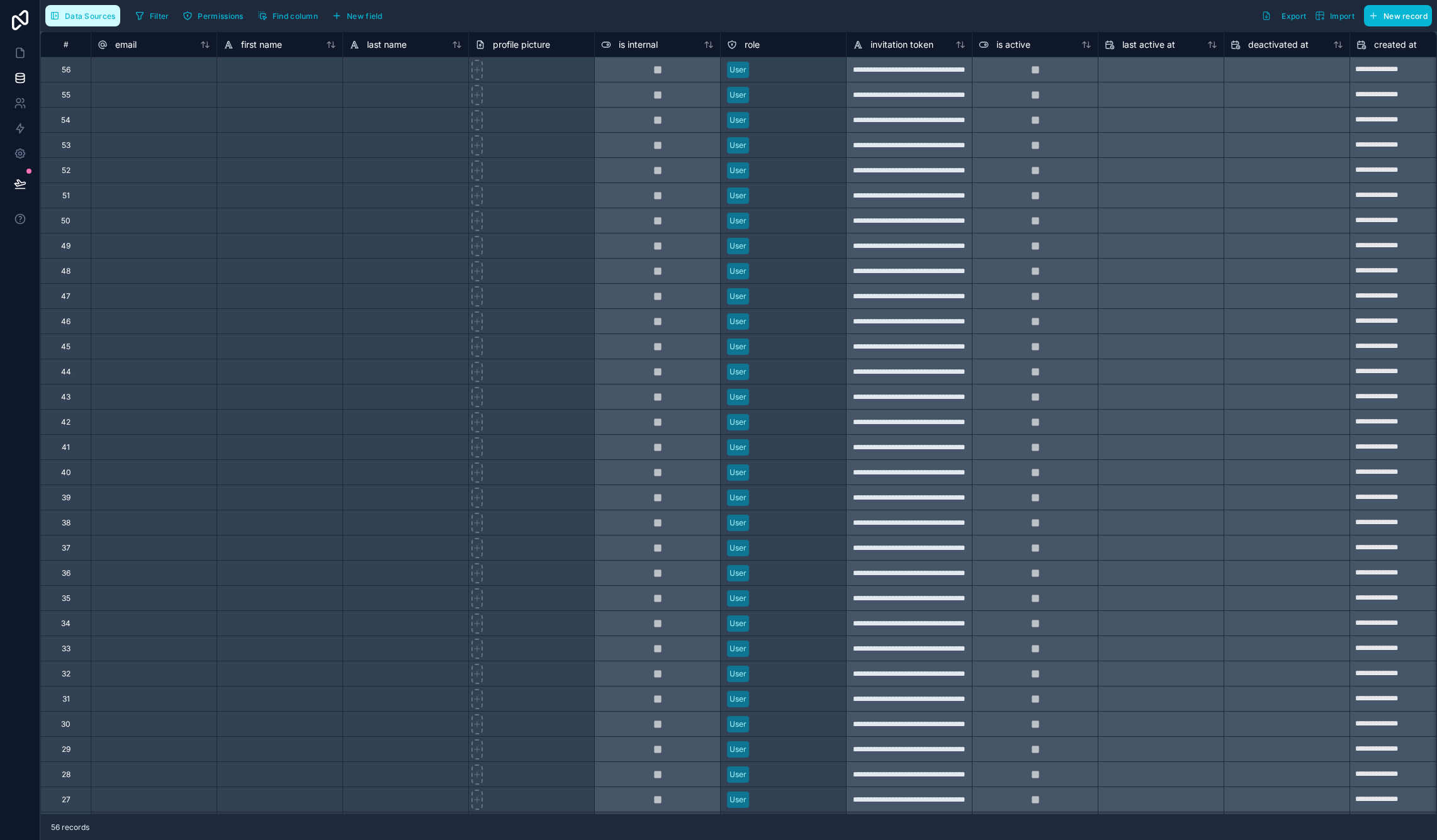
click at [78, 18] on span "Data Sources" at bounding box center [90, 16] width 51 height 9
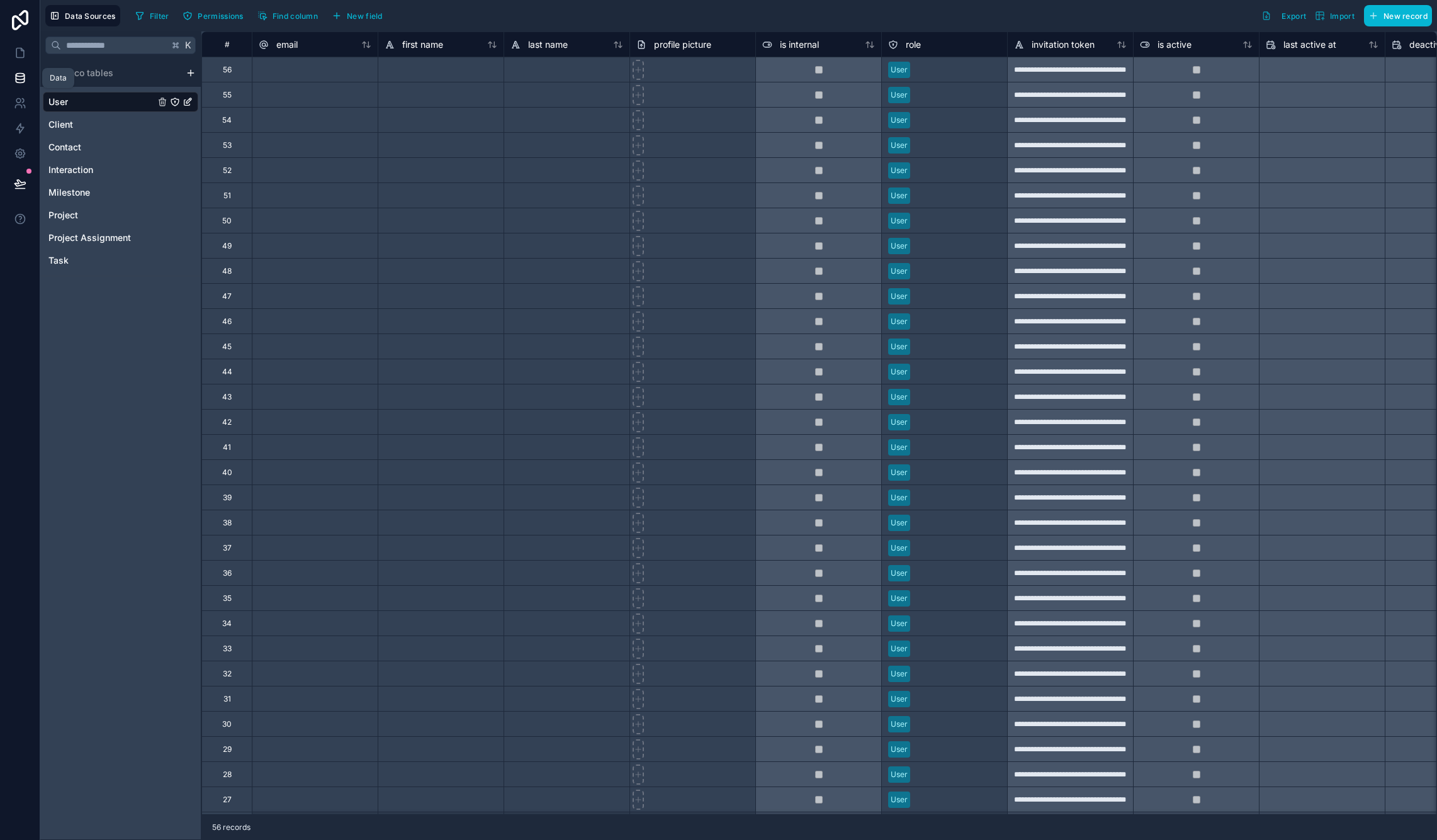
click at [25, 81] on icon at bounding box center [20, 78] width 12 height 12
click at [165, 127] on icon "Client" at bounding box center [162, 125] width 10 height 10
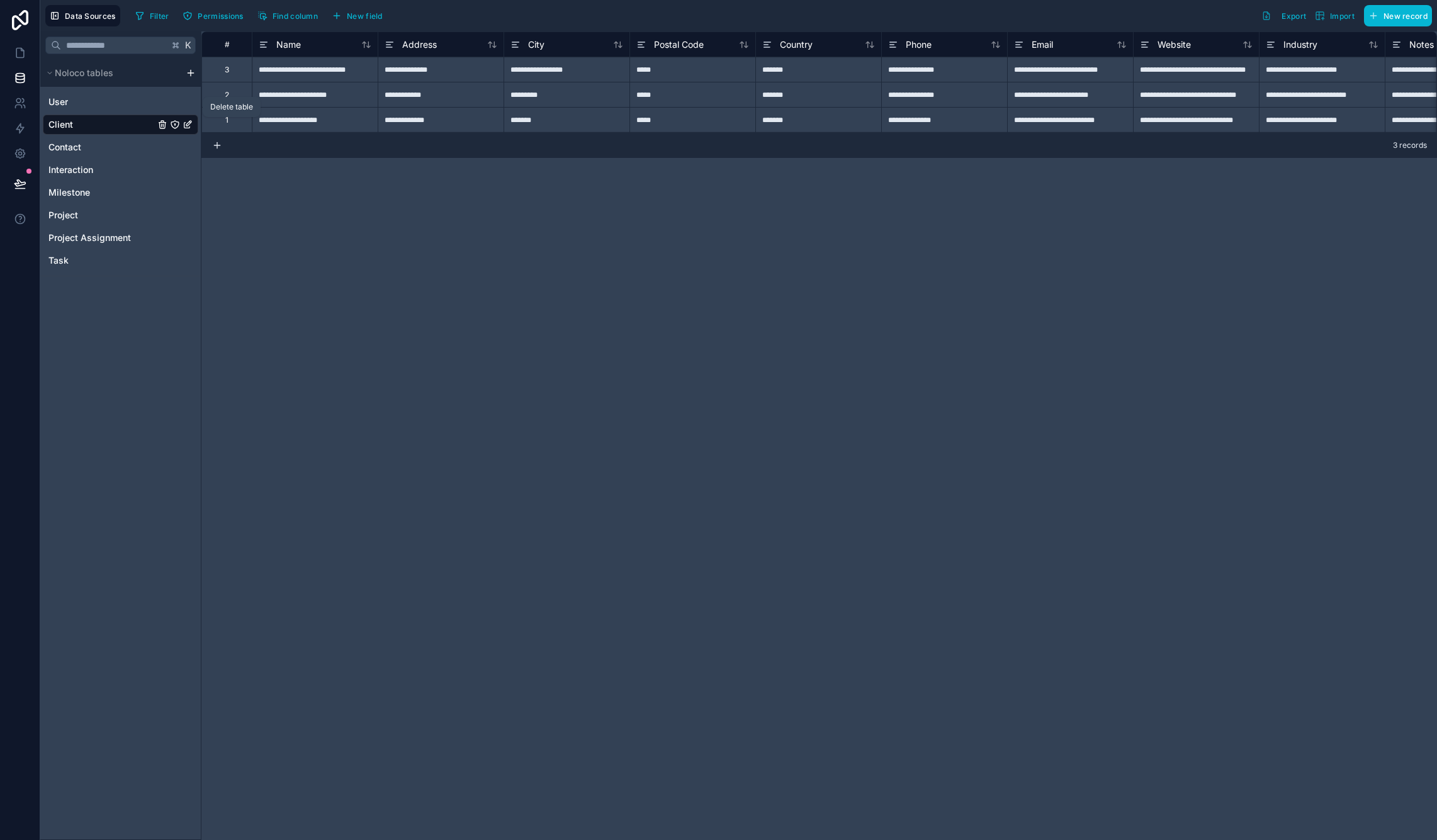
click at [161, 127] on icon "Client" at bounding box center [162, 125] width 10 height 10
click at [22, 180] on icon at bounding box center [20, 184] width 12 height 12
drag, startPoint x: 419, startPoint y: 251, endPoint x: 404, endPoint y: 236, distance: 21.2
click at [419, 249] on div "**********" at bounding box center [819, 436] width 1236 height 808
click at [21, 54] on icon at bounding box center [20, 53] width 12 height 12
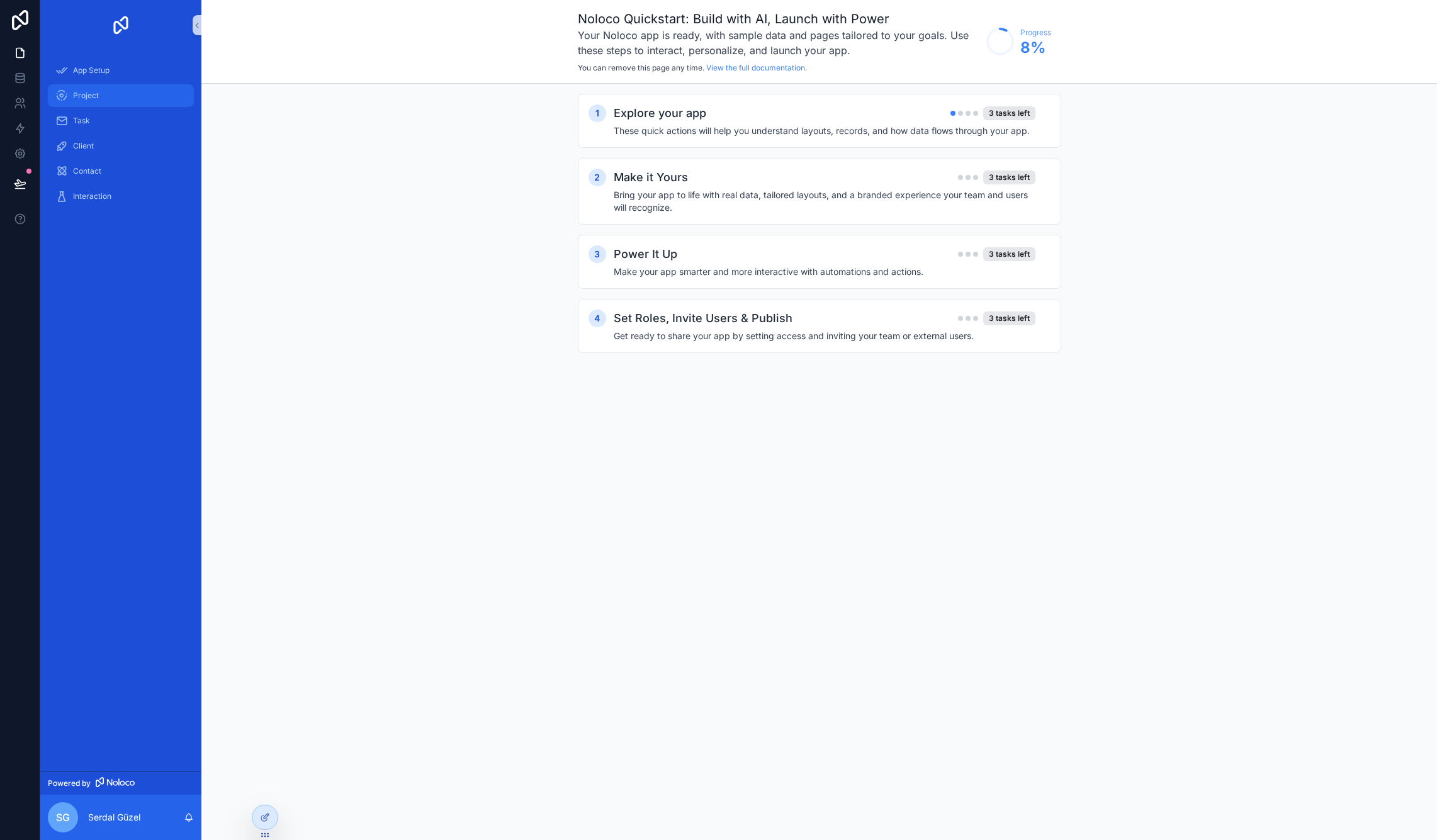
click at [99, 97] on div "Project" at bounding box center [121, 95] width 131 height 20
